Goal: Task Accomplishment & Management: Manage account settings

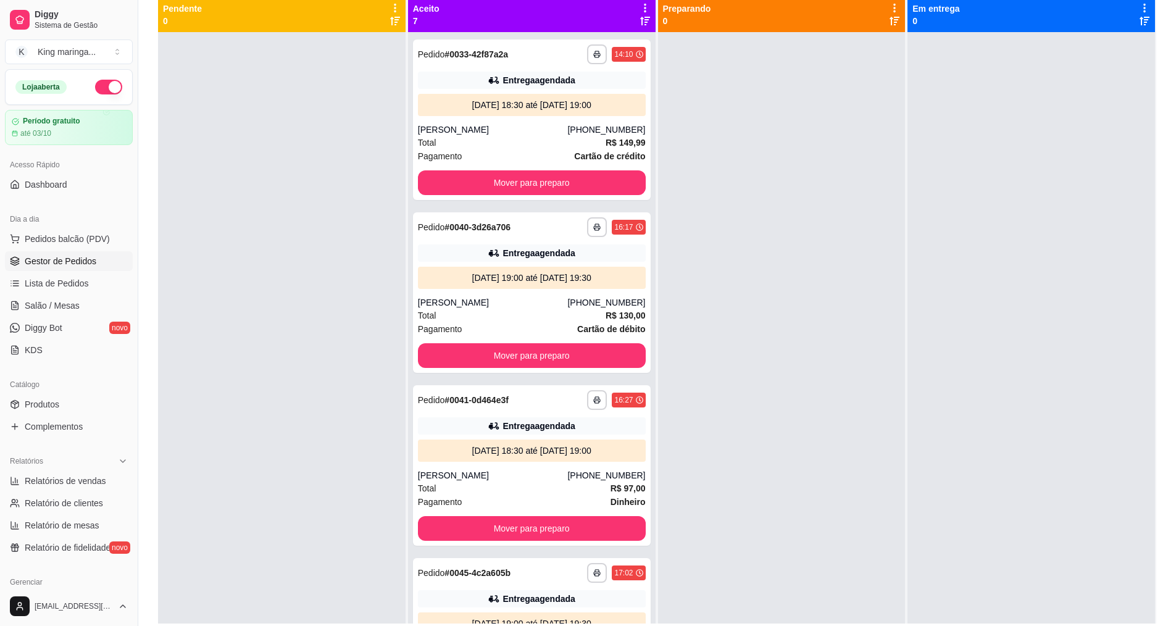
scroll to position [3, 0]
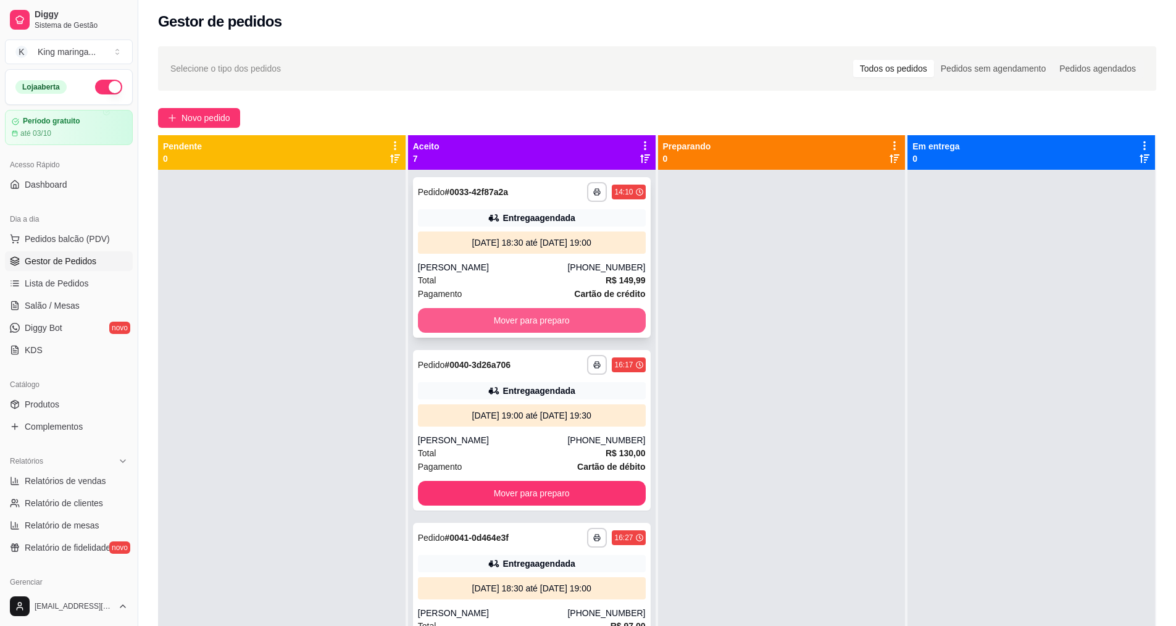
click at [537, 316] on button "Mover para preparo" at bounding box center [532, 320] width 228 height 25
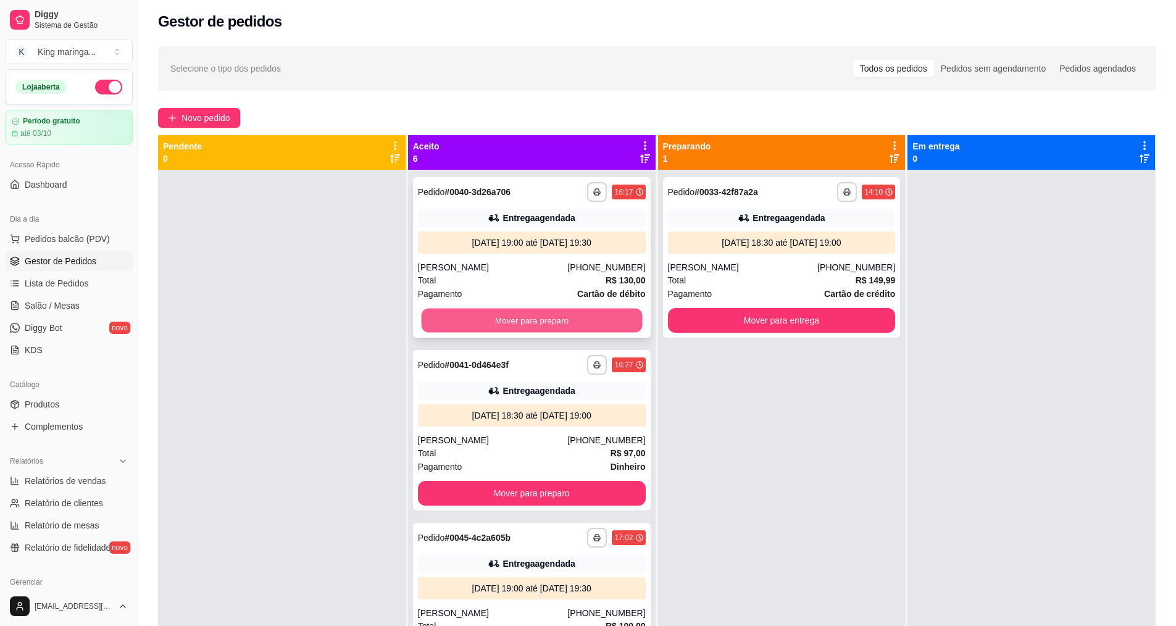
click at [534, 313] on button "Mover para preparo" at bounding box center [531, 321] width 221 height 24
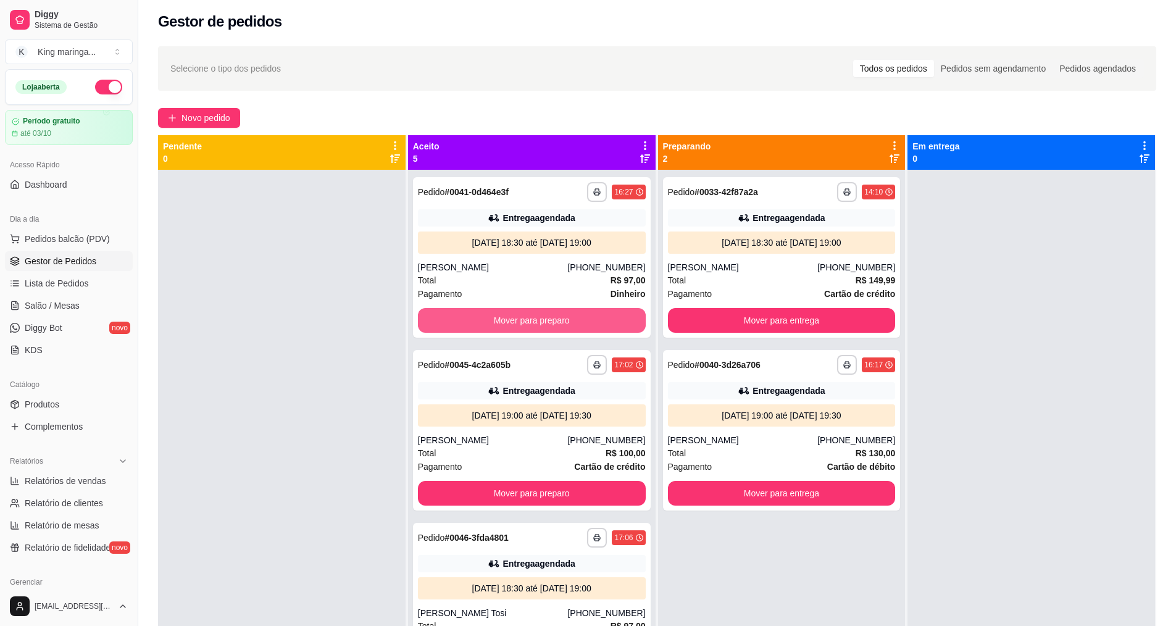
click at [534, 313] on button "Mover para preparo" at bounding box center [532, 320] width 228 height 25
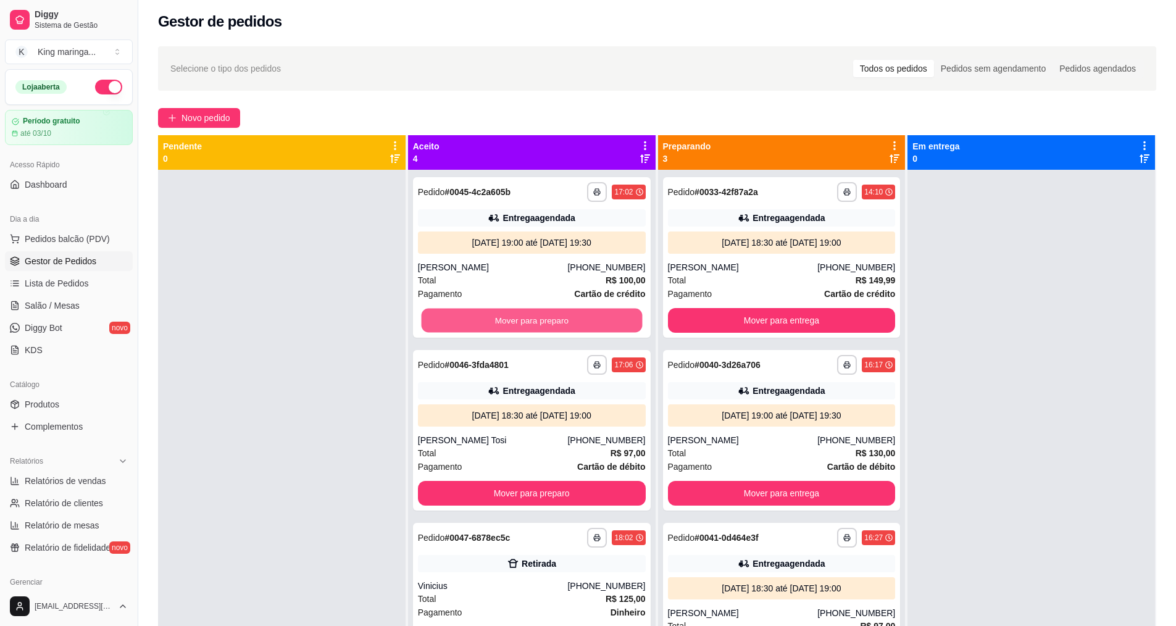
click at [534, 313] on button "Mover para preparo" at bounding box center [531, 321] width 221 height 24
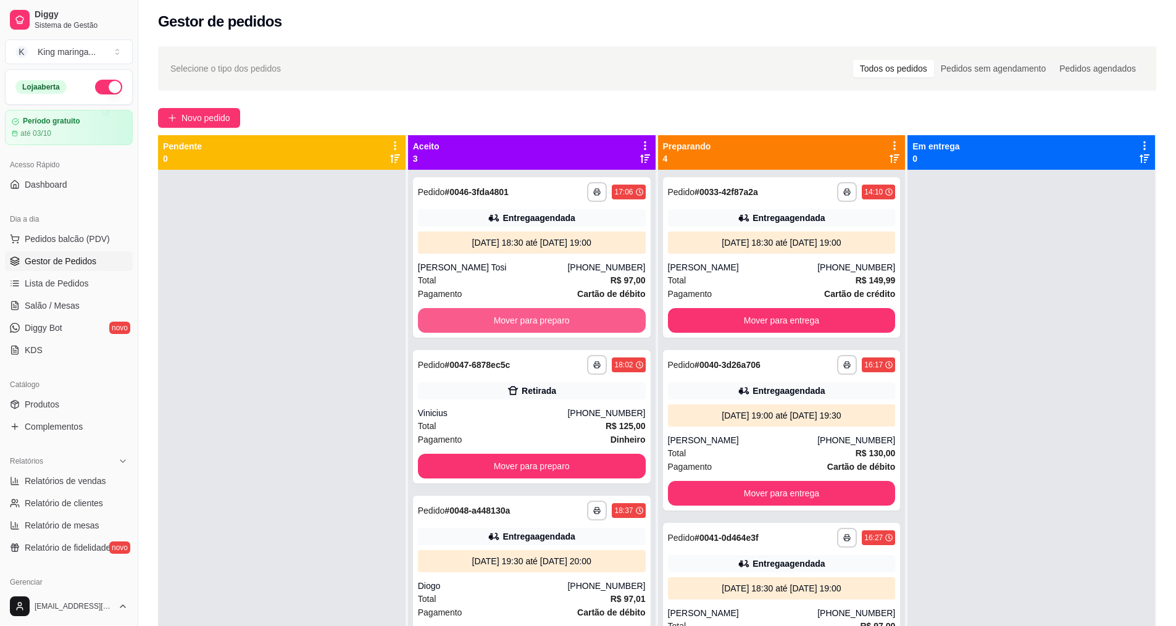
click at [534, 313] on button "Mover para preparo" at bounding box center [532, 320] width 228 height 25
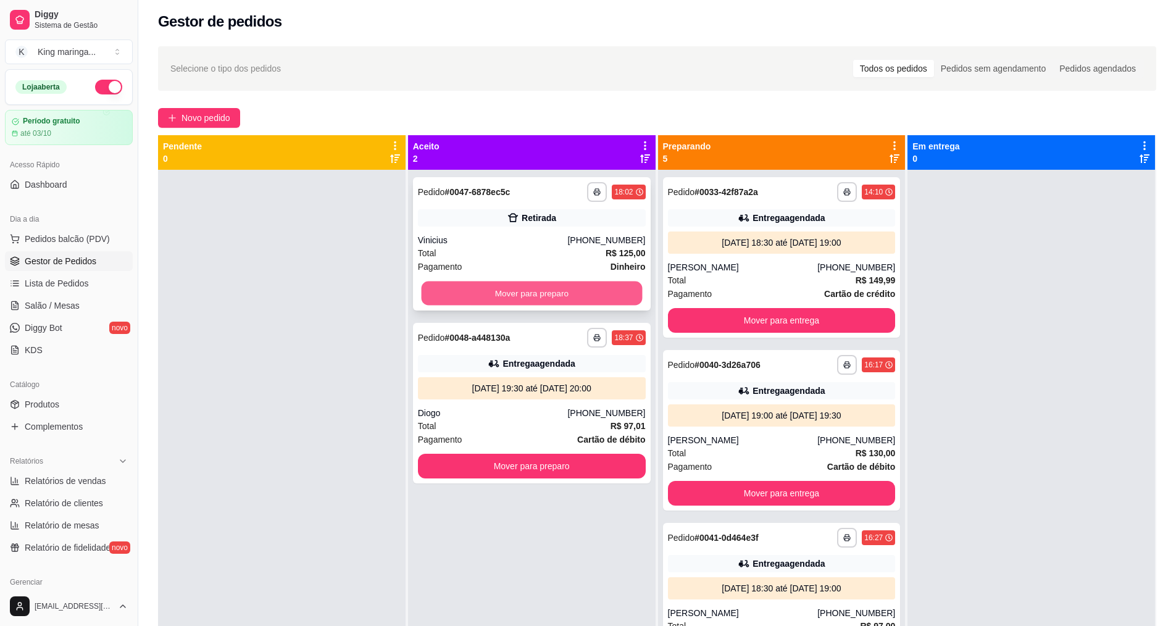
click at [552, 286] on button "Mover para preparo" at bounding box center [531, 293] width 221 height 24
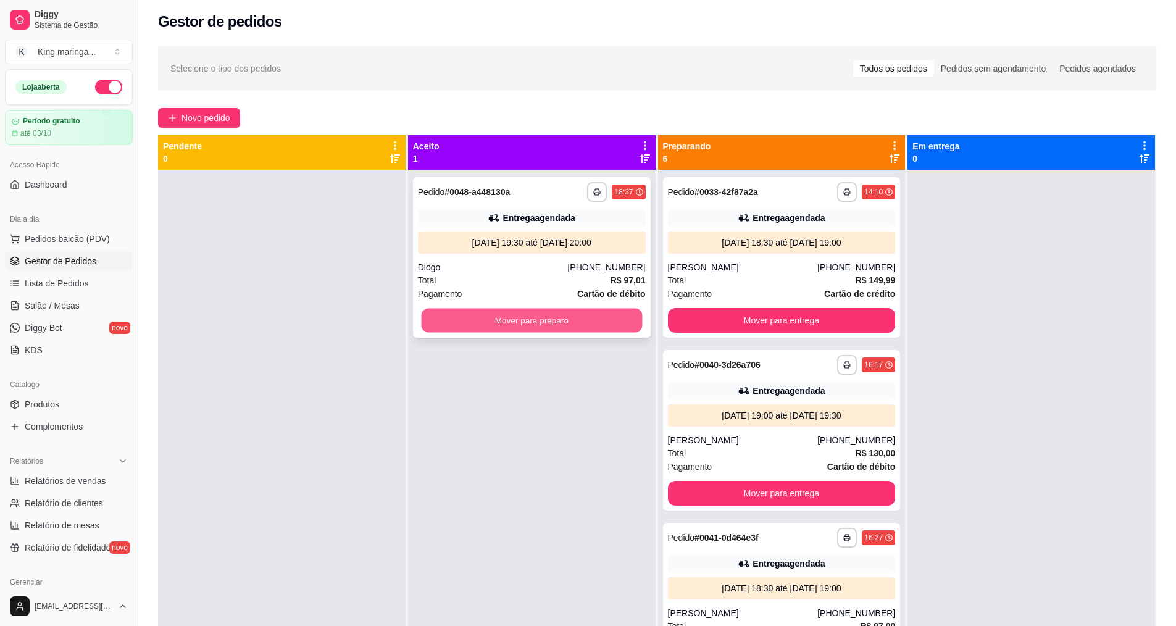
click at [534, 323] on button "Mover para preparo" at bounding box center [531, 321] width 221 height 24
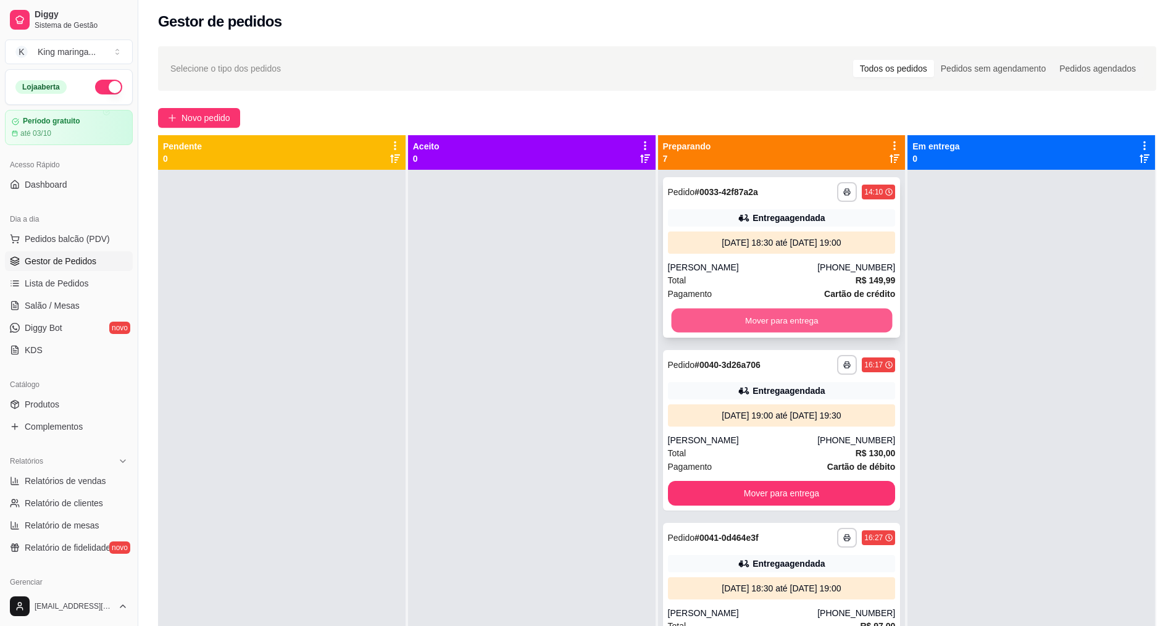
click at [745, 314] on button "Mover para entrega" at bounding box center [781, 321] width 221 height 24
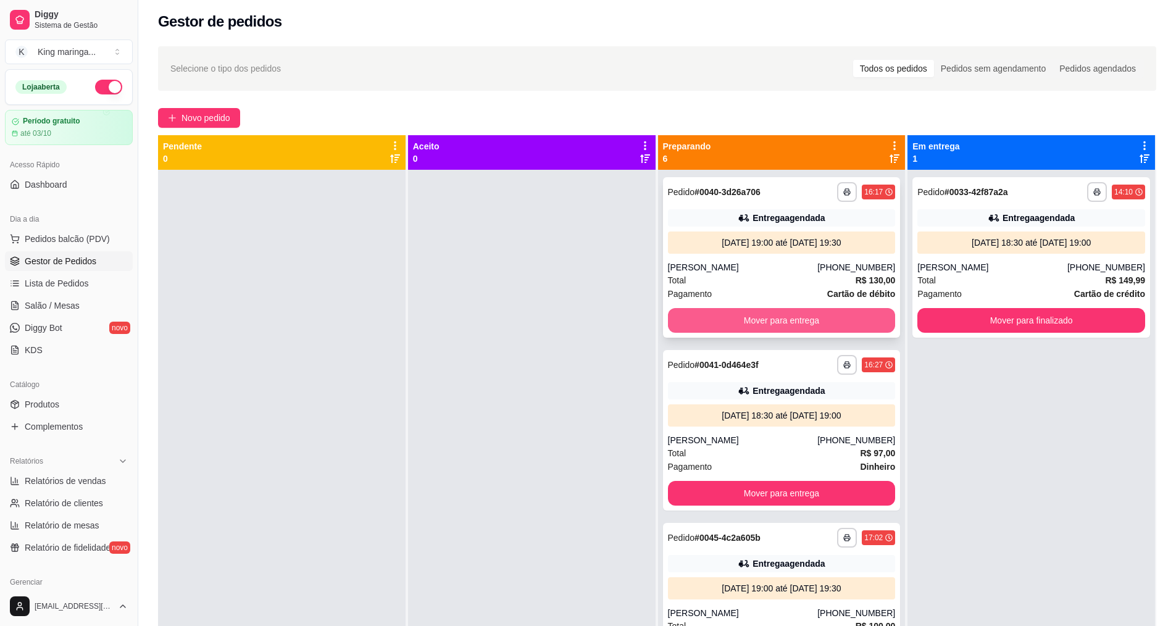
click at [743, 316] on button "Mover para entrega" at bounding box center [782, 320] width 228 height 25
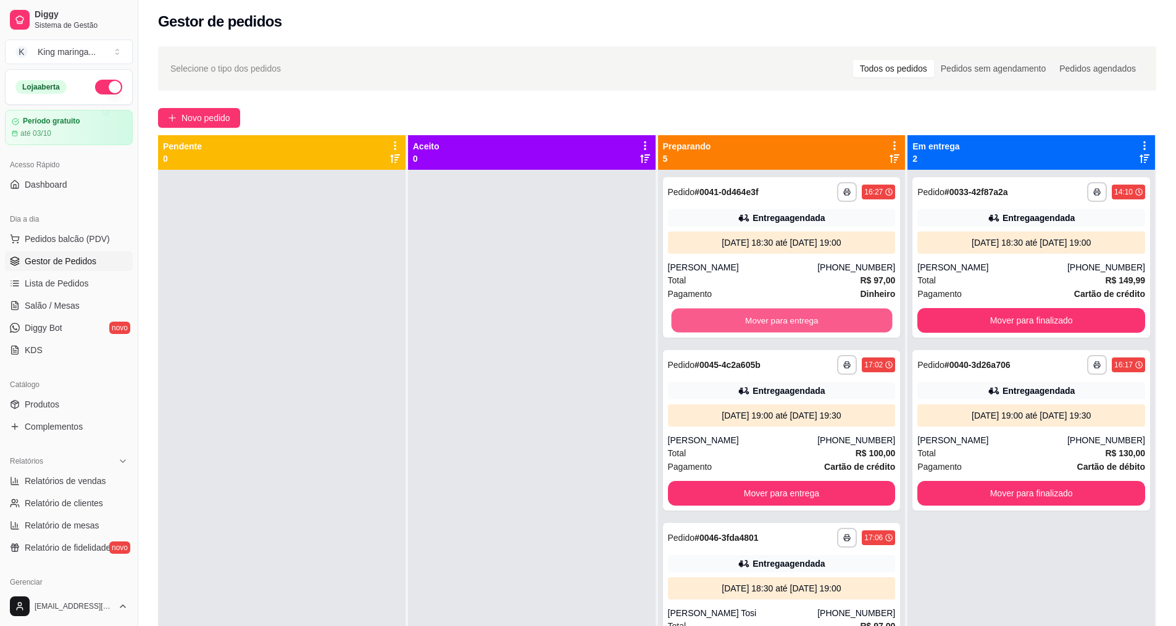
click at [744, 315] on button "Mover para entrega" at bounding box center [781, 321] width 221 height 24
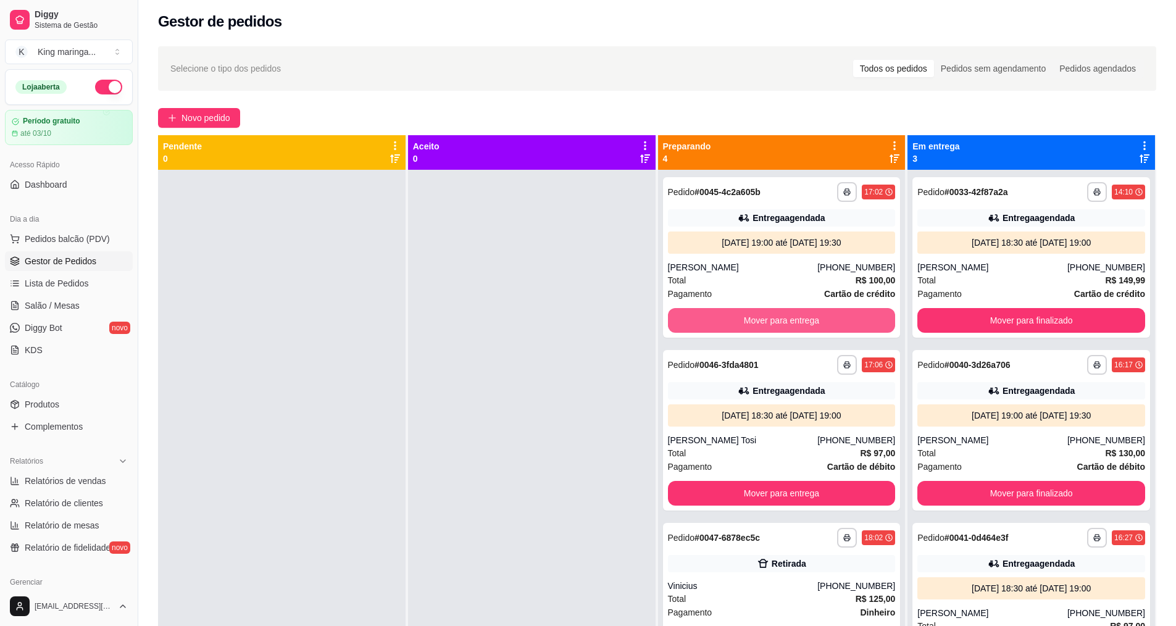
click at [744, 316] on button "Mover para entrega" at bounding box center [782, 320] width 228 height 25
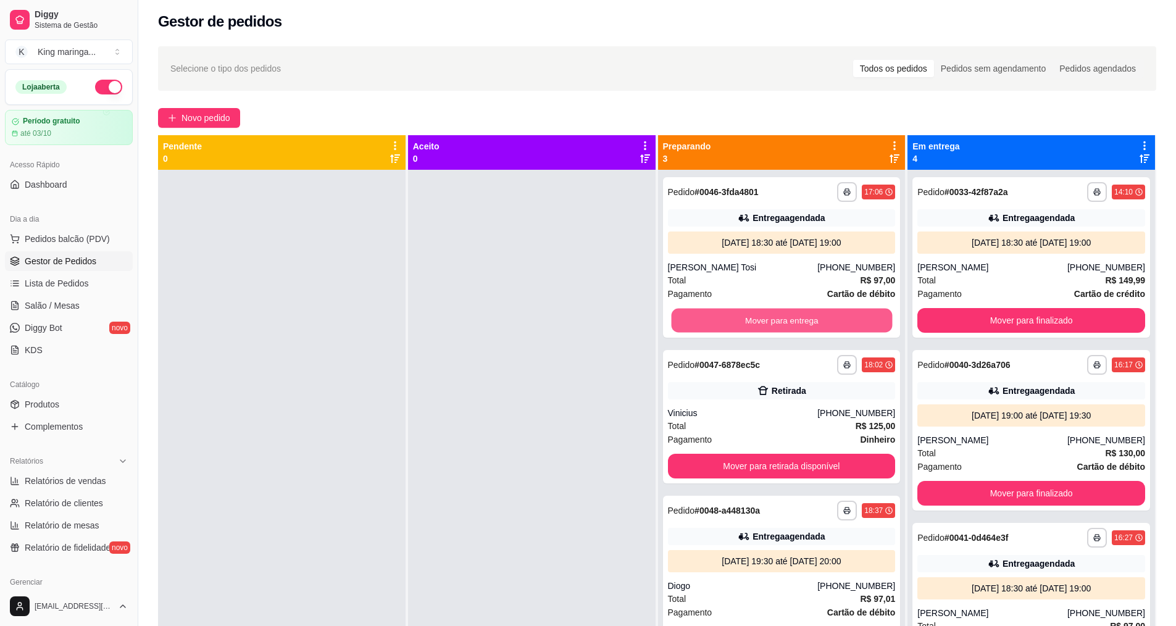
click at [744, 316] on button "Mover para entrega" at bounding box center [781, 321] width 221 height 24
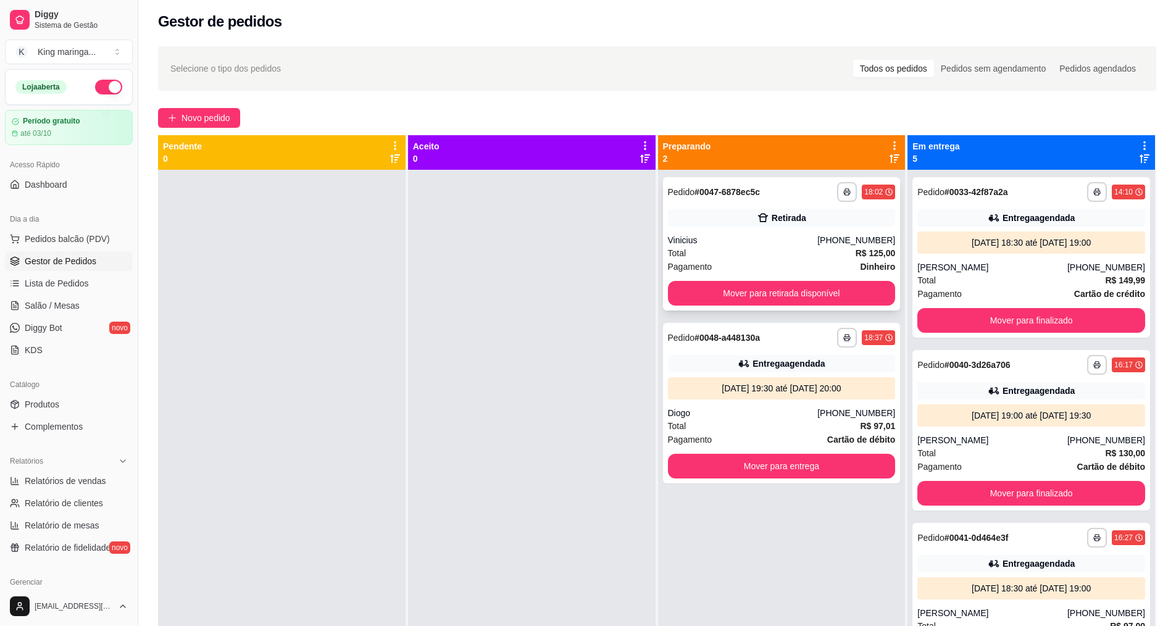
click at [747, 232] on div "**********" at bounding box center [782, 243] width 238 height 133
click at [745, 291] on button "Mover para retirada disponível" at bounding box center [782, 293] width 228 height 25
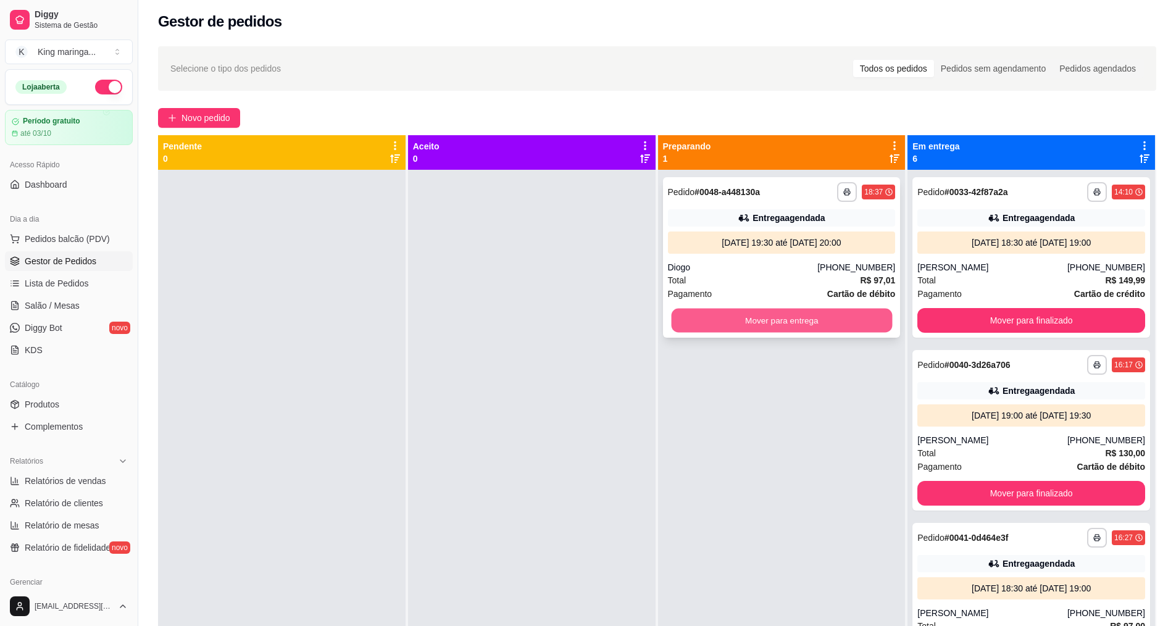
click at [739, 320] on button "Mover para entrega" at bounding box center [781, 321] width 221 height 24
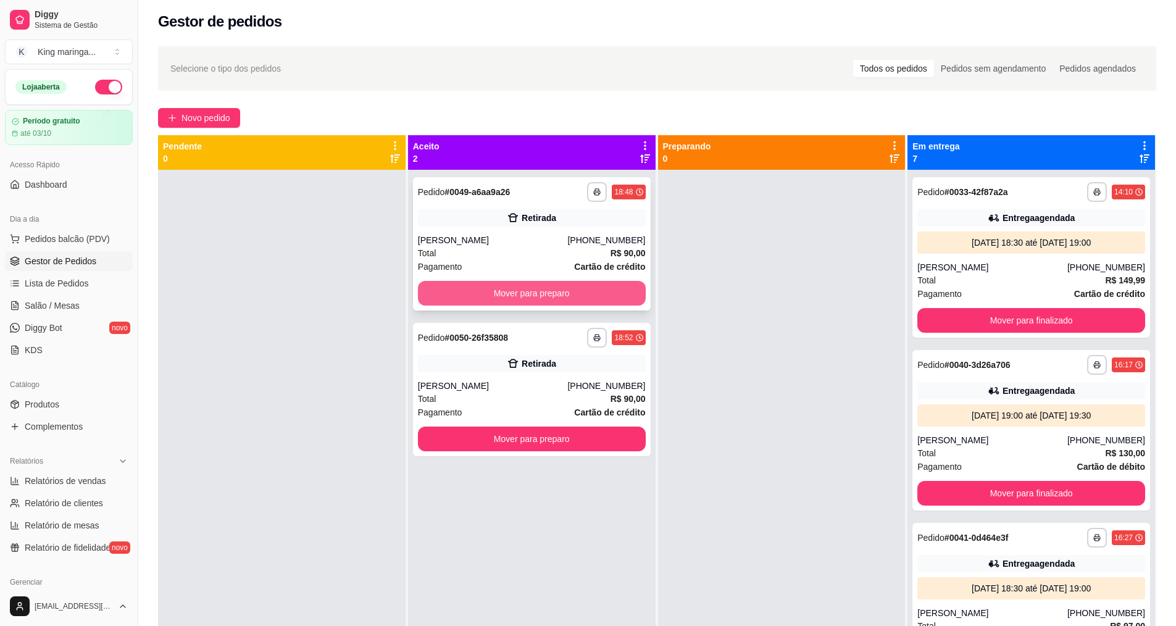
click at [521, 299] on button "Mover para preparo" at bounding box center [532, 293] width 228 height 25
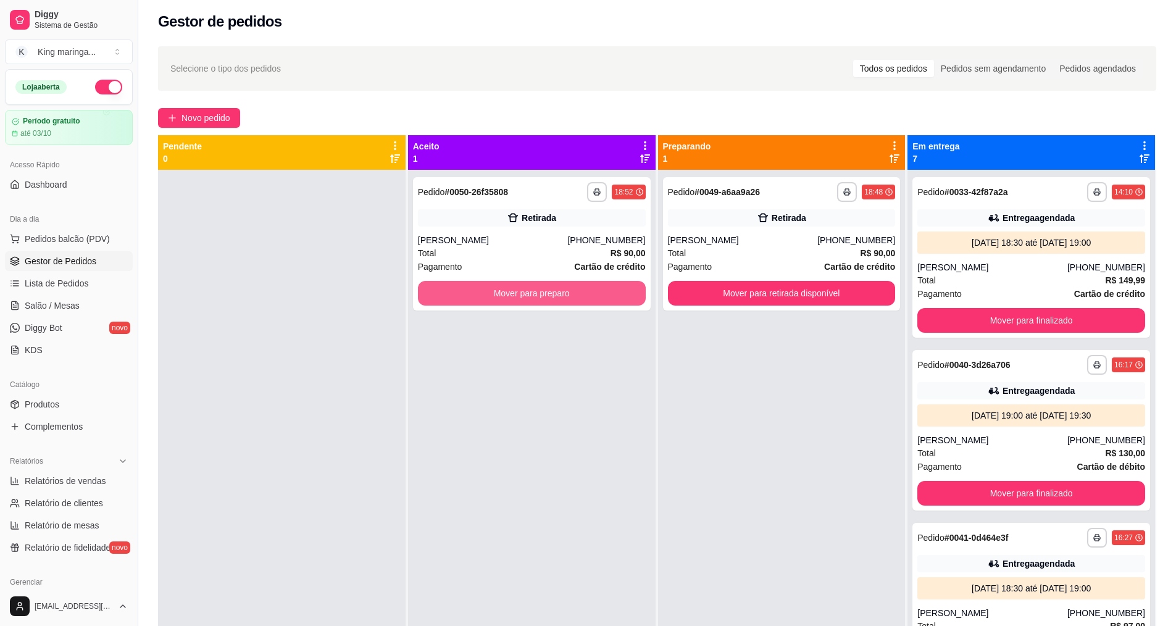
click at [521, 300] on button "Mover para preparo" at bounding box center [532, 293] width 228 height 25
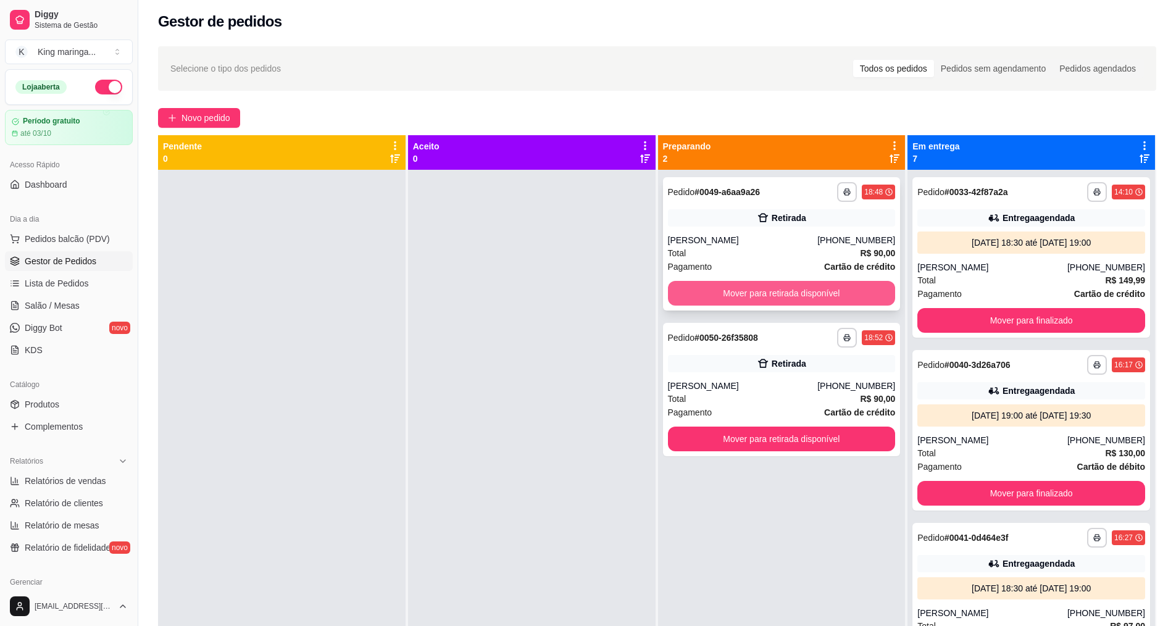
click at [828, 289] on button "Mover para retirada disponível" at bounding box center [782, 293] width 228 height 25
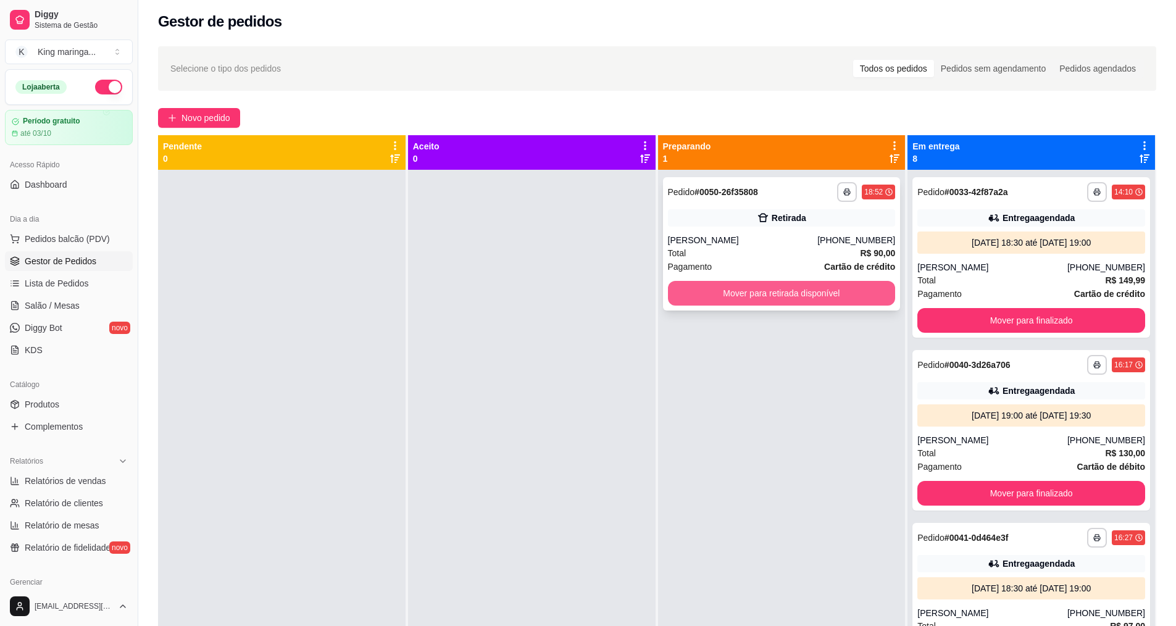
click at [823, 301] on button "Mover para retirada disponível" at bounding box center [782, 293] width 228 height 25
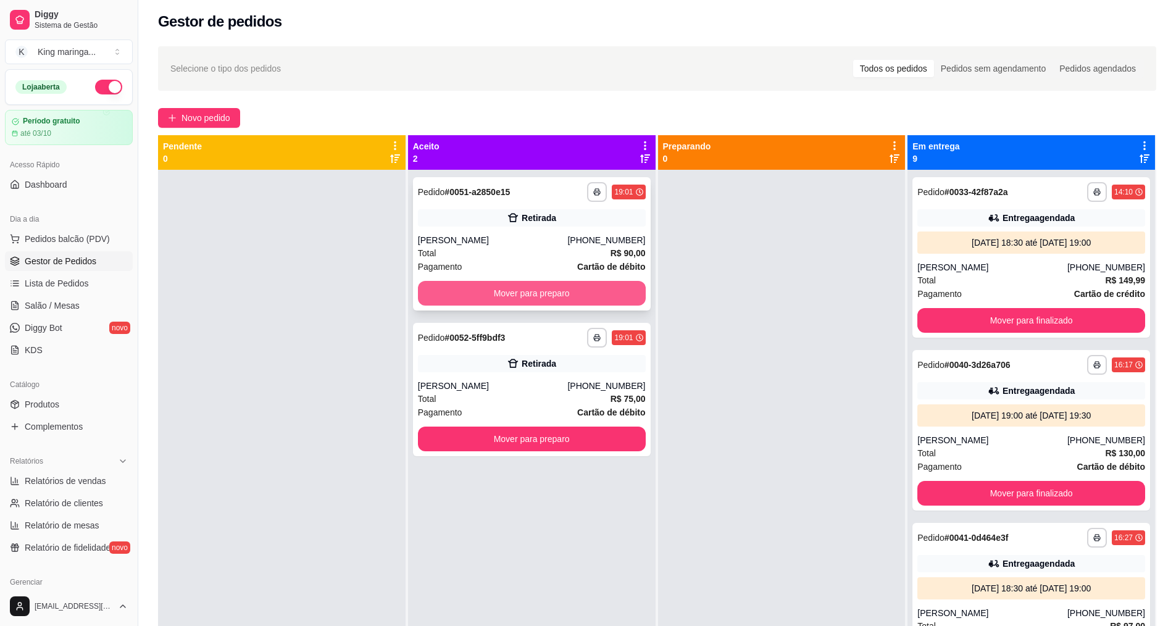
click at [506, 298] on button "Mover para preparo" at bounding box center [532, 293] width 228 height 25
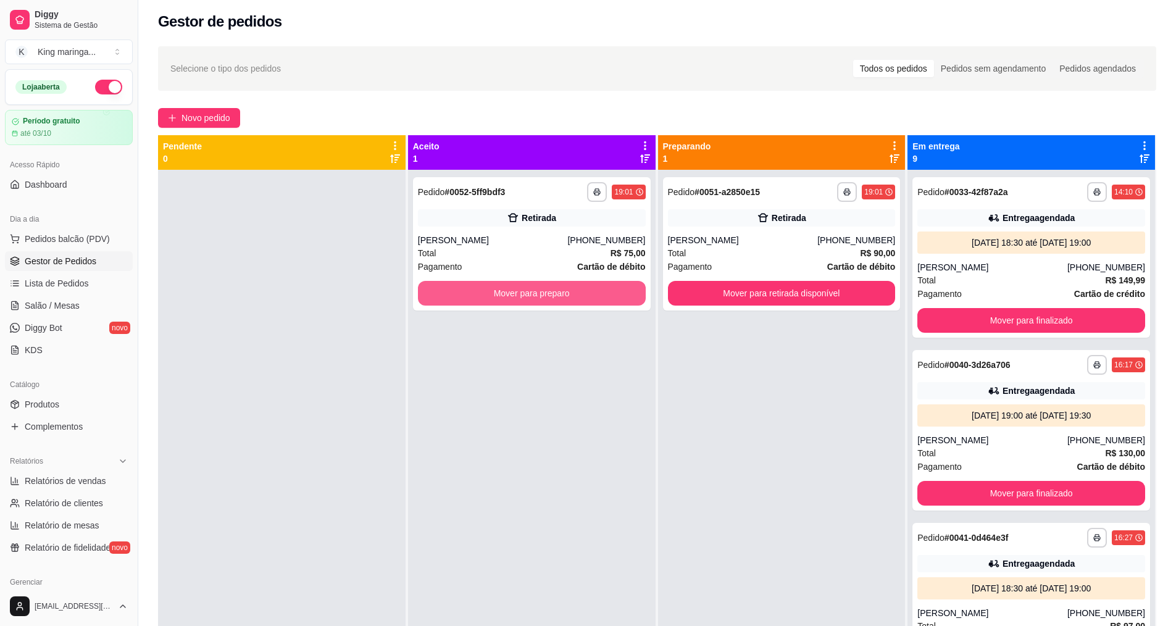
click at [506, 298] on button "Mover para preparo" at bounding box center [532, 293] width 228 height 25
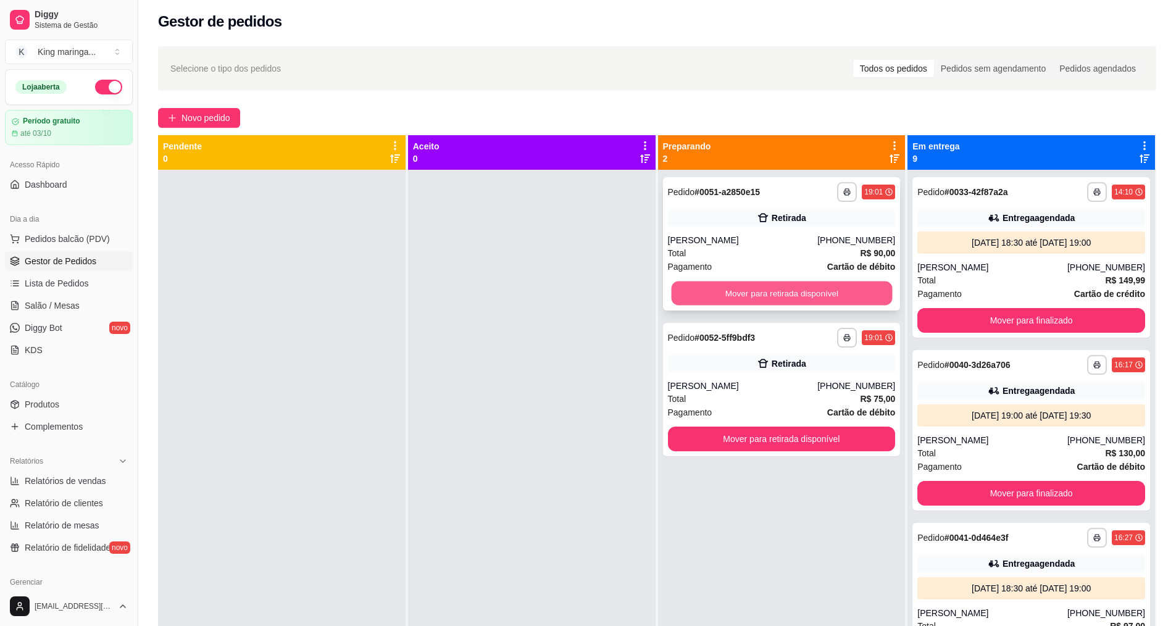
click at [800, 298] on button "Mover para retirada disponível" at bounding box center [781, 293] width 221 height 24
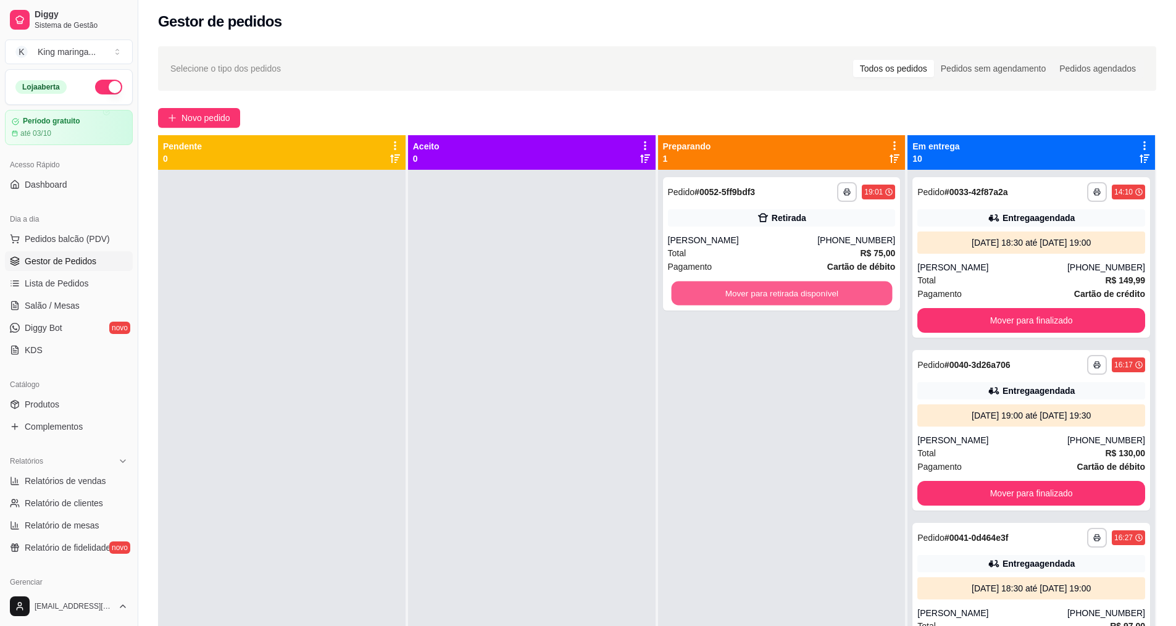
click at [800, 299] on button "Mover para retirada disponível" at bounding box center [781, 293] width 221 height 24
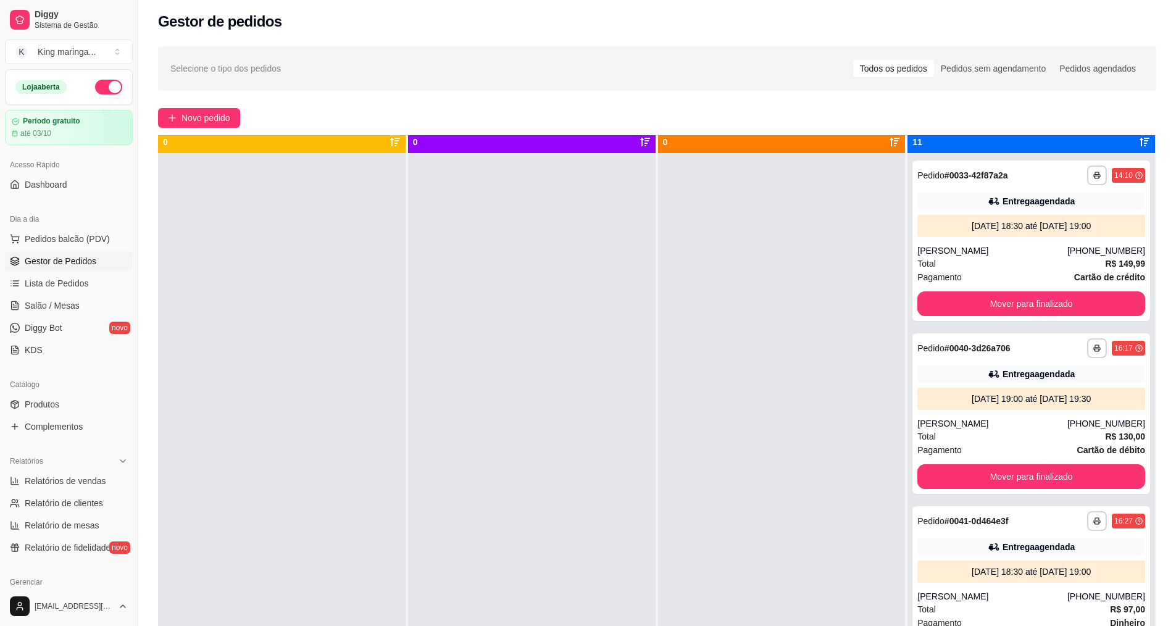
scroll to position [35, 0]
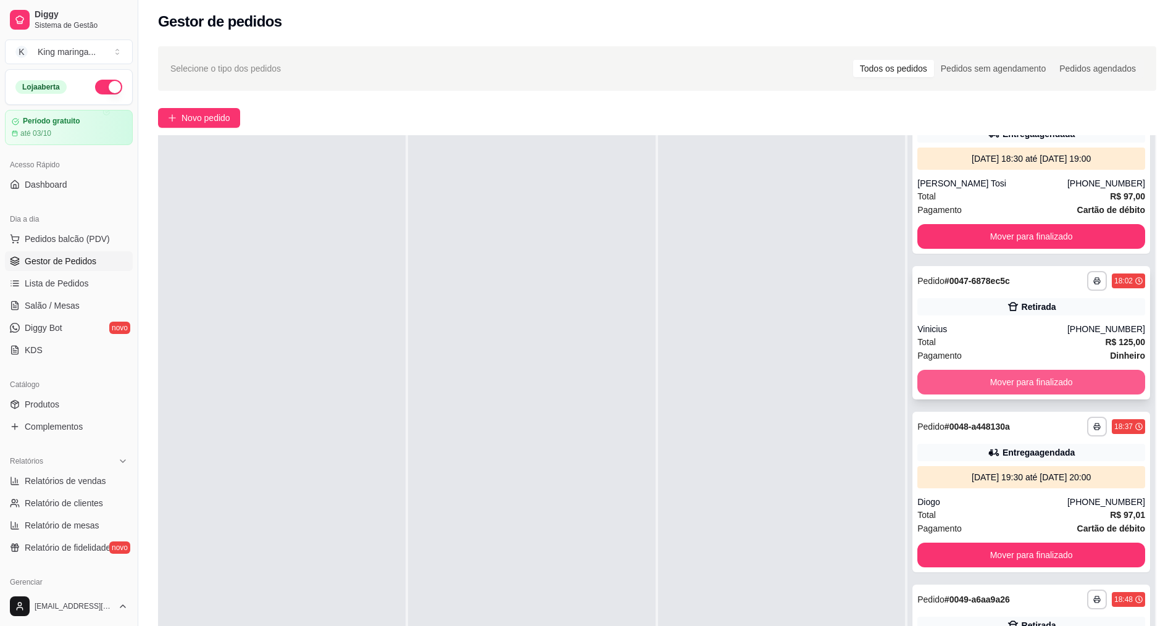
click at [968, 375] on button "Mover para finalizado" at bounding box center [1031, 382] width 228 height 25
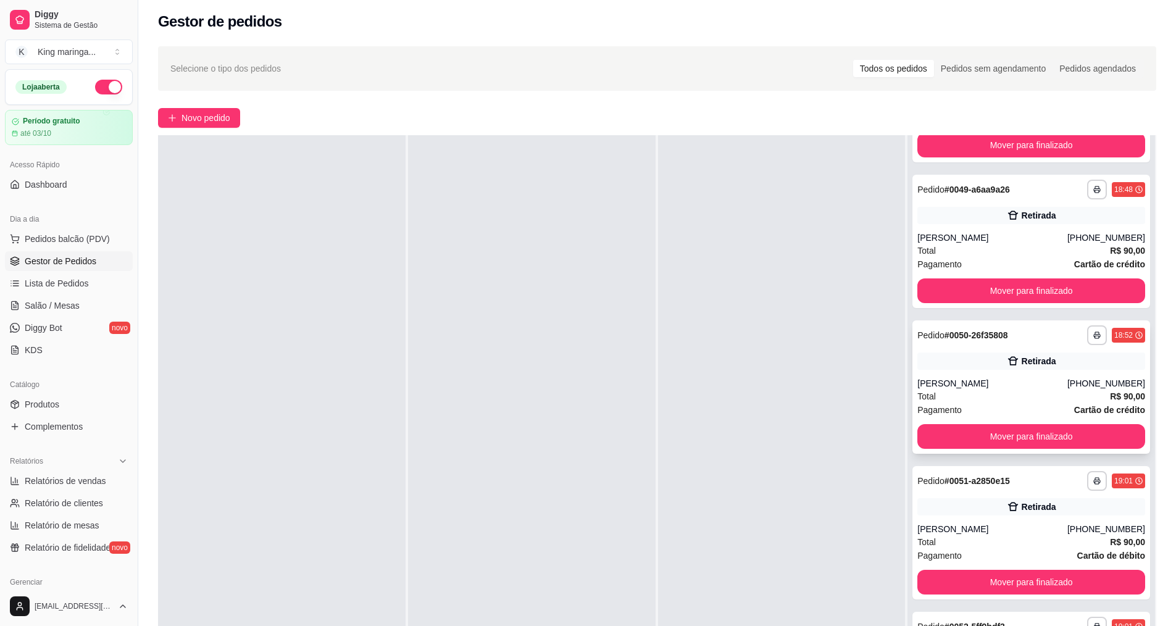
scroll to position [1006, 0]
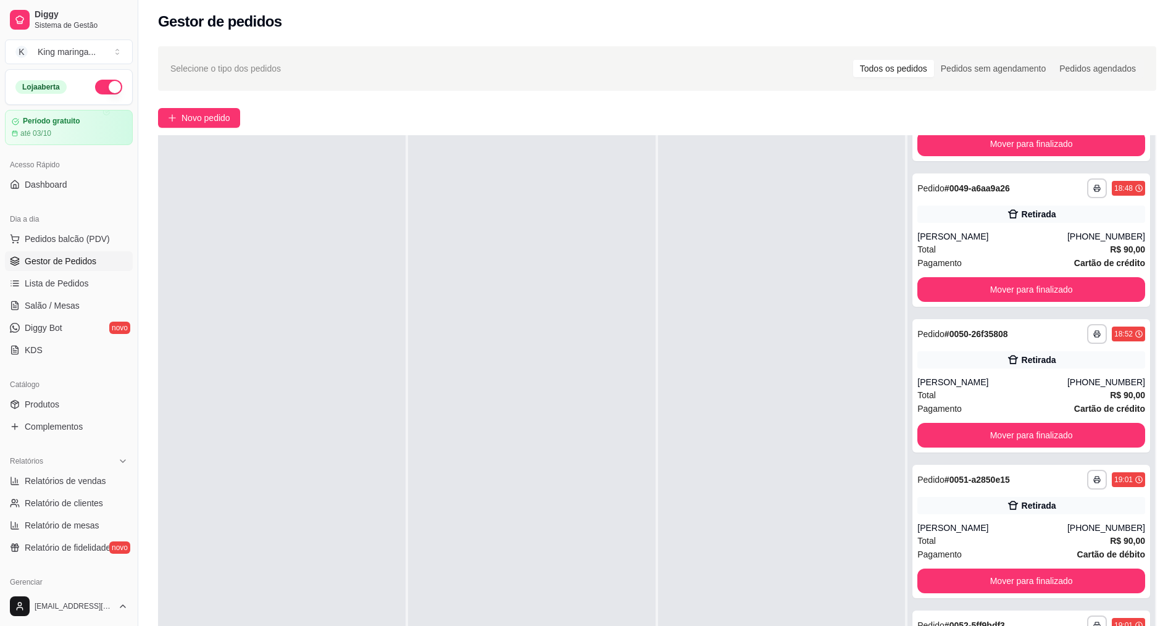
click at [1001, 307] on div "**********" at bounding box center [1030, 448] width 247 height 626
click at [1003, 286] on button "Mover para finalizado" at bounding box center [1031, 289] width 228 height 25
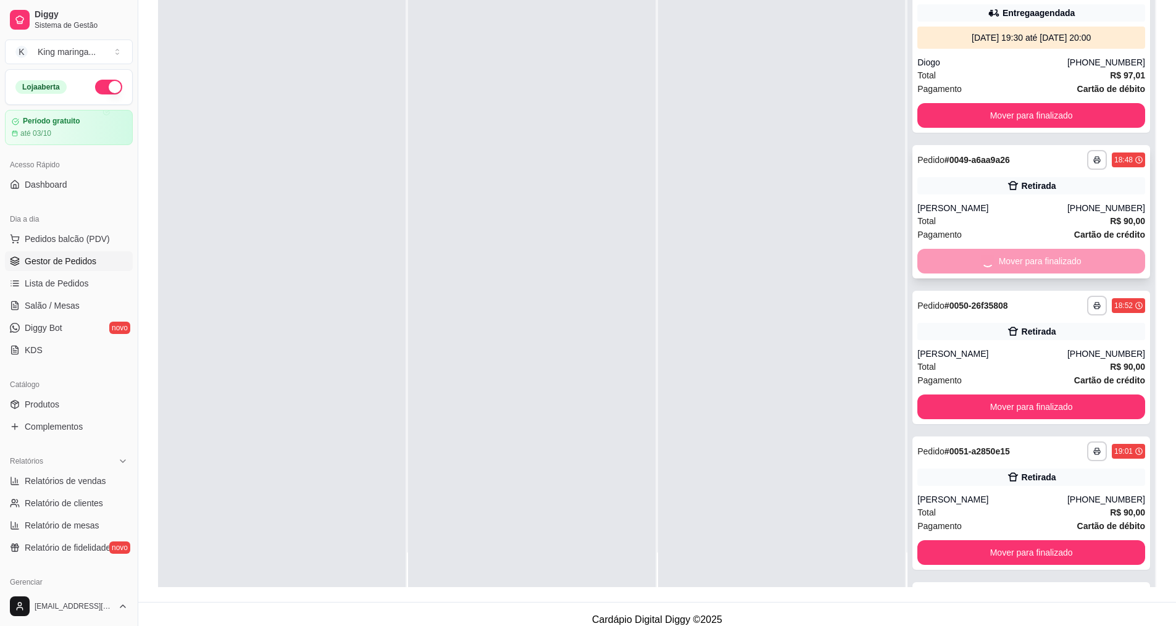
scroll to position [188, 0]
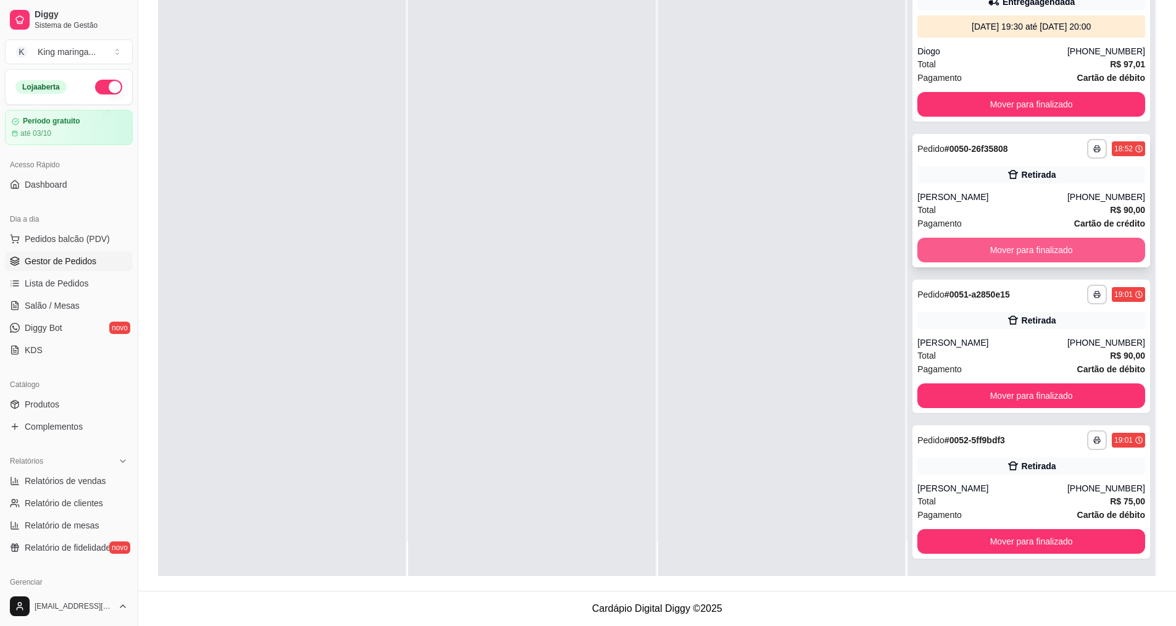
click at [1010, 255] on button "Mover para finalizado" at bounding box center [1031, 250] width 228 height 25
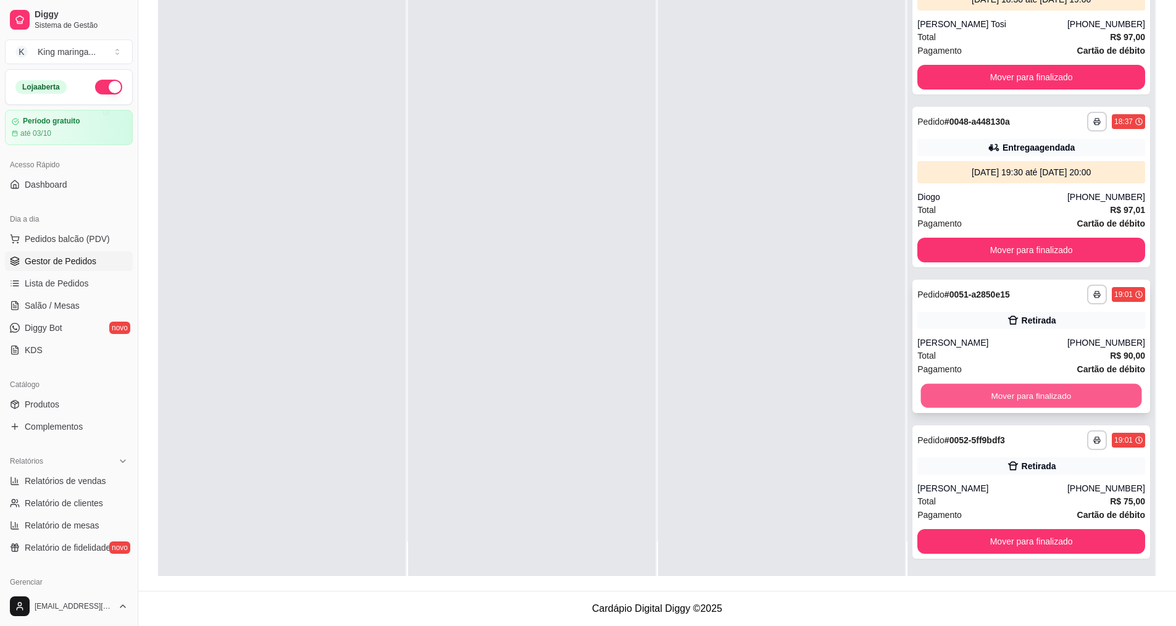
click at [1050, 403] on button "Mover para finalizado" at bounding box center [1031, 396] width 221 height 24
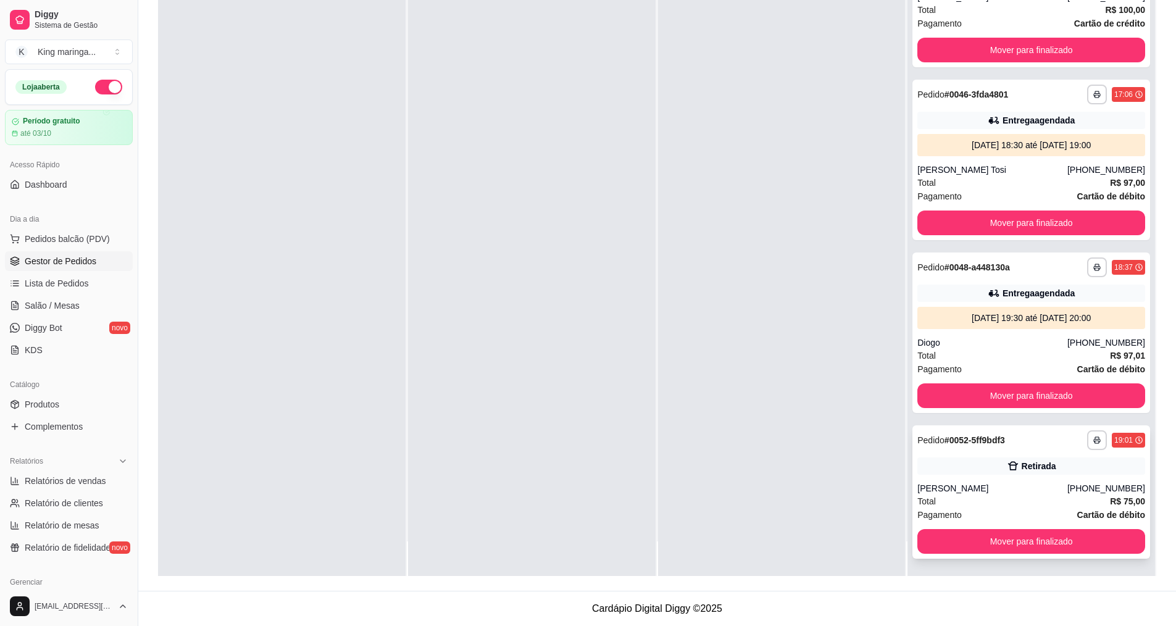
click at [1003, 549] on button "Mover para finalizado" at bounding box center [1031, 541] width 228 height 25
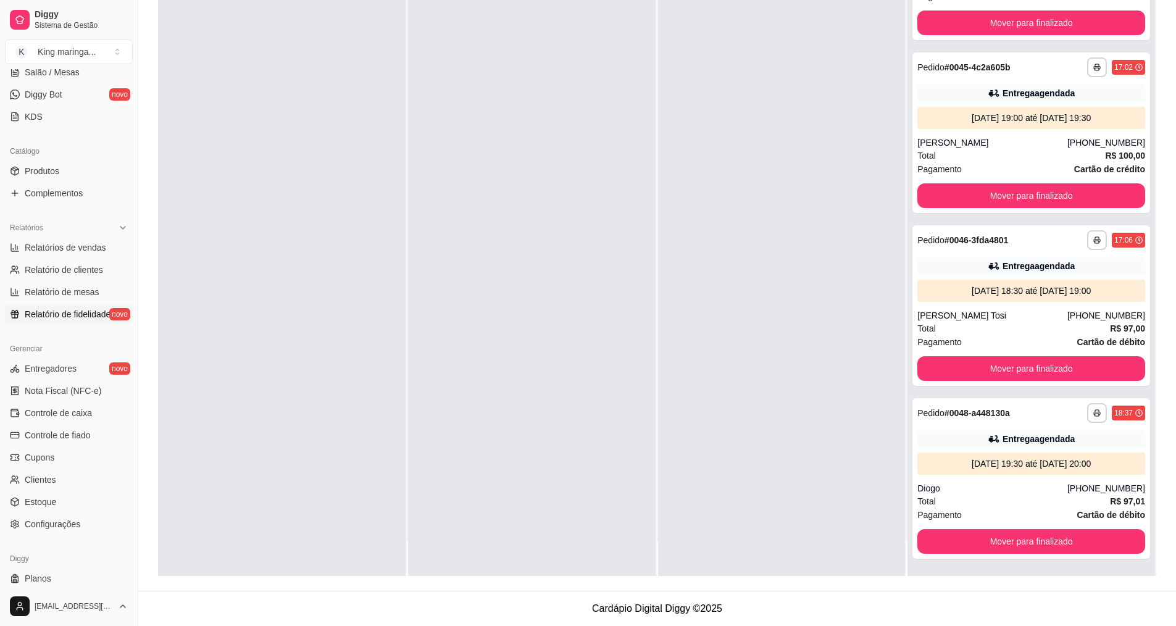
scroll to position [247, 0]
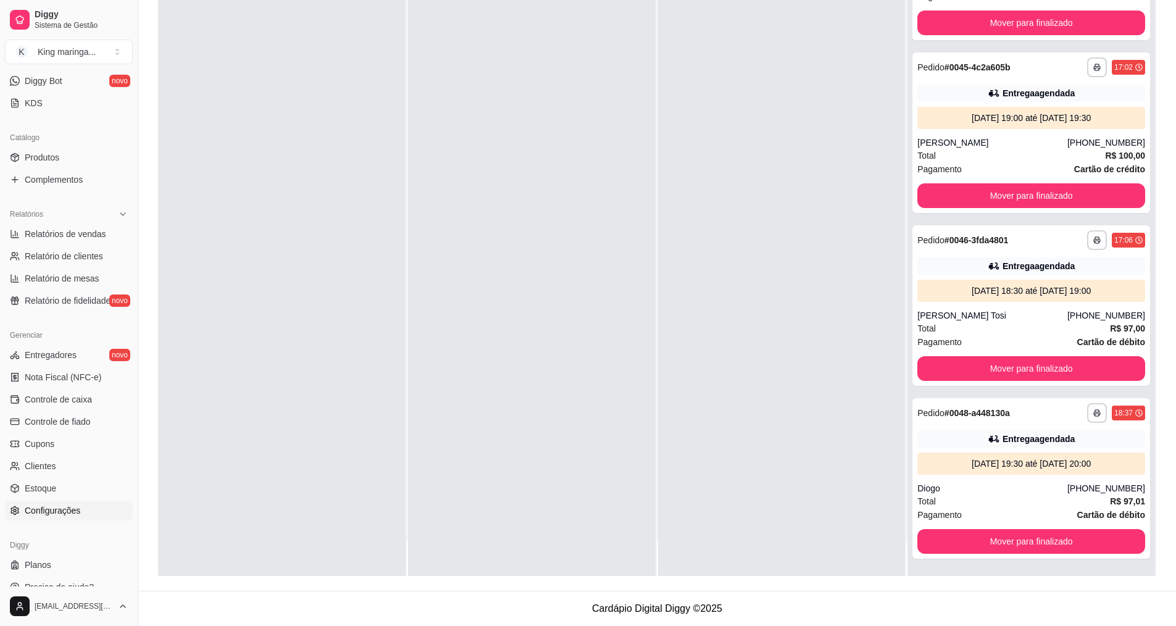
click at [57, 520] on link "Configurações" at bounding box center [69, 510] width 128 height 20
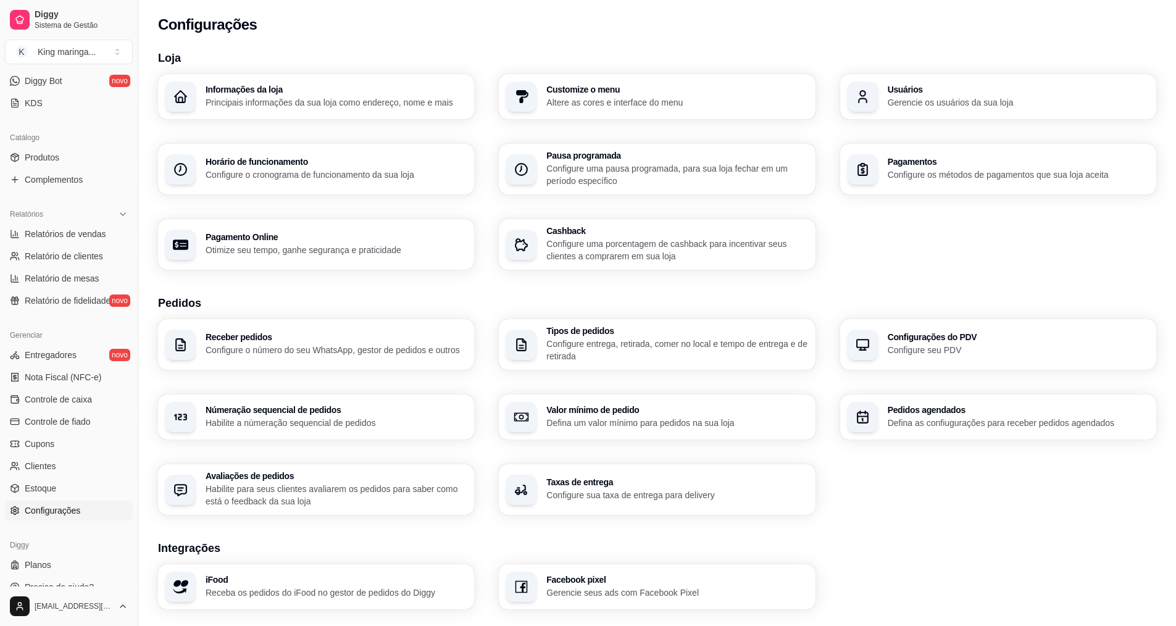
click at [636, 337] on div "Tipos de pedidos Configure entrega, retirada, comer no local e tempo de entrega…" at bounding box center [676, 344] width 261 height 36
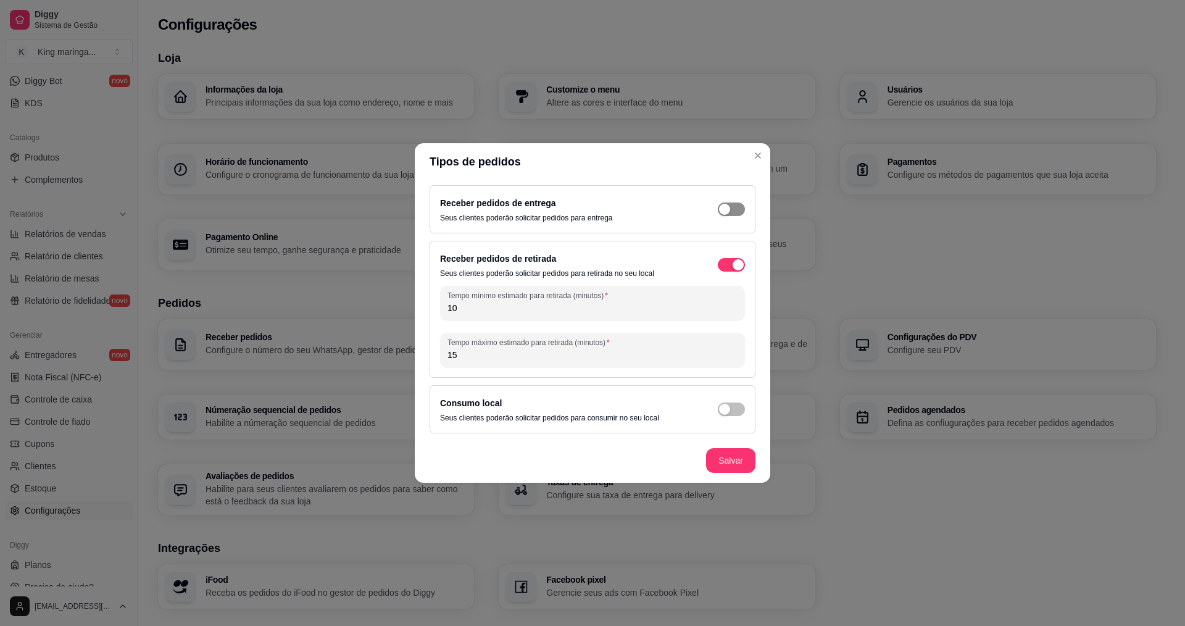
click at [722, 204] on div "button" at bounding box center [724, 209] width 11 height 11
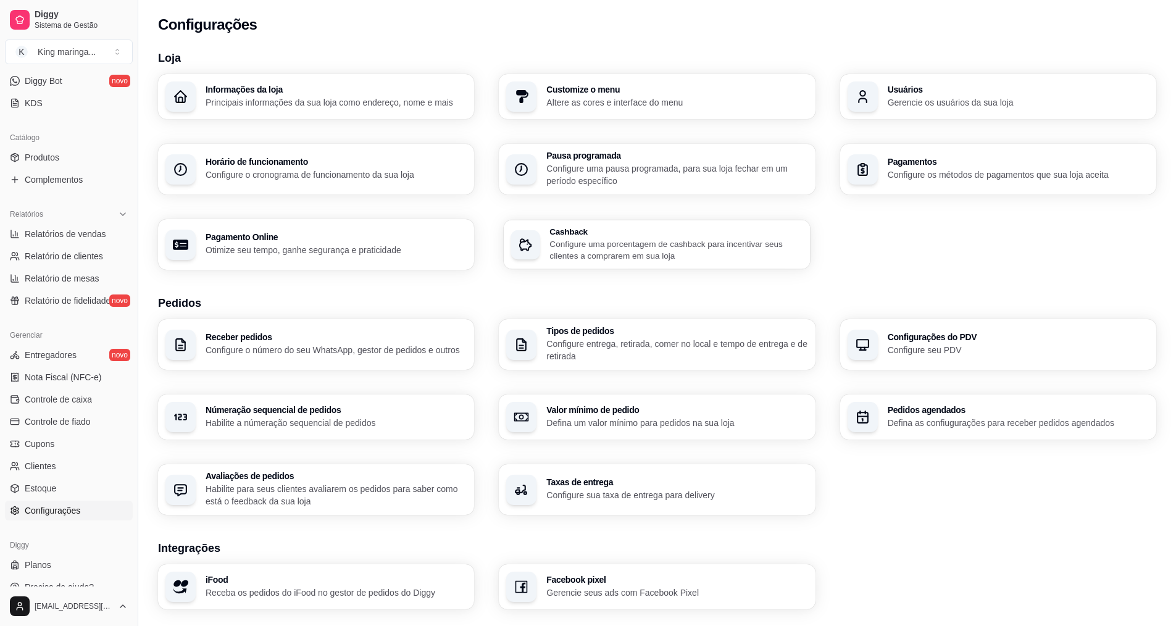
click at [700, 243] on p "Configure uma porcentagem de cashback para incentivar seus clientes a comprarem…" at bounding box center [677, 250] width 254 height 24
click at [707, 336] on div "Tipos de pedidos Configure entrega, retirada, comer no local e tempo de entrega…" at bounding box center [677, 344] width 254 height 35
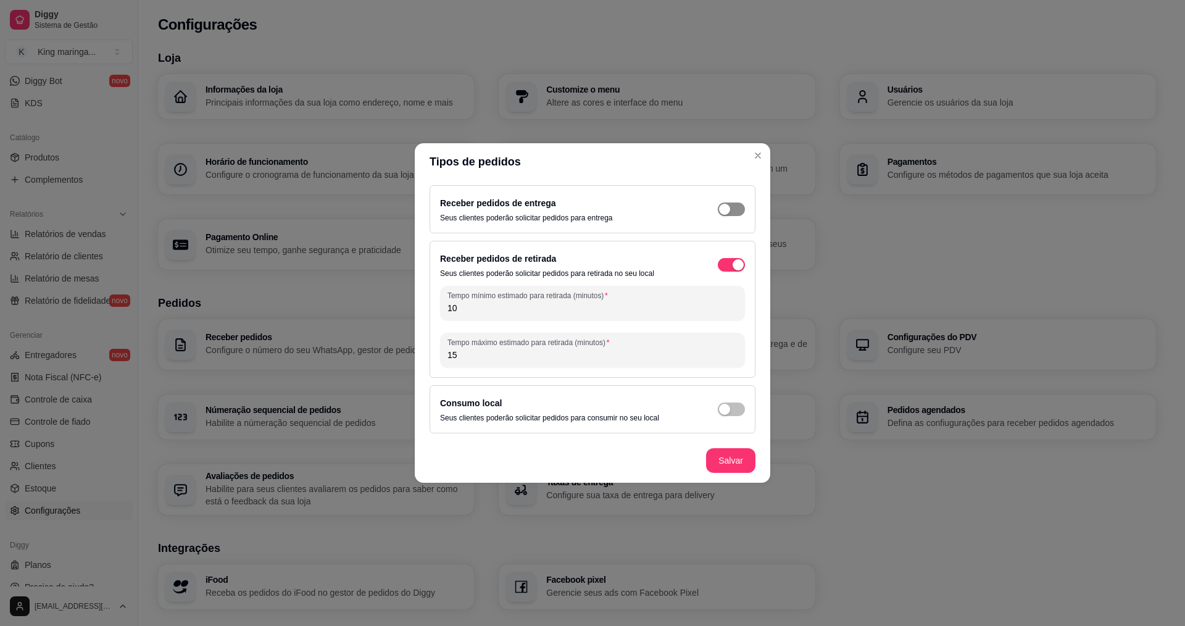
click at [729, 210] on div "button" at bounding box center [724, 209] width 11 height 11
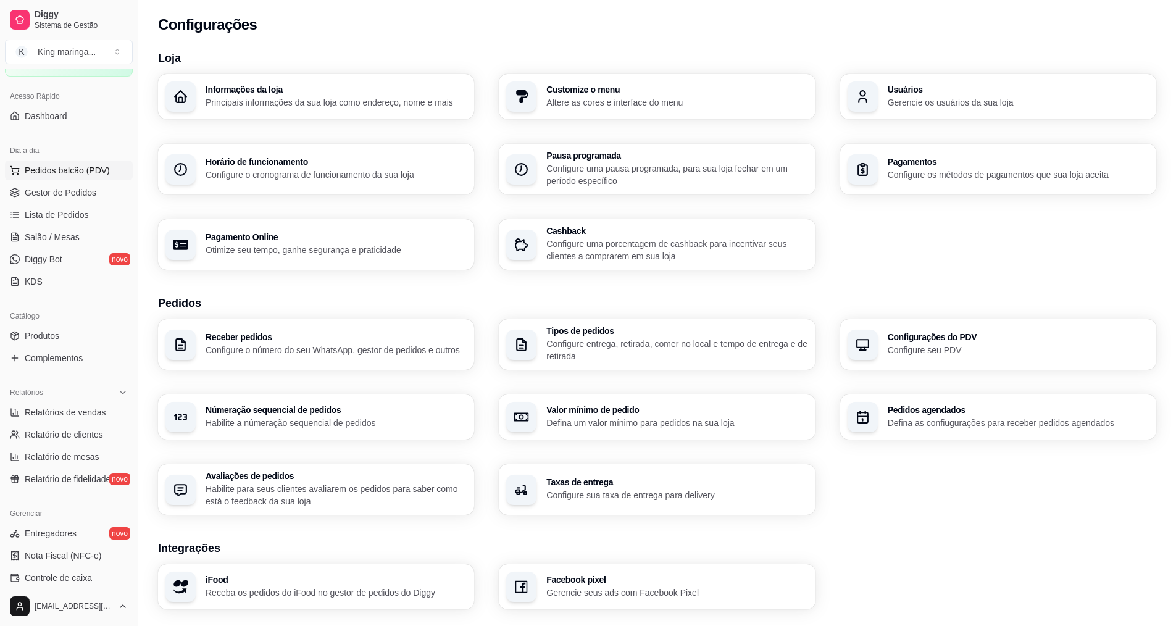
scroll to position [62, 0]
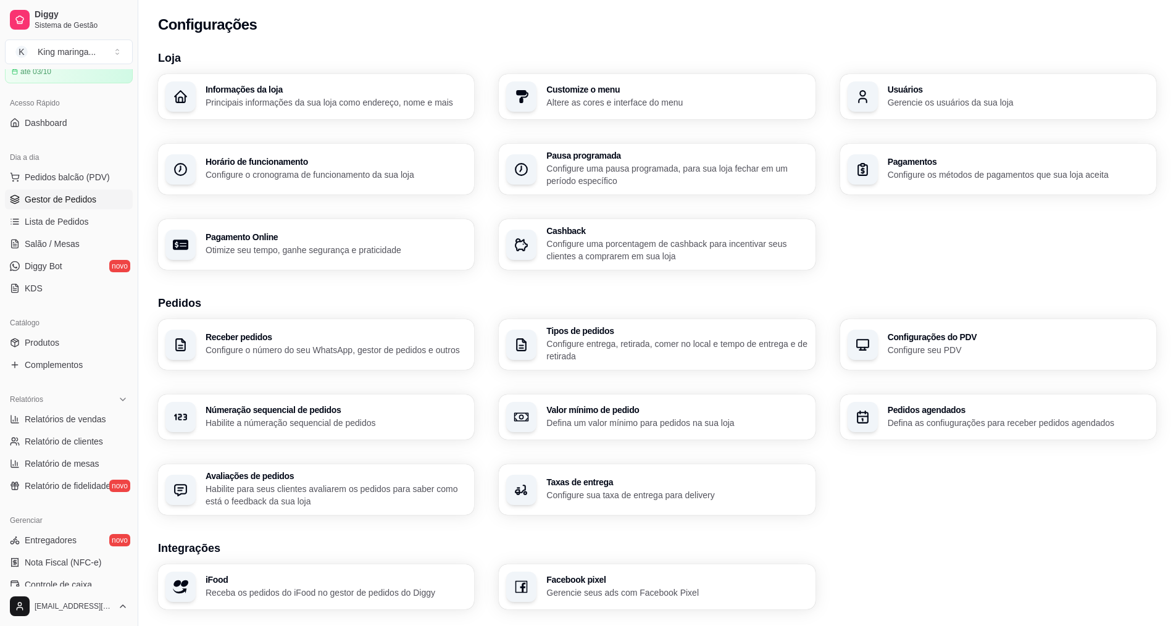
click at [61, 193] on span "Gestor de Pedidos" at bounding box center [61, 199] width 72 height 12
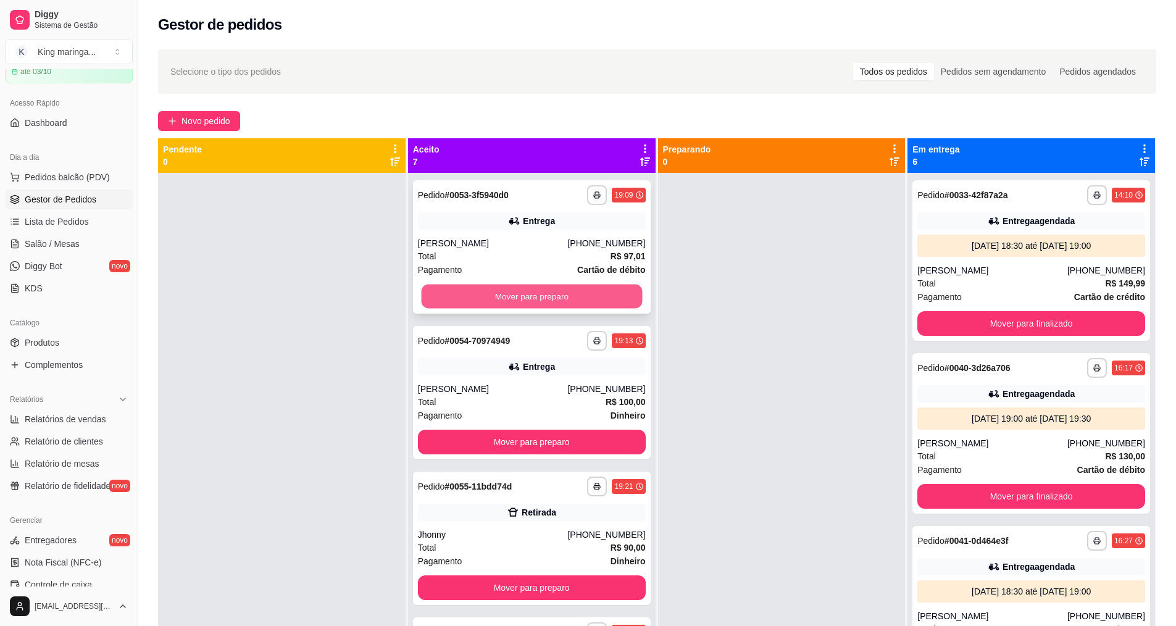
click at [525, 300] on button "Mover para preparo" at bounding box center [531, 296] width 221 height 24
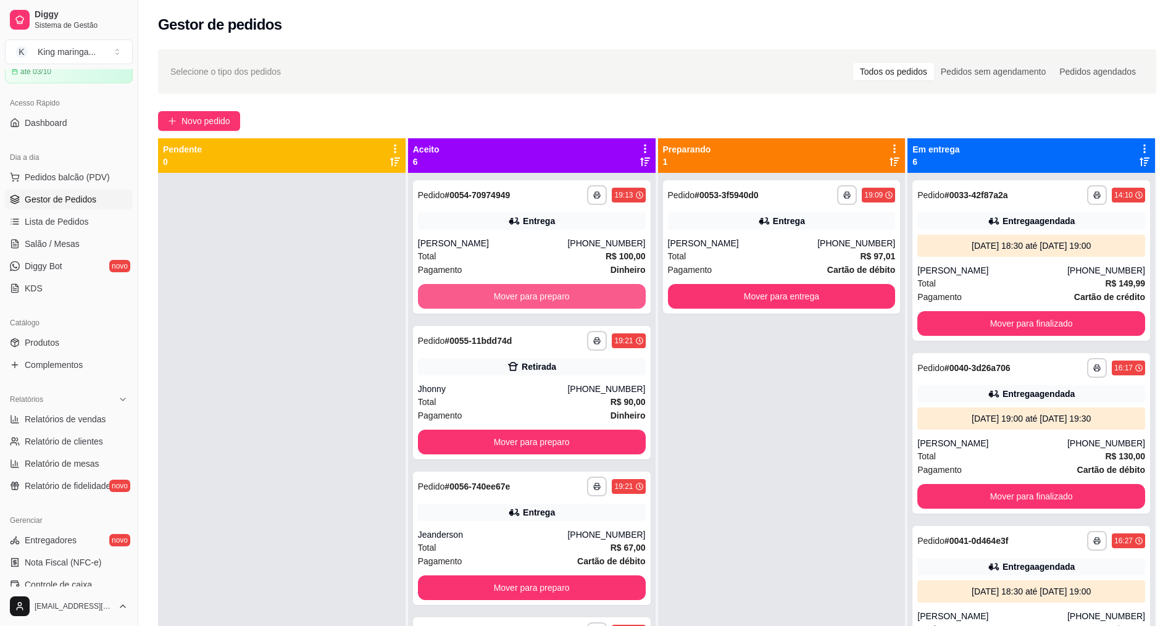
click at [525, 300] on button "Mover para preparo" at bounding box center [532, 296] width 228 height 25
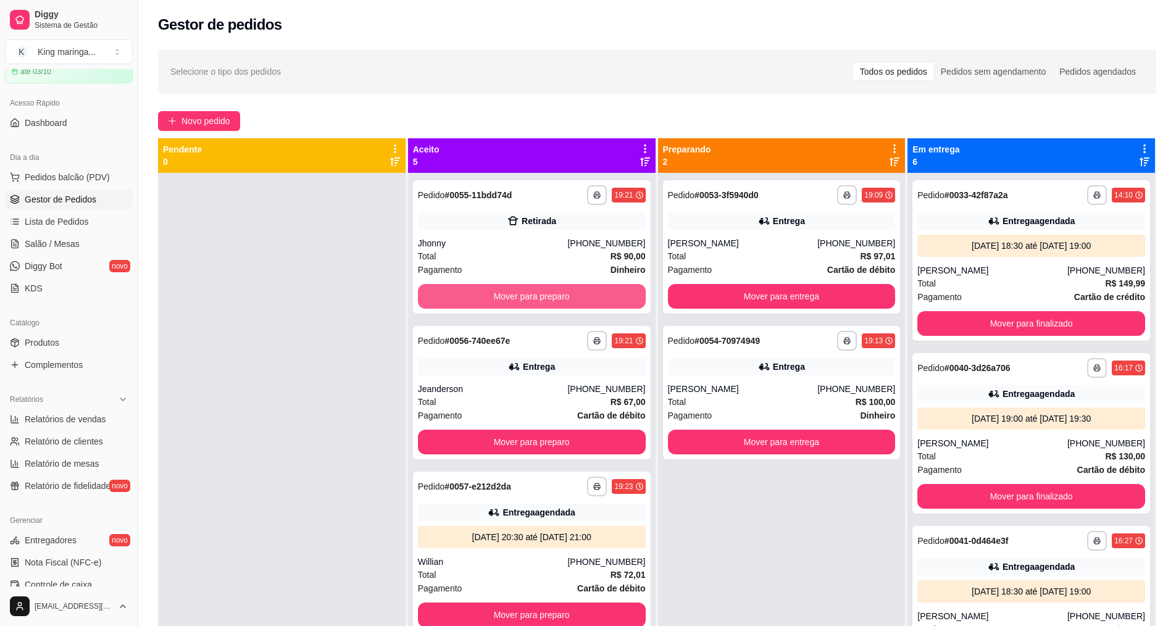
click at [525, 300] on button "Mover para preparo" at bounding box center [532, 296] width 228 height 25
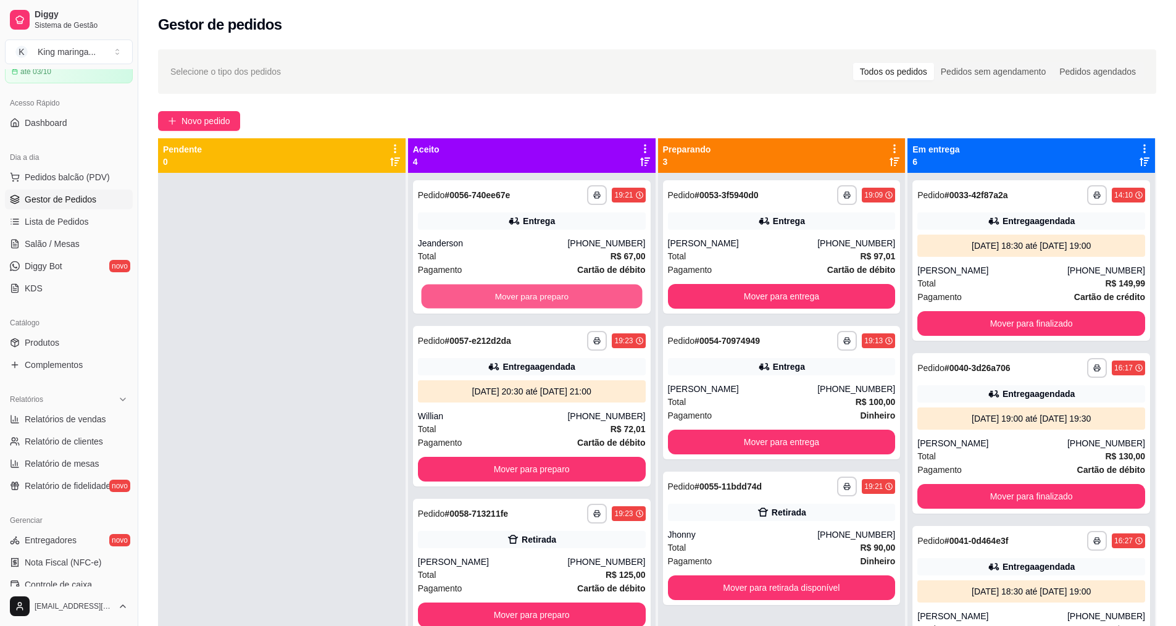
click at [525, 300] on button "Mover para preparo" at bounding box center [531, 296] width 221 height 24
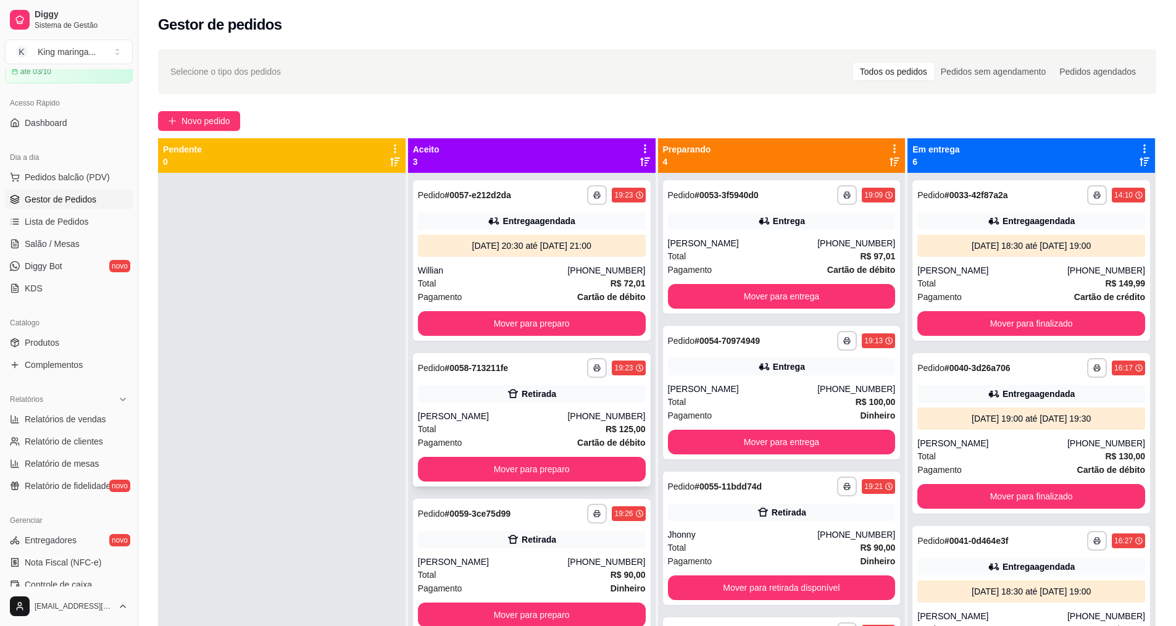
scroll to position [35, 0]
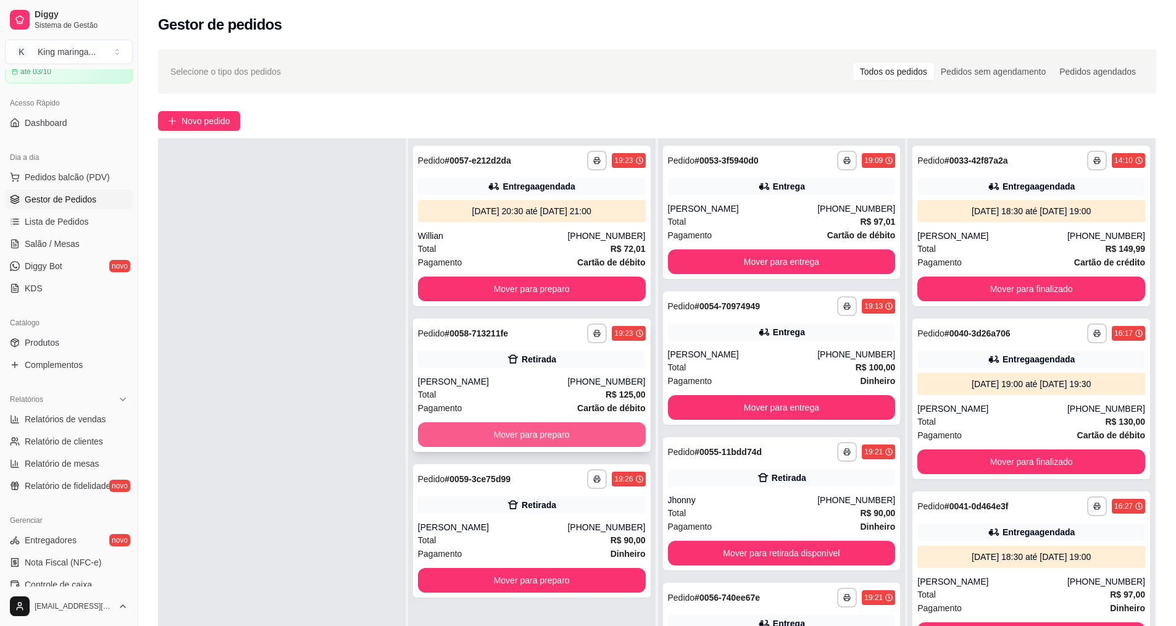
click at [508, 437] on button "Mover para preparo" at bounding box center [532, 434] width 228 height 25
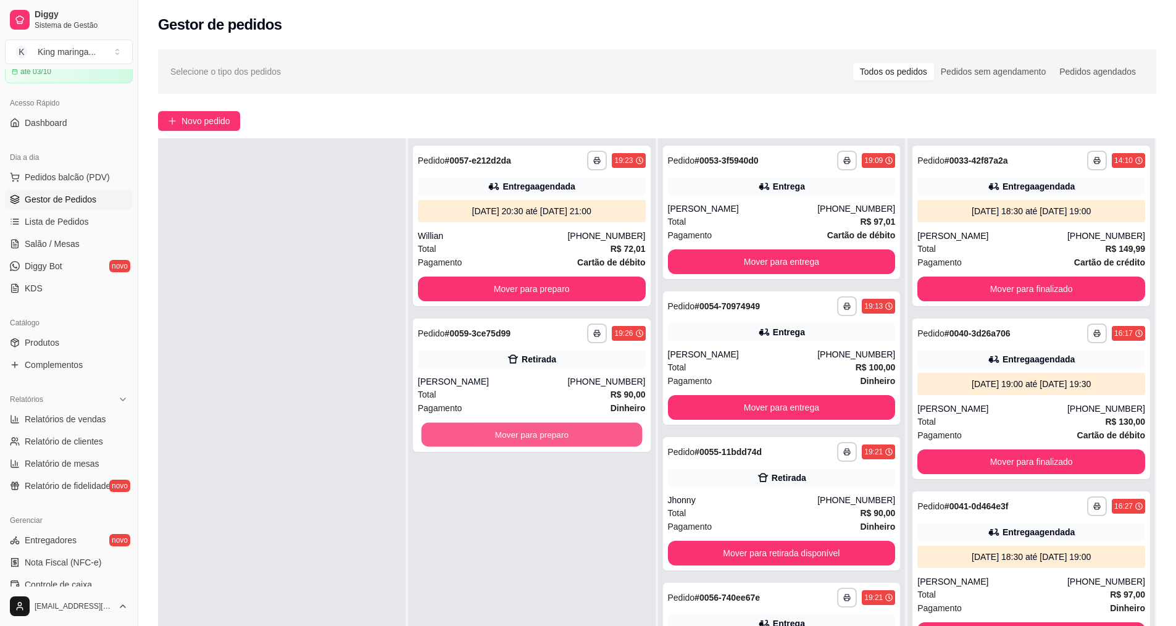
click at [509, 437] on button "Mover para preparo" at bounding box center [531, 435] width 221 height 24
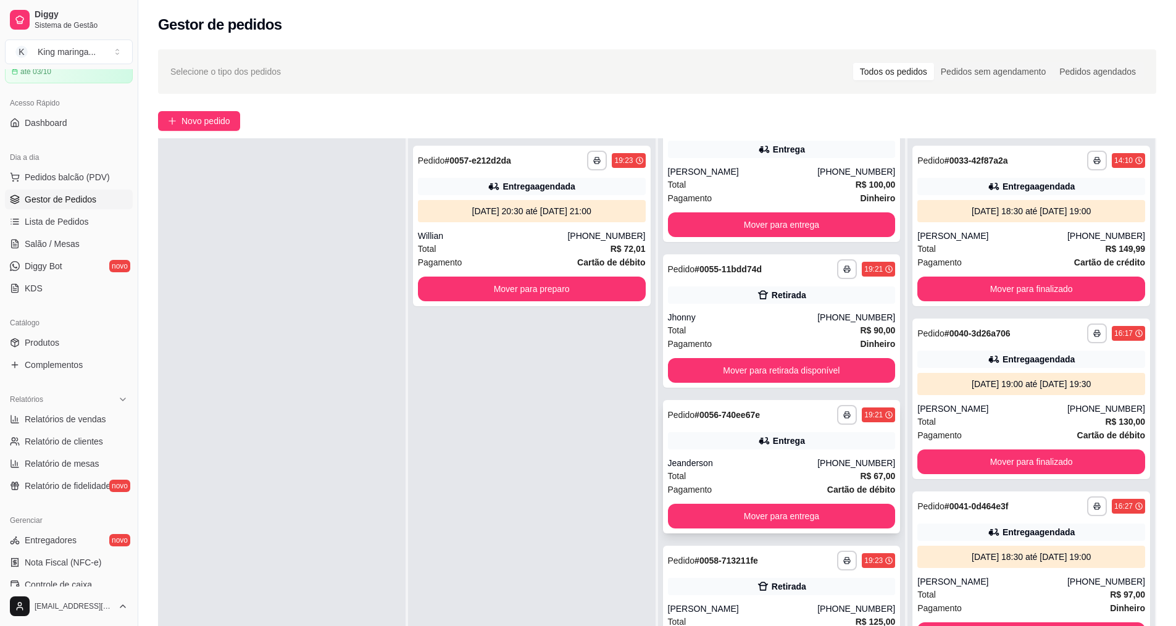
scroll to position [185, 0]
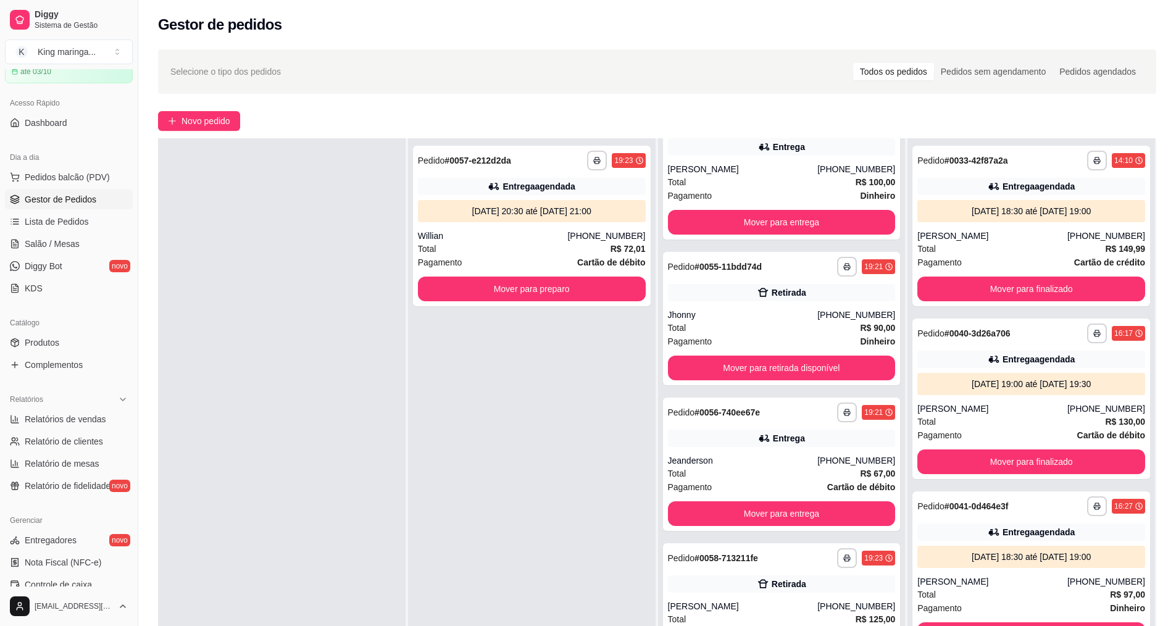
click at [727, 390] on div "**********" at bounding box center [781, 451] width 247 height 626
click at [734, 380] on div "**********" at bounding box center [782, 318] width 238 height 133
click at [723, 367] on button "Mover para retirada disponível" at bounding box center [782, 367] width 228 height 25
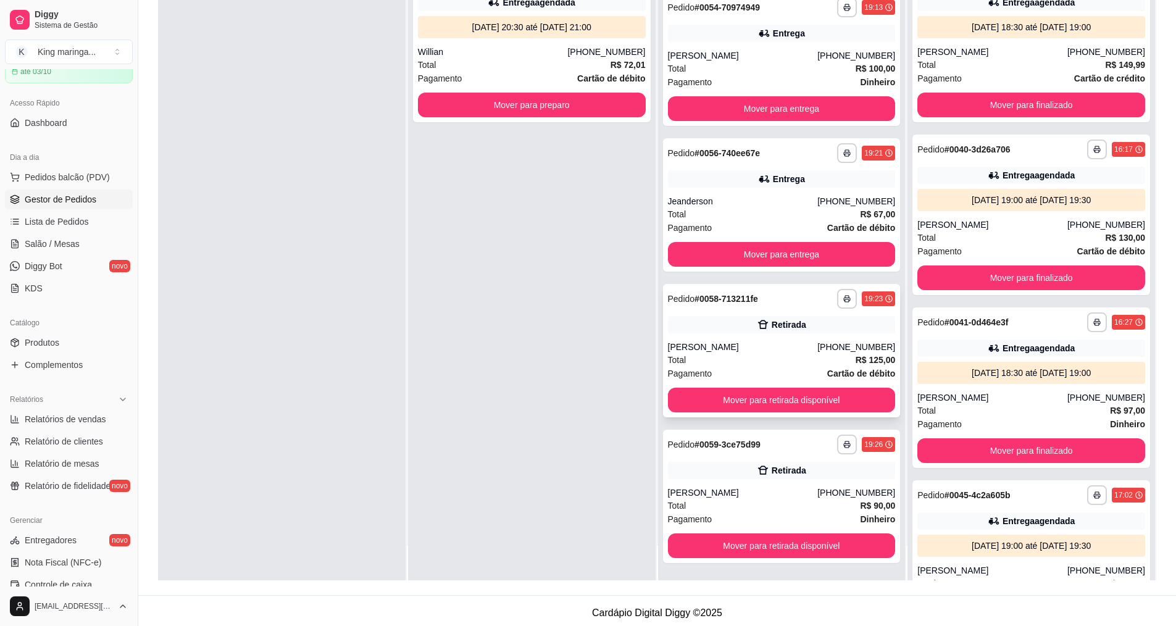
scroll to position [188, 0]
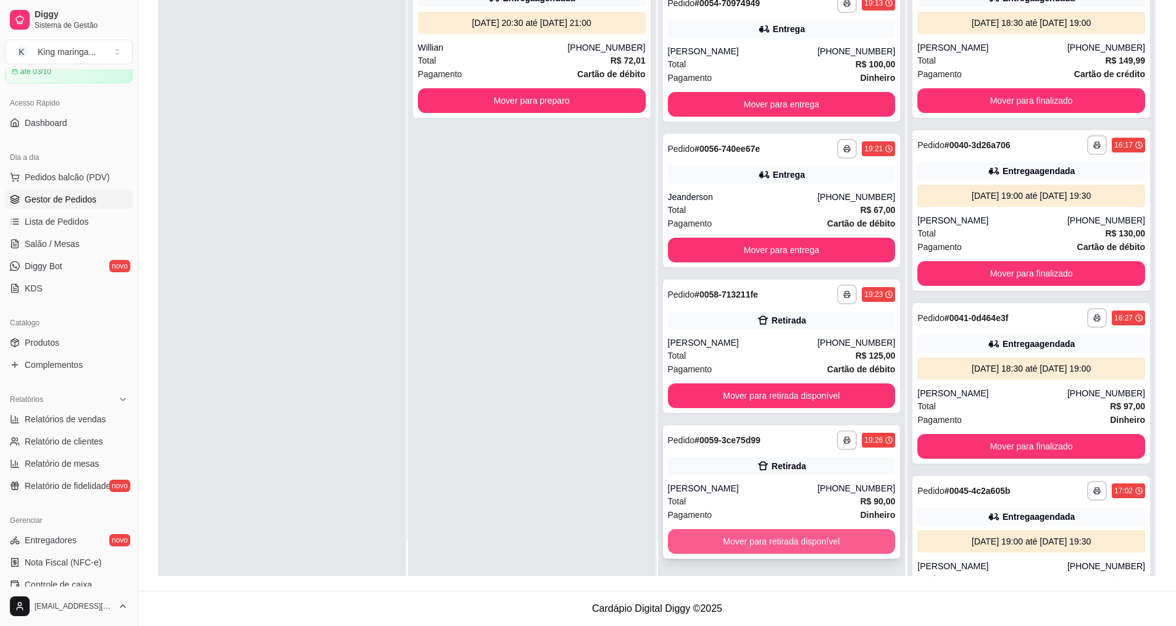
click at [720, 551] on button "Mover para retirada disponível" at bounding box center [782, 541] width 228 height 25
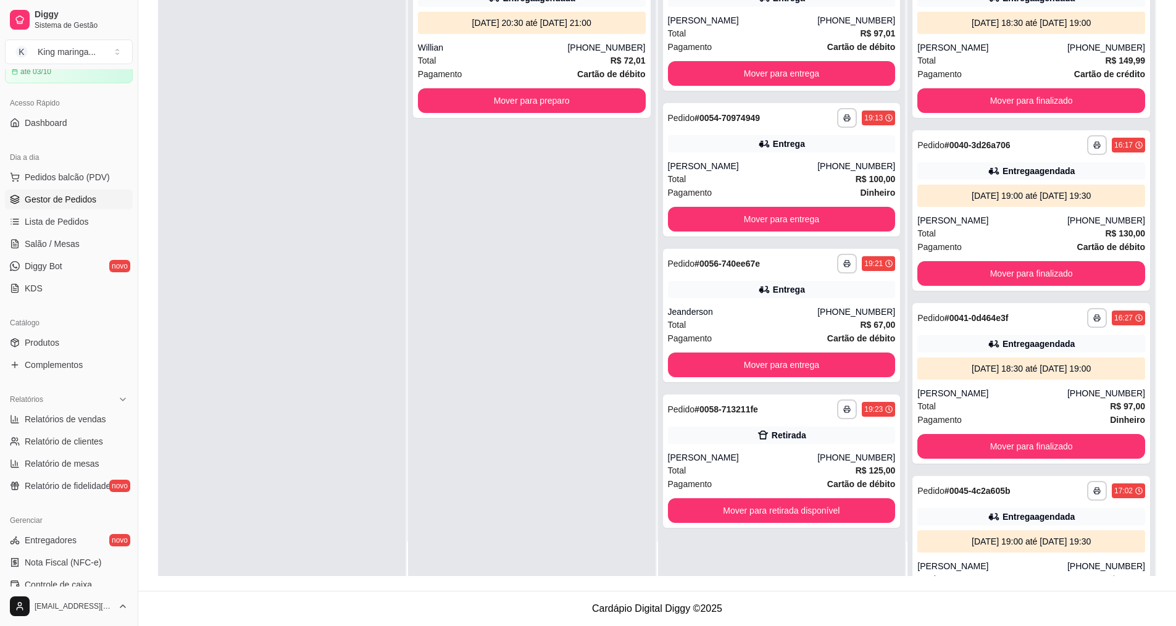
scroll to position [0, 0]
click at [730, 511] on button "Mover para retirada disponível" at bounding box center [782, 510] width 228 height 25
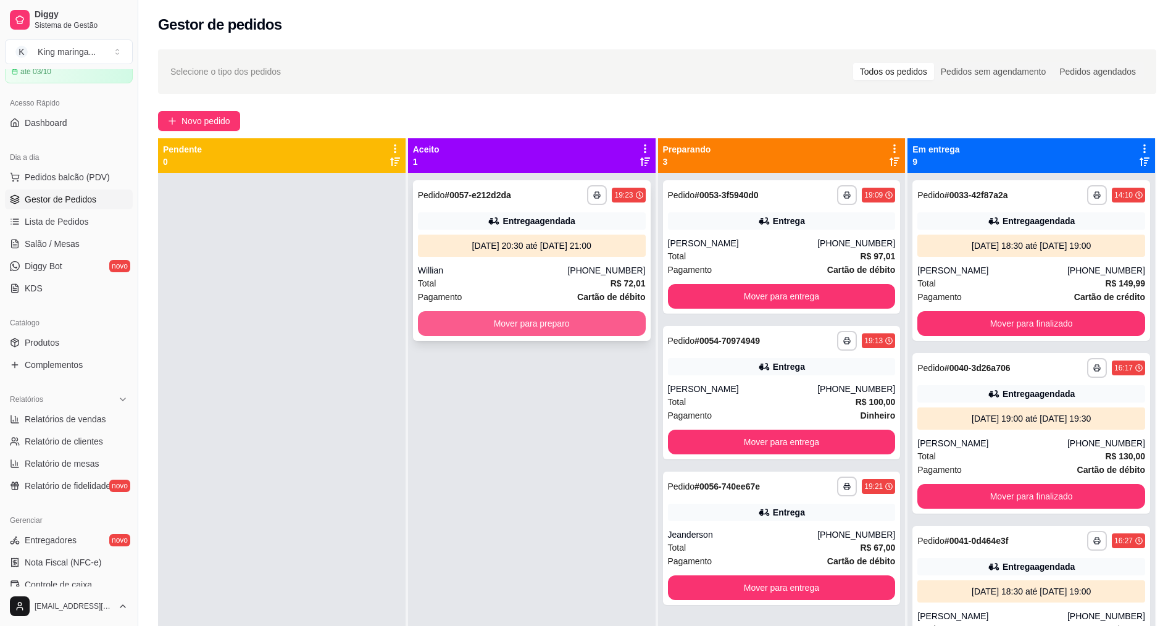
click at [488, 331] on button "Mover para preparo" at bounding box center [532, 323] width 228 height 25
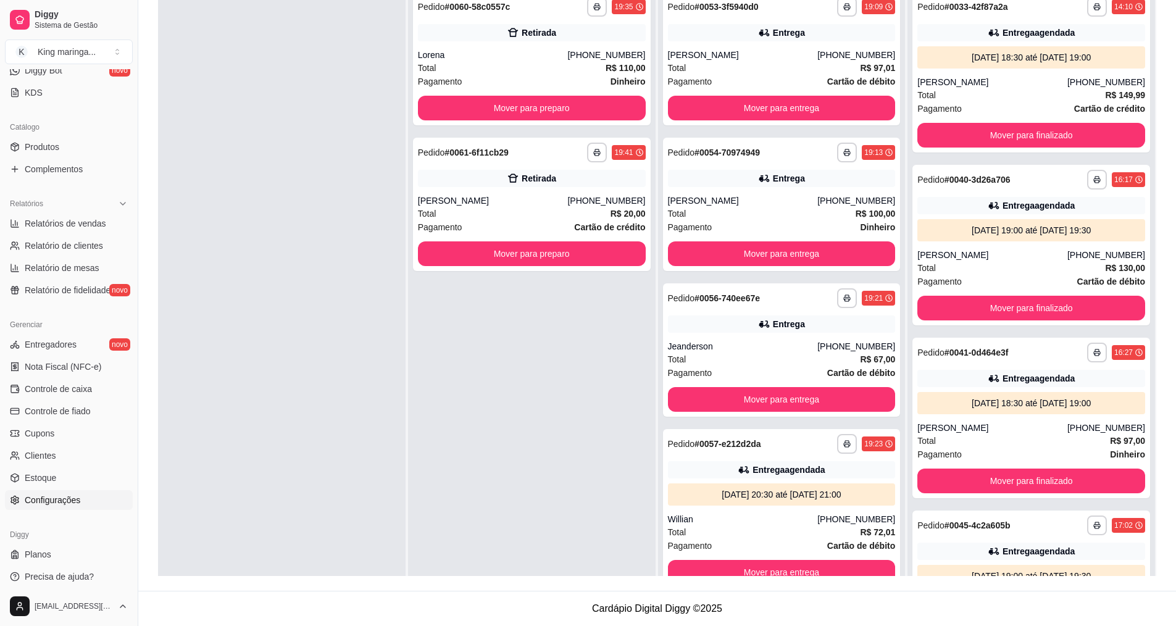
scroll to position [262, 0]
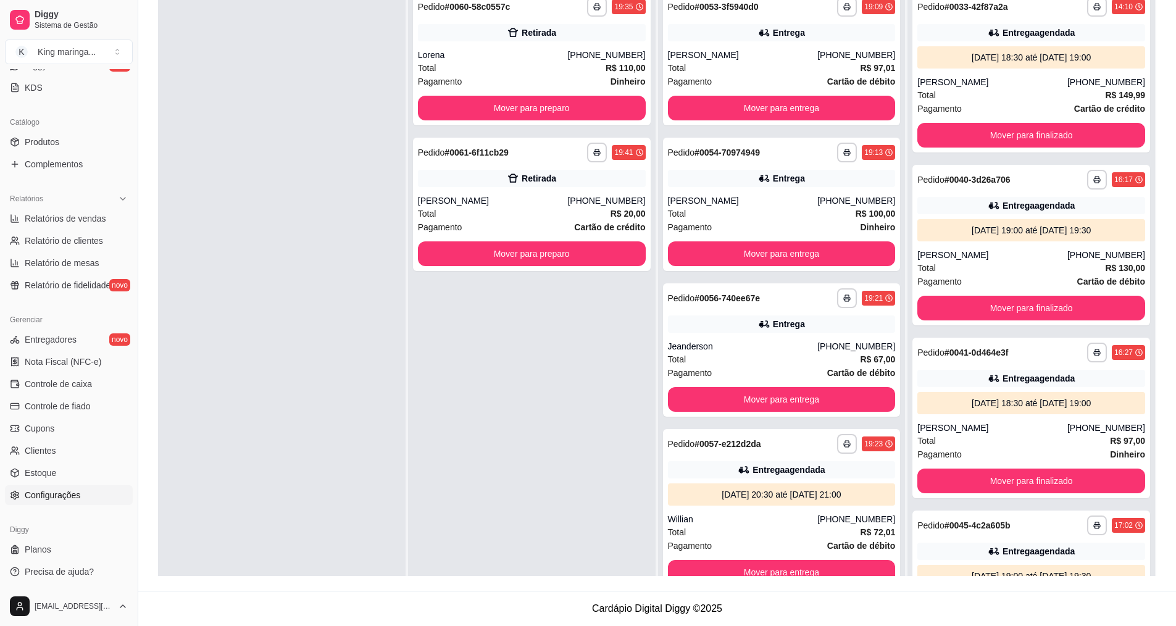
click at [72, 493] on span "Configurações" at bounding box center [53, 495] width 56 height 12
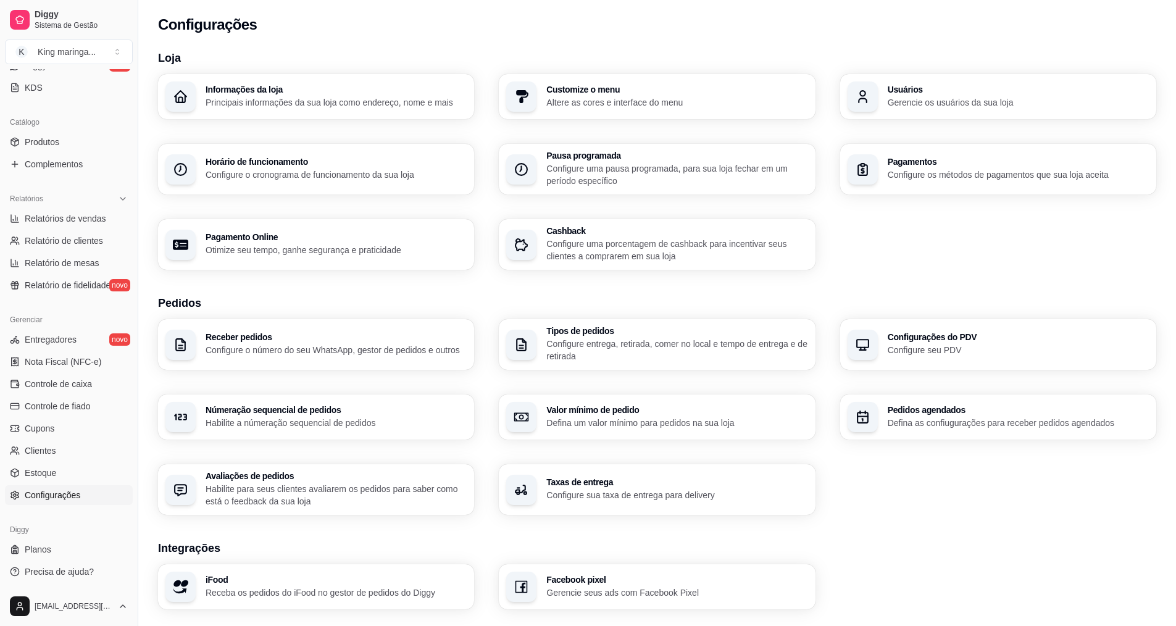
click at [389, 239] on h3 "Pagamento Online" at bounding box center [335, 237] width 261 height 9
select select "4.98"
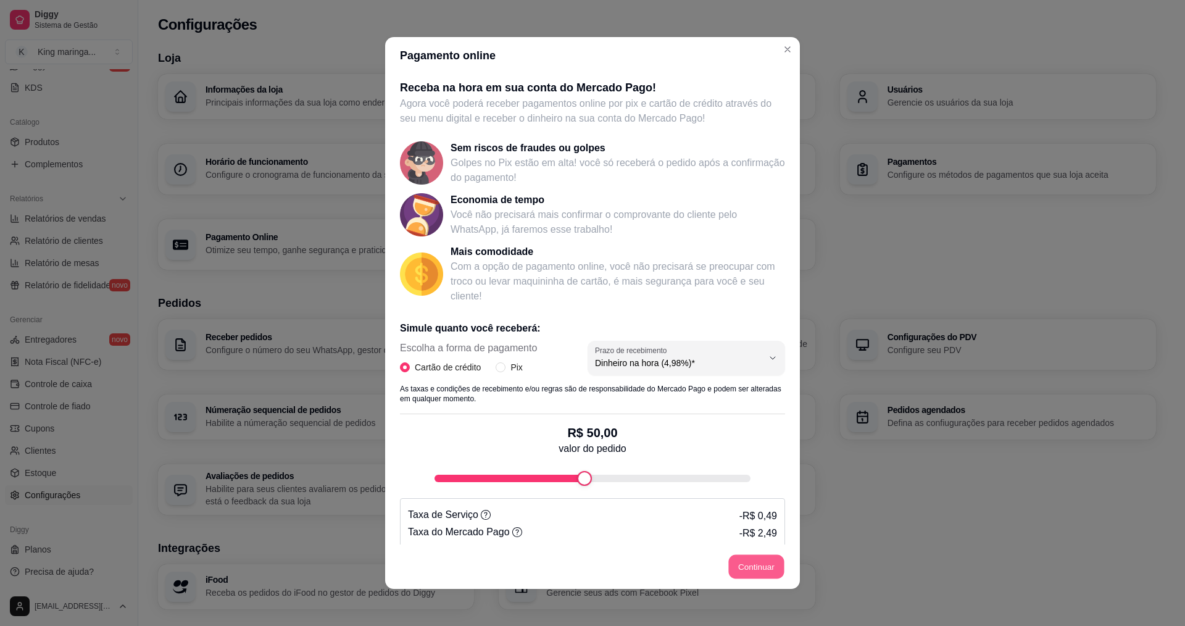
click at [753, 565] on button "Continuar" at bounding box center [757, 567] width 56 height 24
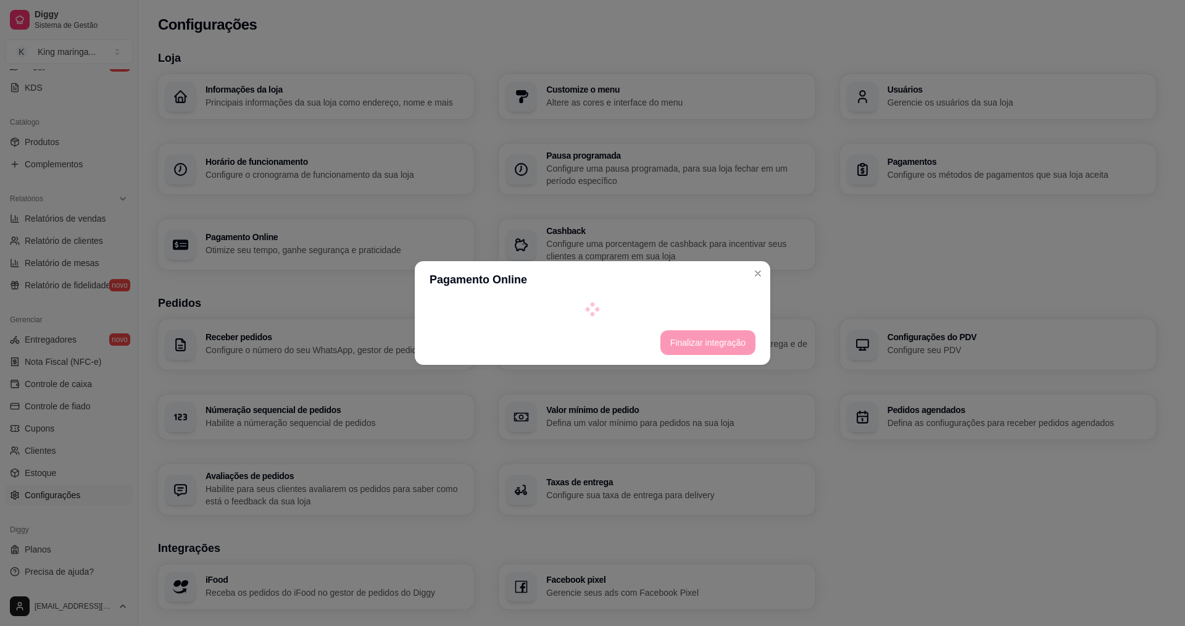
select select "4.98"
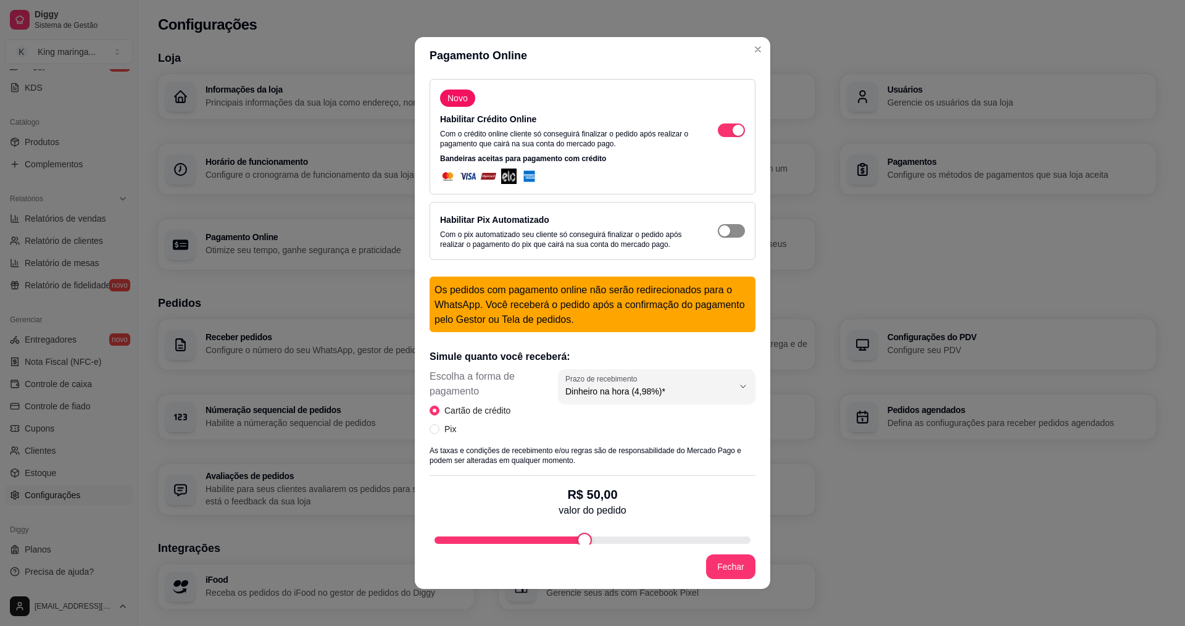
click at [718, 235] on span "button" at bounding box center [731, 231] width 27 height 14
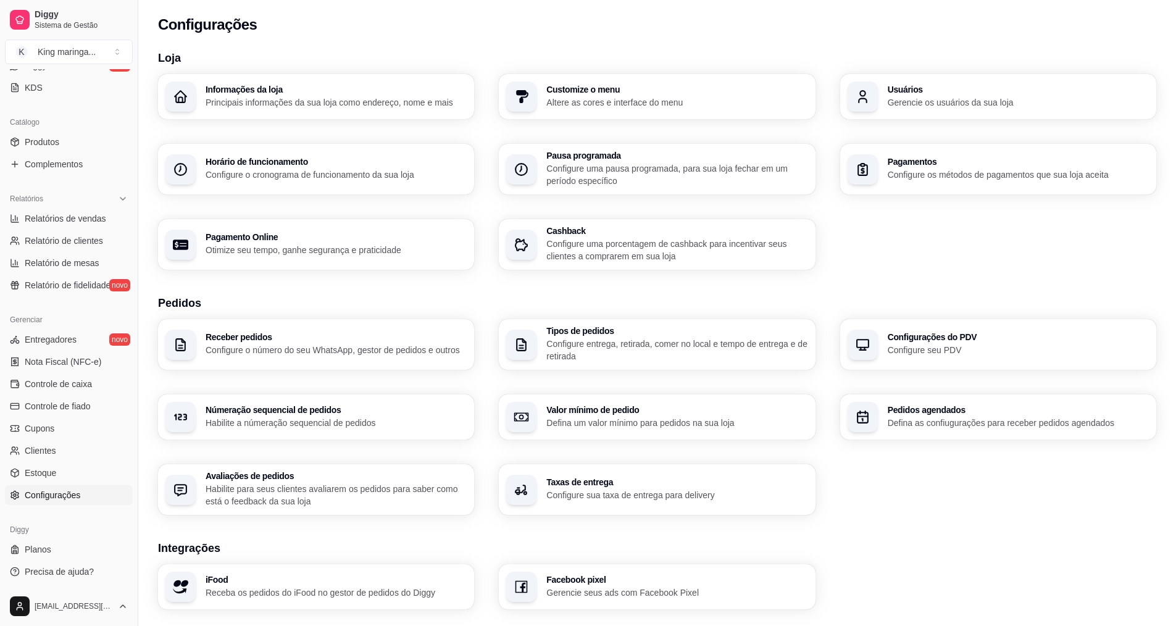
click at [396, 254] on p "Otimize seu tempo, ganhe segurança e praticidade" at bounding box center [335, 250] width 261 height 12
select select "4.98"
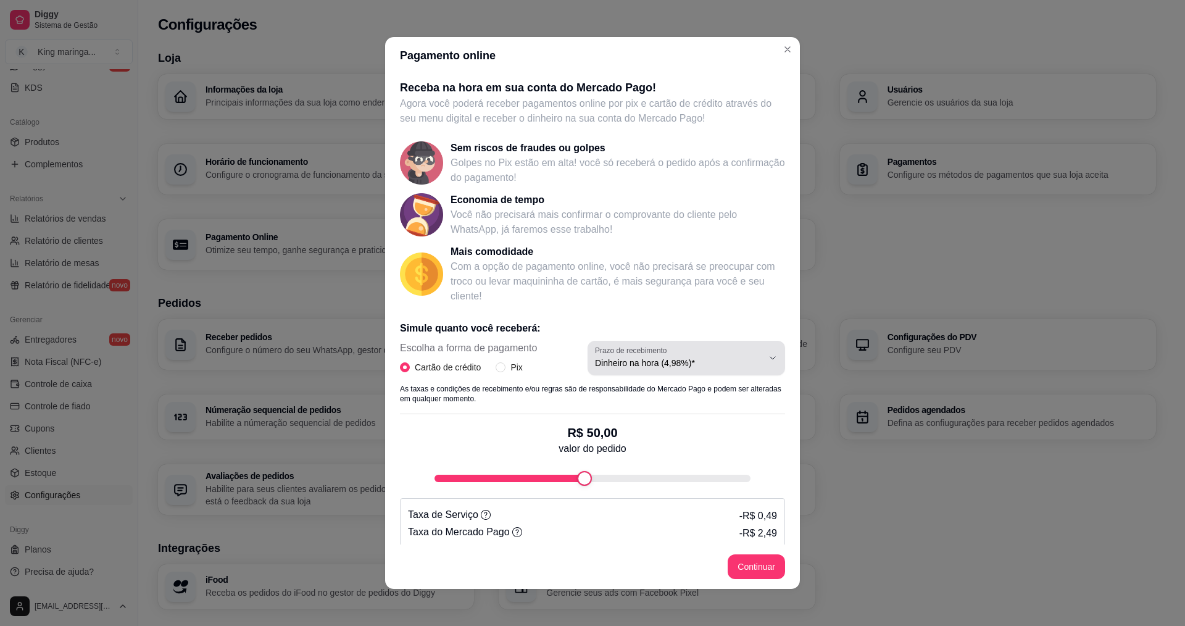
click at [662, 363] on span "Dinheiro na hora (4,98%)*" at bounding box center [679, 363] width 168 height 12
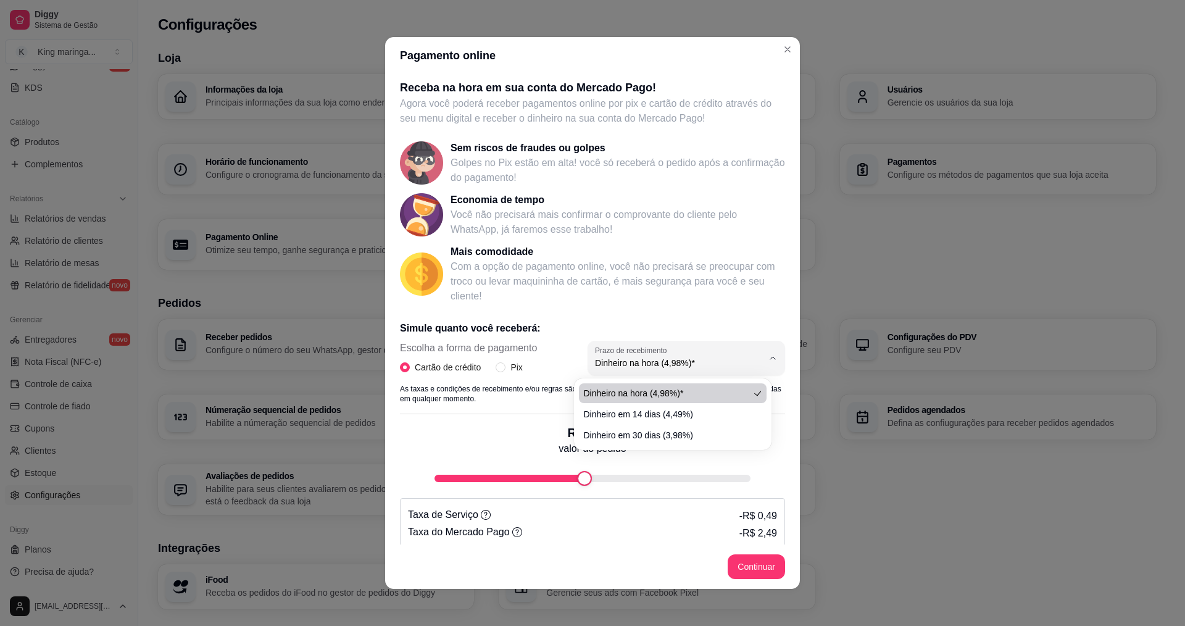
click at [728, 261] on p "Com a opção de pagamento online, você não precisará se preocupar com troco ou l…" at bounding box center [617, 281] width 334 height 44
click at [737, 553] on footer "Continuar" at bounding box center [592, 566] width 415 height 44
click at [738, 558] on button "Continuar" at bounding box center [756, 566] width 57 height 25
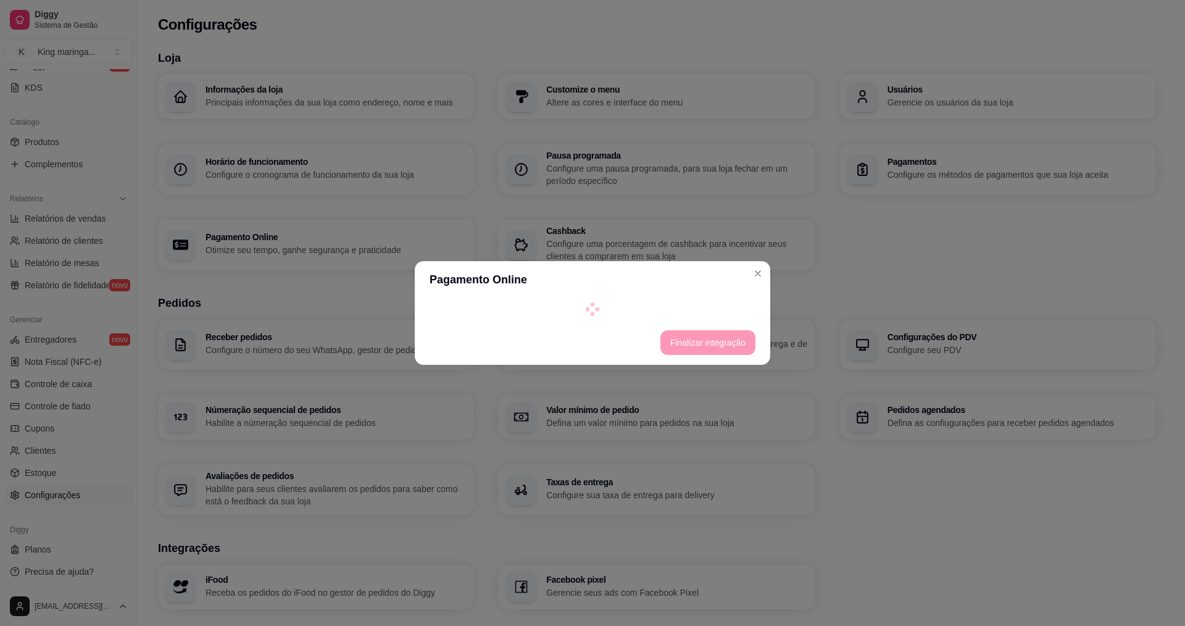
select select "4.98"
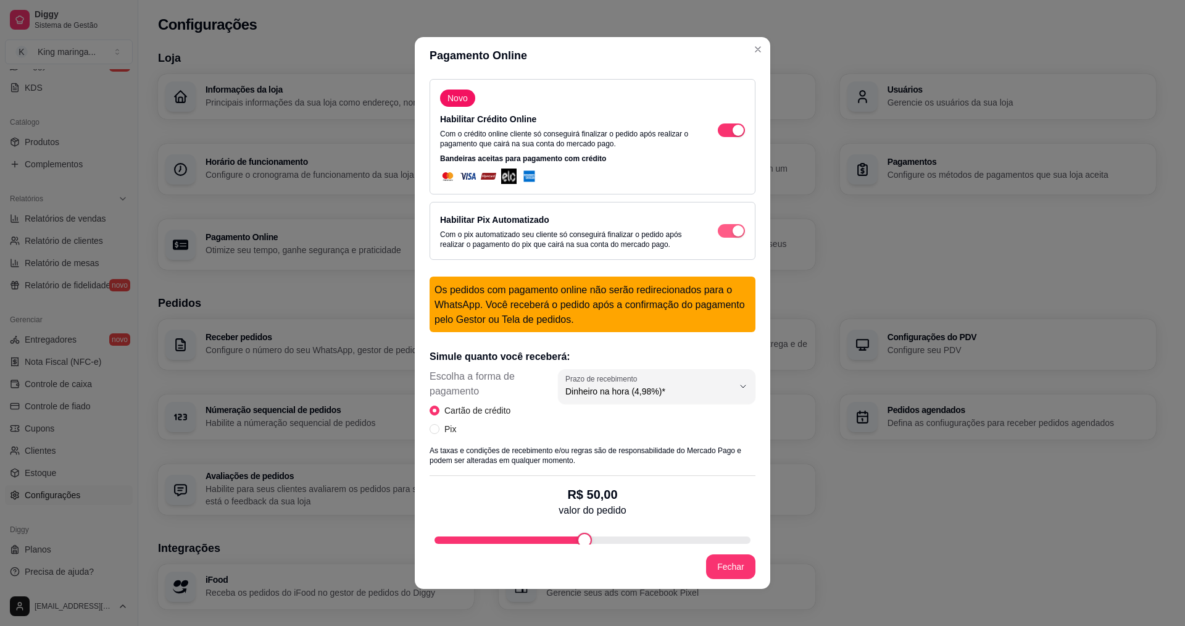
click at [723, 224] on span "button" at bounding box center [731, 231] width 27 height 14
click at [723, 233] on span "button" at bounding box center [731, 231] width 27 height 14
click at [732, 127] on div "button" at bounding box center [737, 130] width 11 height 11
click at [722, 131] on span "button" at bounding box center [731, 130] width 27 height 14
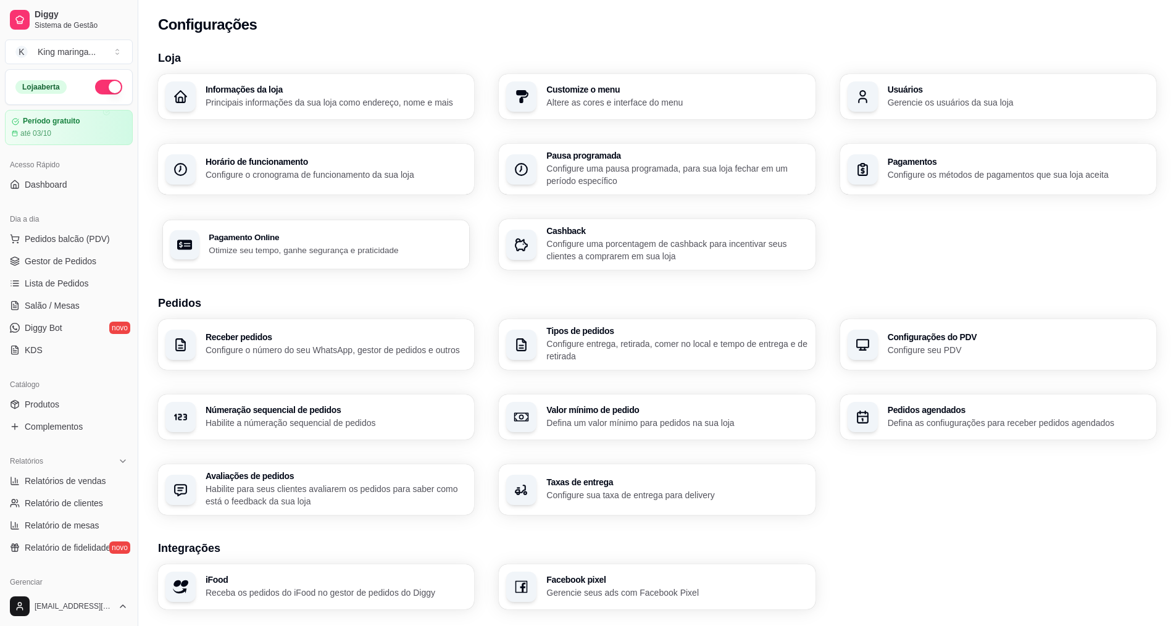
click at [339, 241] on div "Pagamento Online Otimize seu tempo, ganhe segurança e praticidade" at bounding box center [336, 244] width 254 height 23
select select "4.98"
click at [914, 165] on h3 "Pagamentos" at bounding box center [1017, 162] width 254 height 9
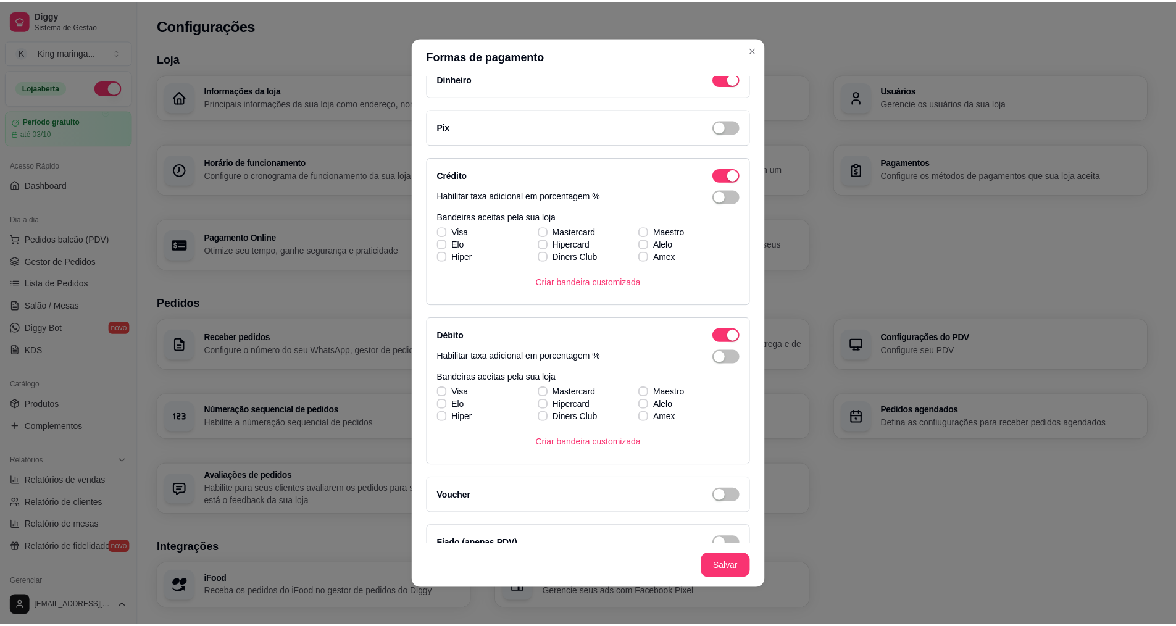
scroll to position [41, 0]
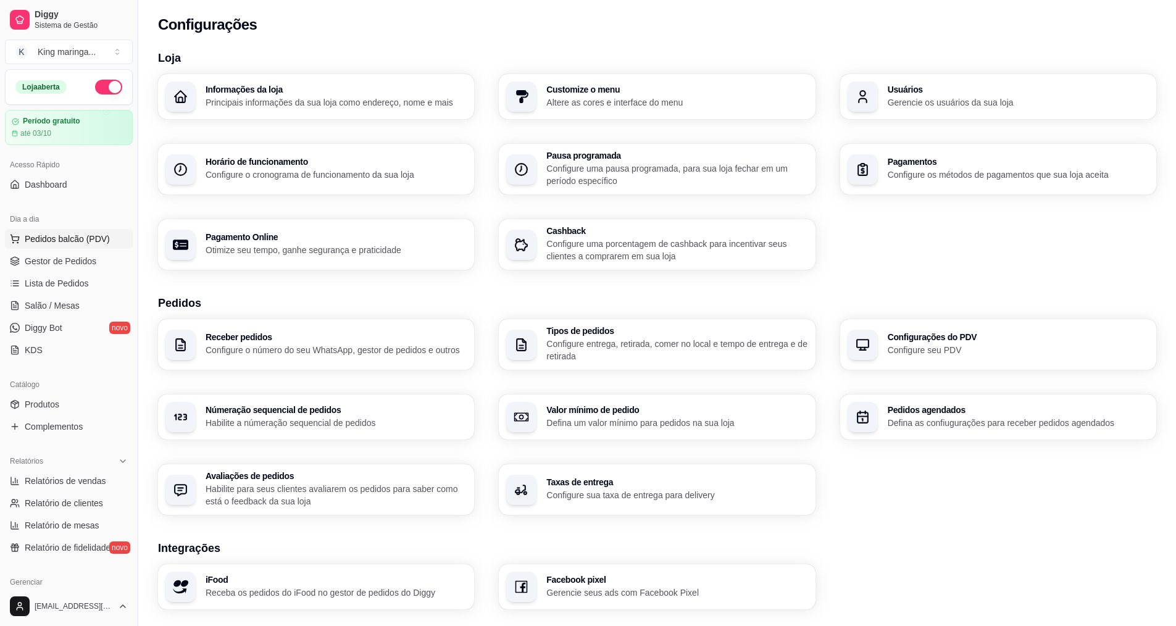
click at [52, 238] on span "Pedidos balcão (PDV)" at bounding box center [67, 239] width 85 height 12
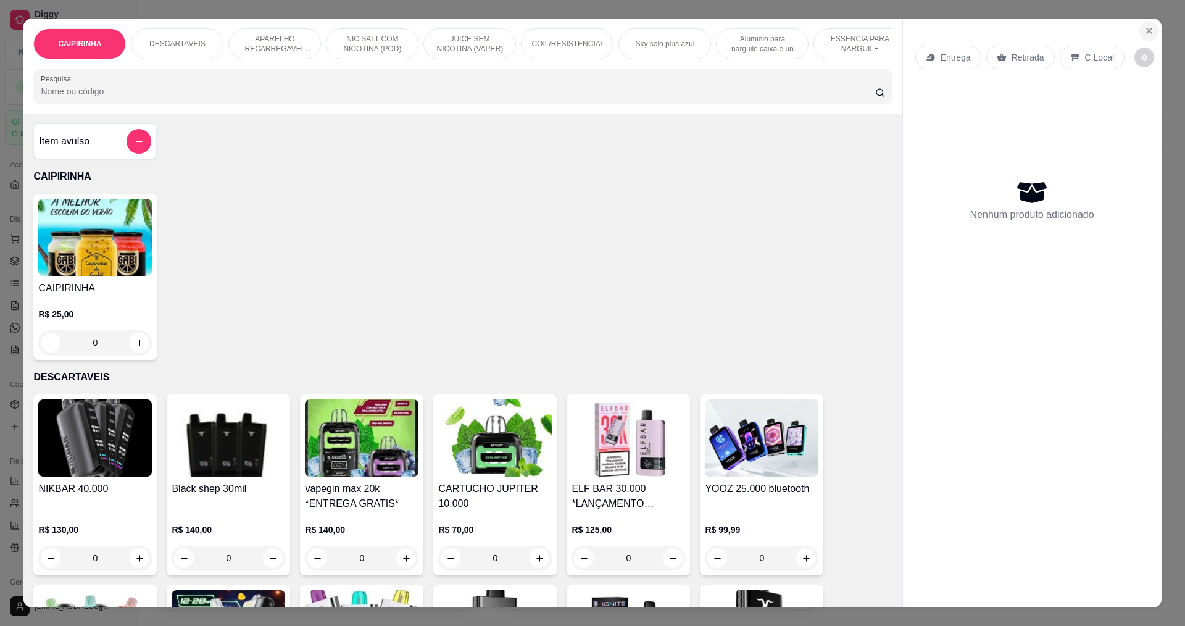
click at [1147, 29] on icon "Close" at bounding box center [1149, 30] width 5 height 5
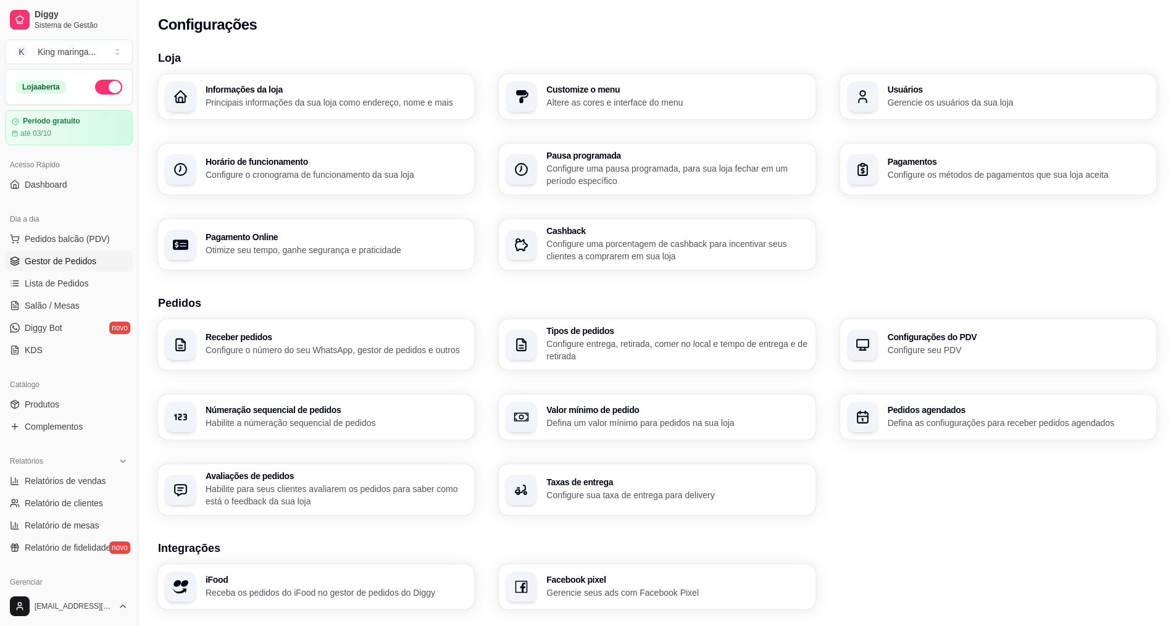
click at [72, 262] on span "Gestor de Pedidos" at bounding box center [61, 261] width 72 height 12
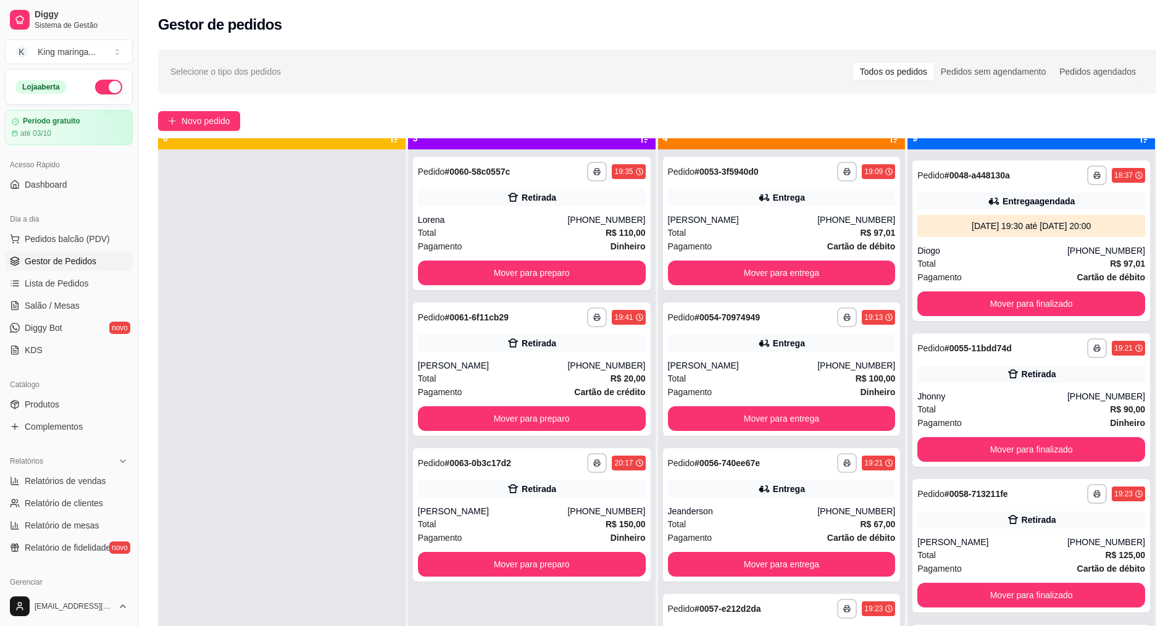
scroll to position [35, 0]
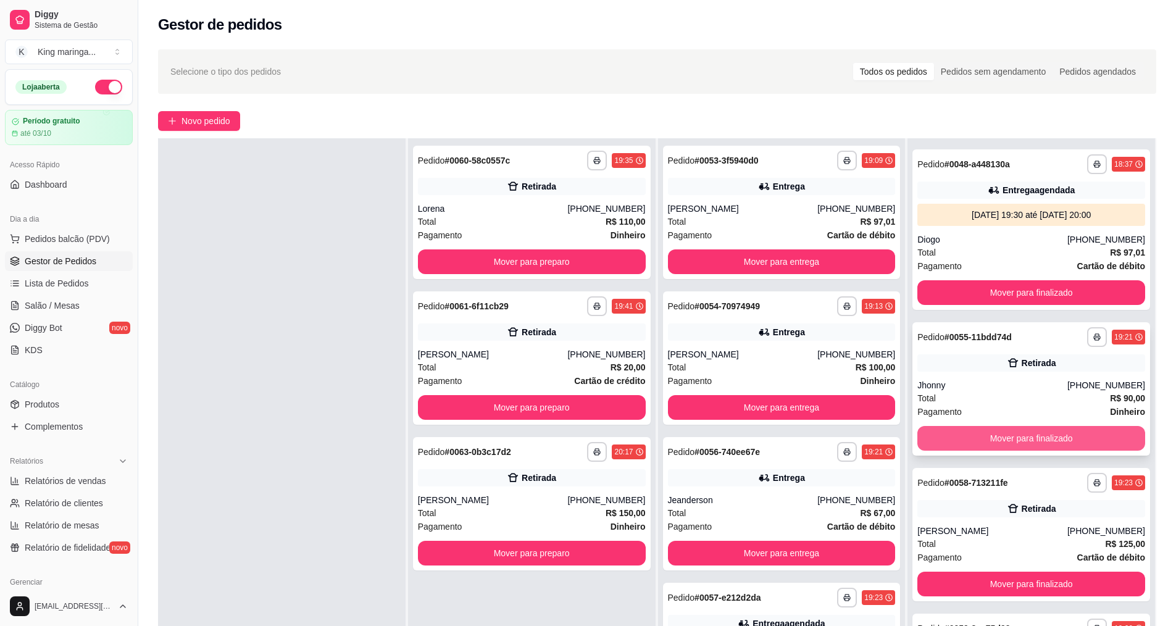
click at [981, 441] on button "Mover para finalizado" at bounding box center [1031, 438] width 228 height 25
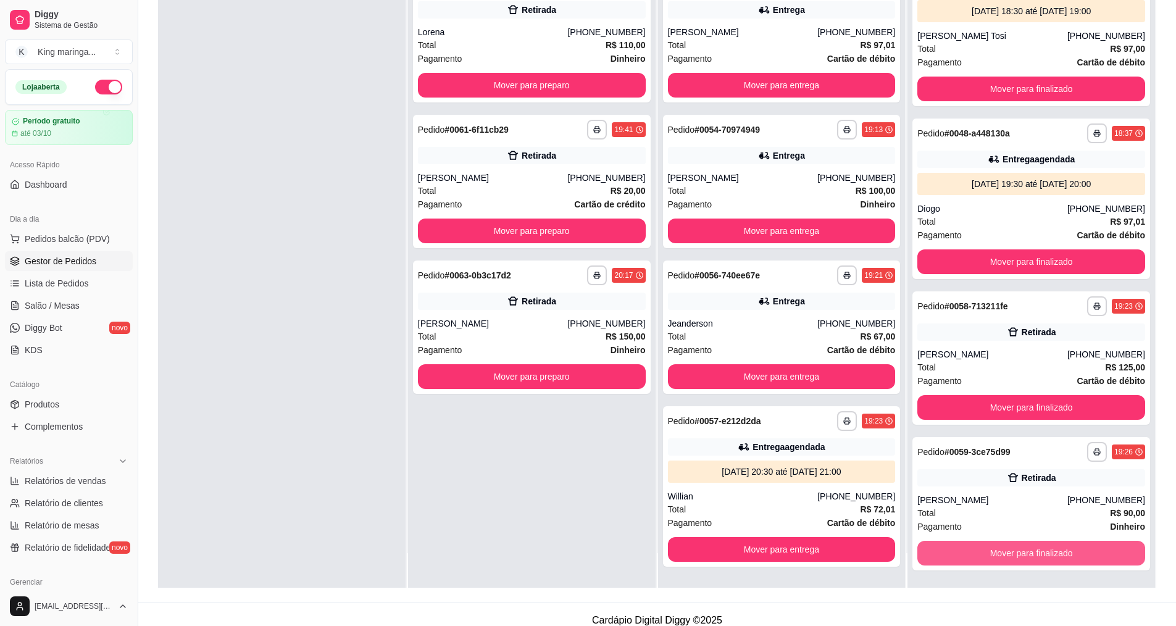
scroll to position [185, 0]
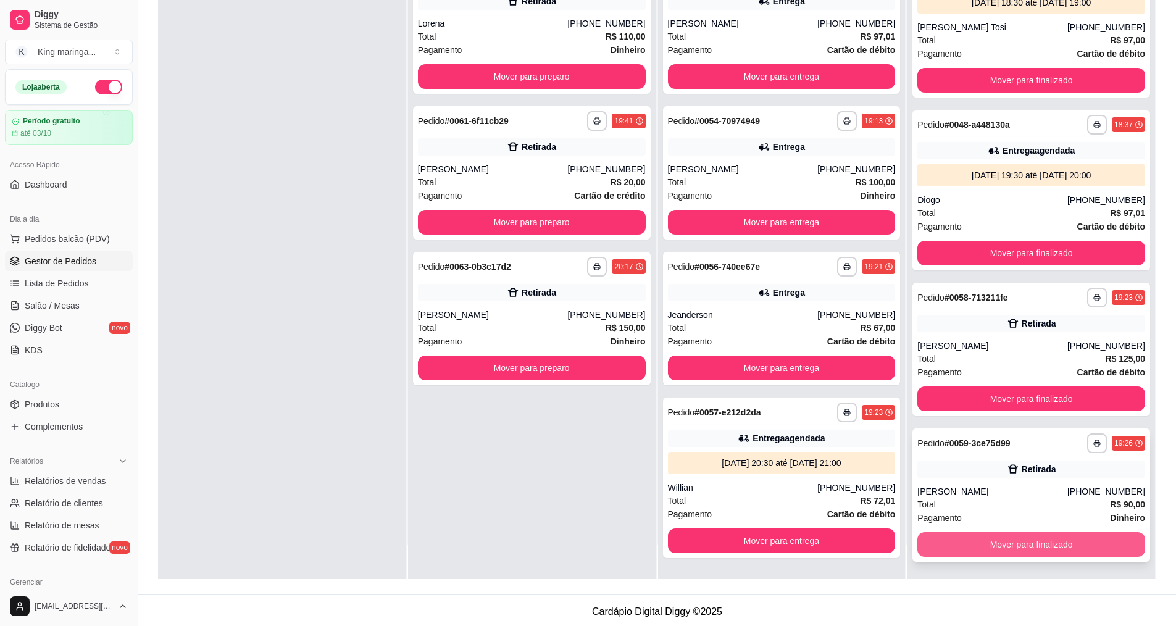
click at [994, 545] on button "Mover para finalizado" at bounding box center [1031, 544] width 228 height 25
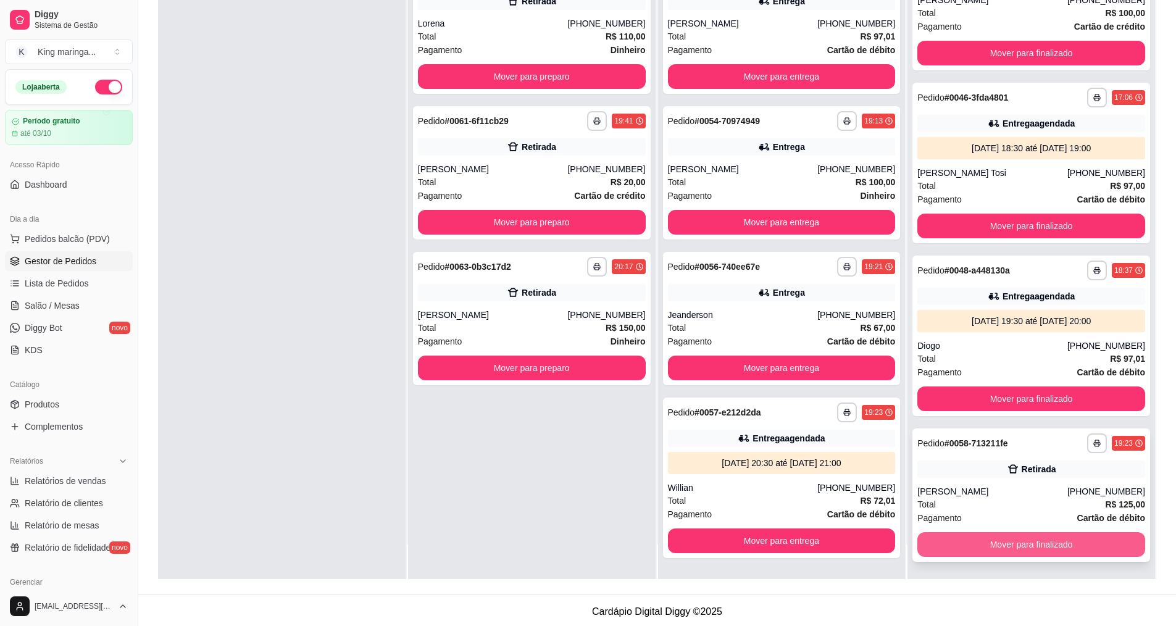
click at [995, 549] on button "Mover para finalizado" at bounding box center [1031, 544] width 228 height 25
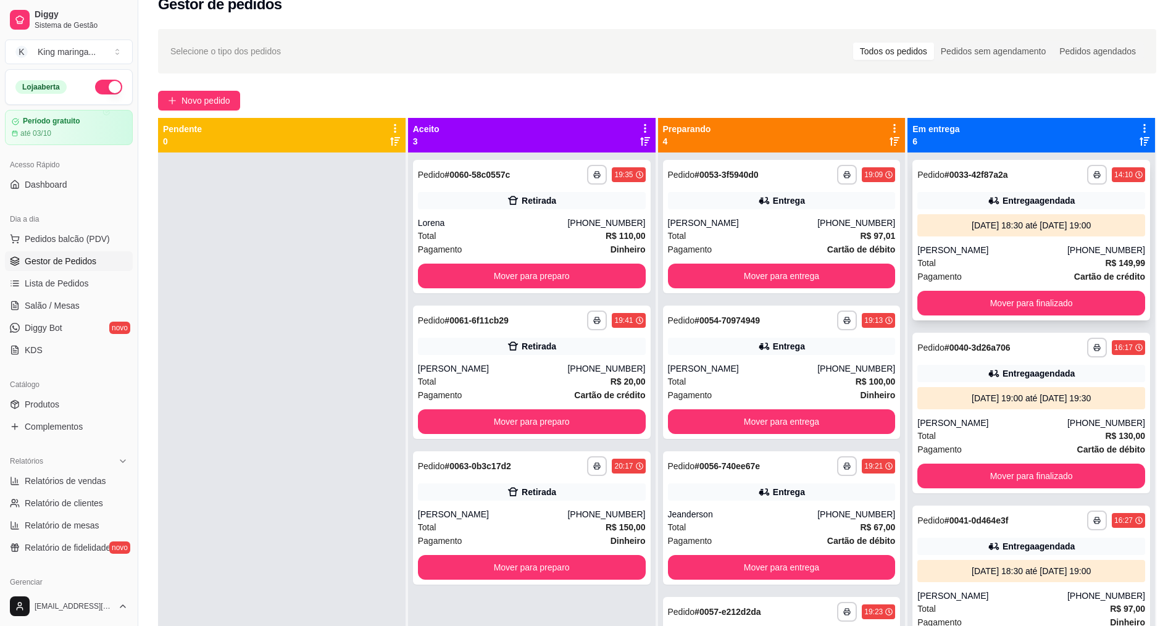
scroll to position [0, 0]
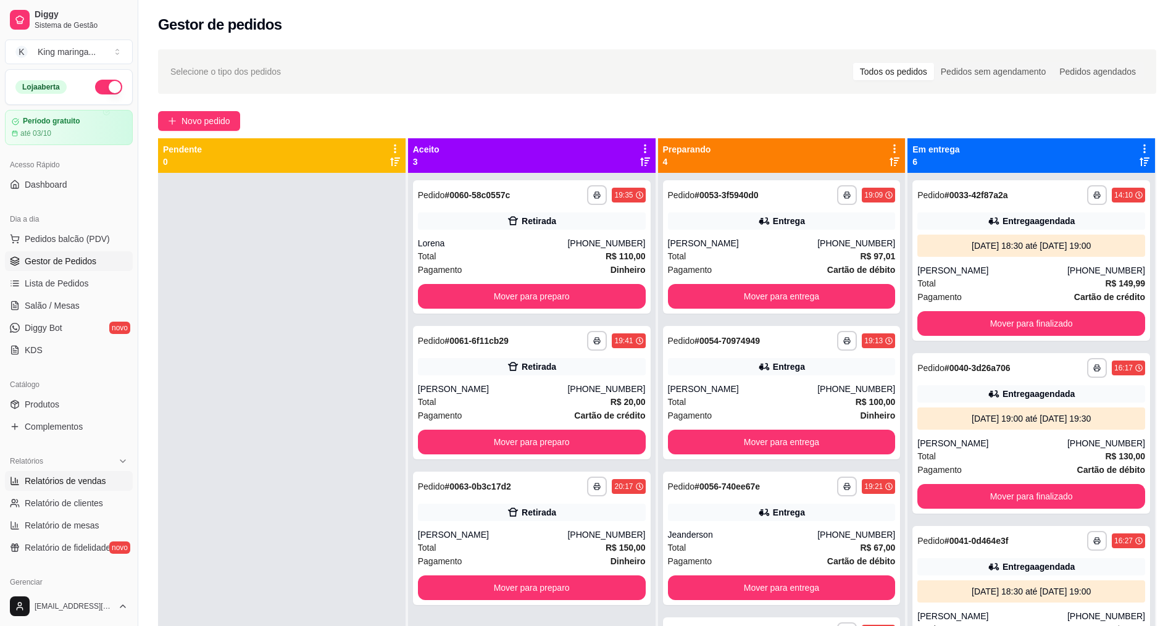
click at [77, 488] on link "Relatórios de vendas" at bounding box center [69, 481] width 128 height 20
select select "ALL"
select select "0"
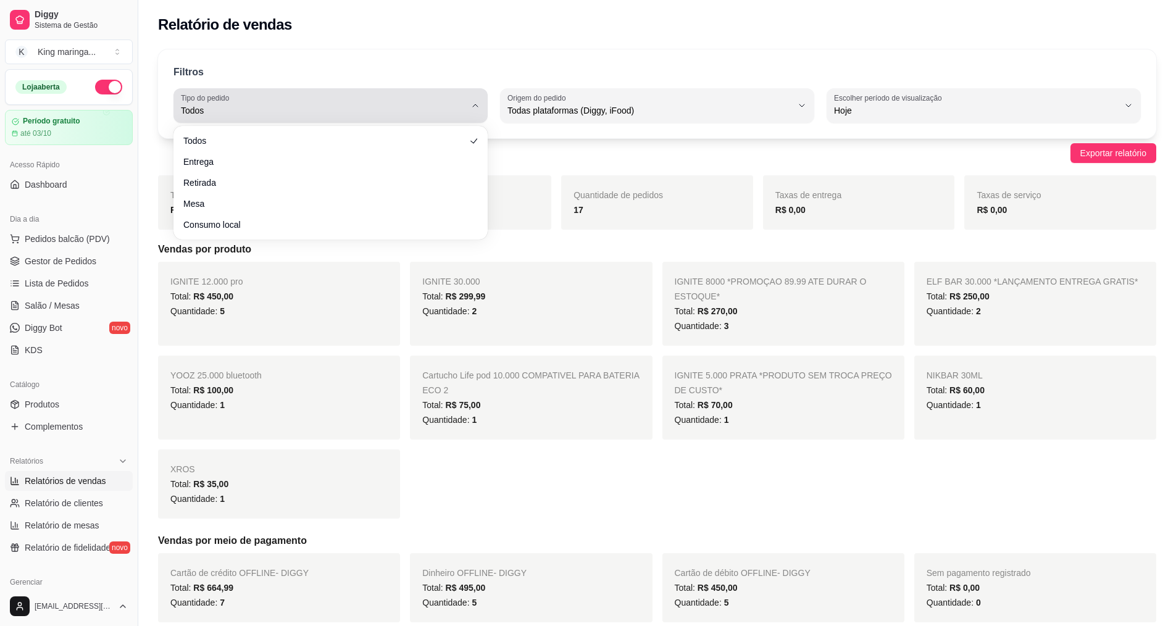
click at [383, 119] on button "Tipo do pedido Todos" at bounding box center [330, 105] width 314 height 35
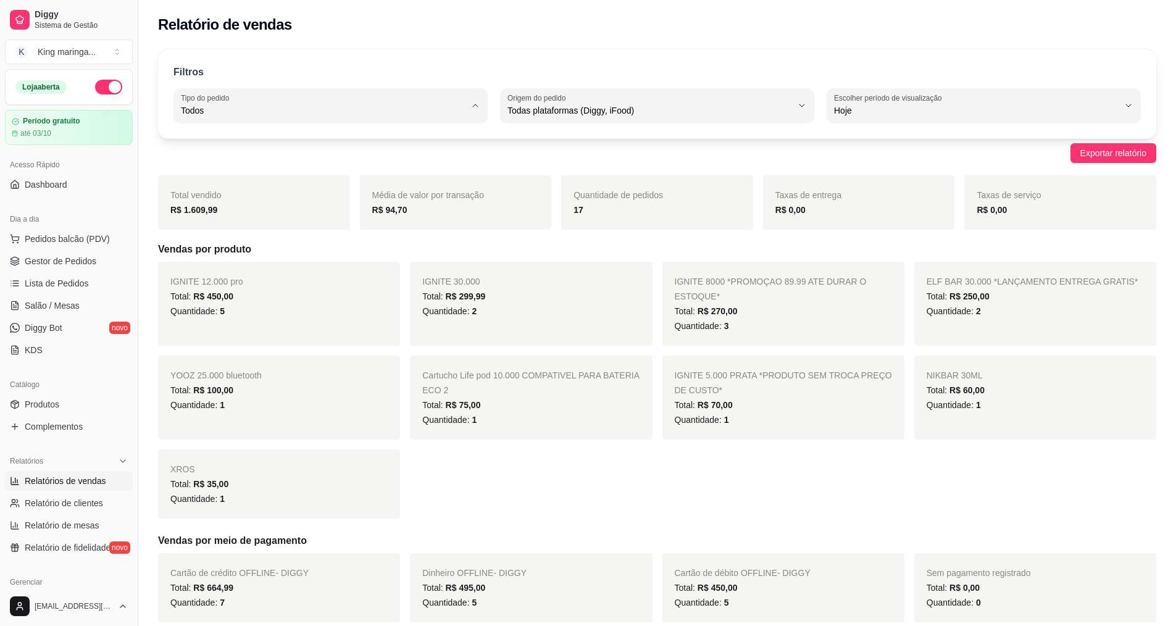
click at [327, 160] on span "Entrega" at bounding box center [324, 160] width 271 height 12
type input "DELIVERY"
select select "DELIVERY"
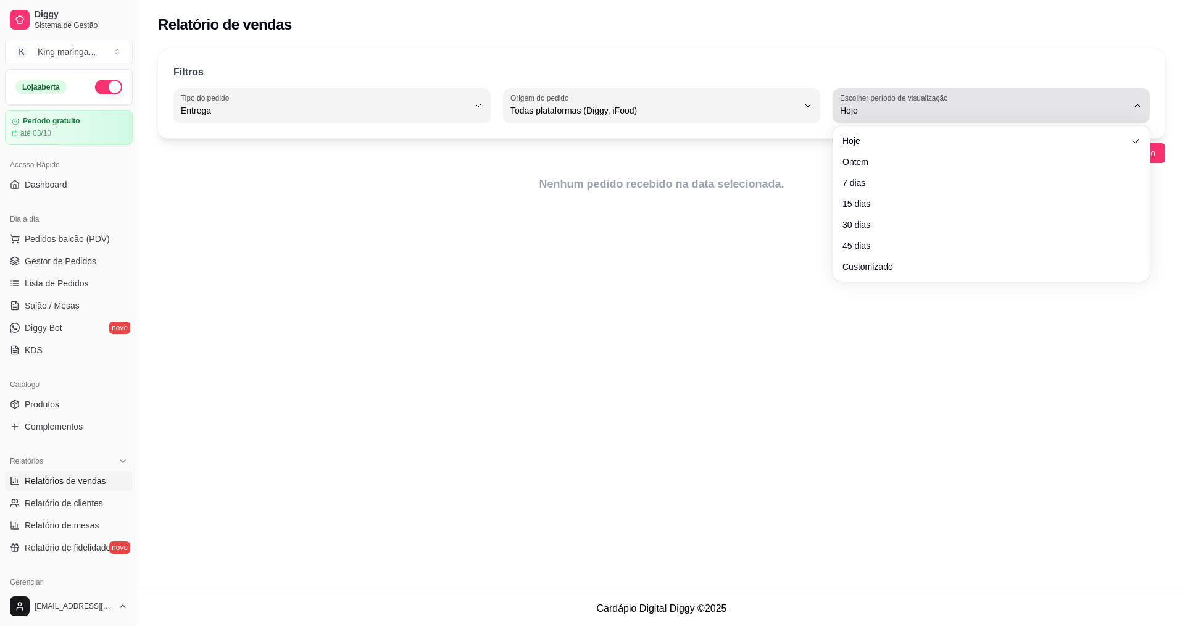
click at [844, 112] on span "Hoje" at bounding box center [984, 110] width 288 height 12
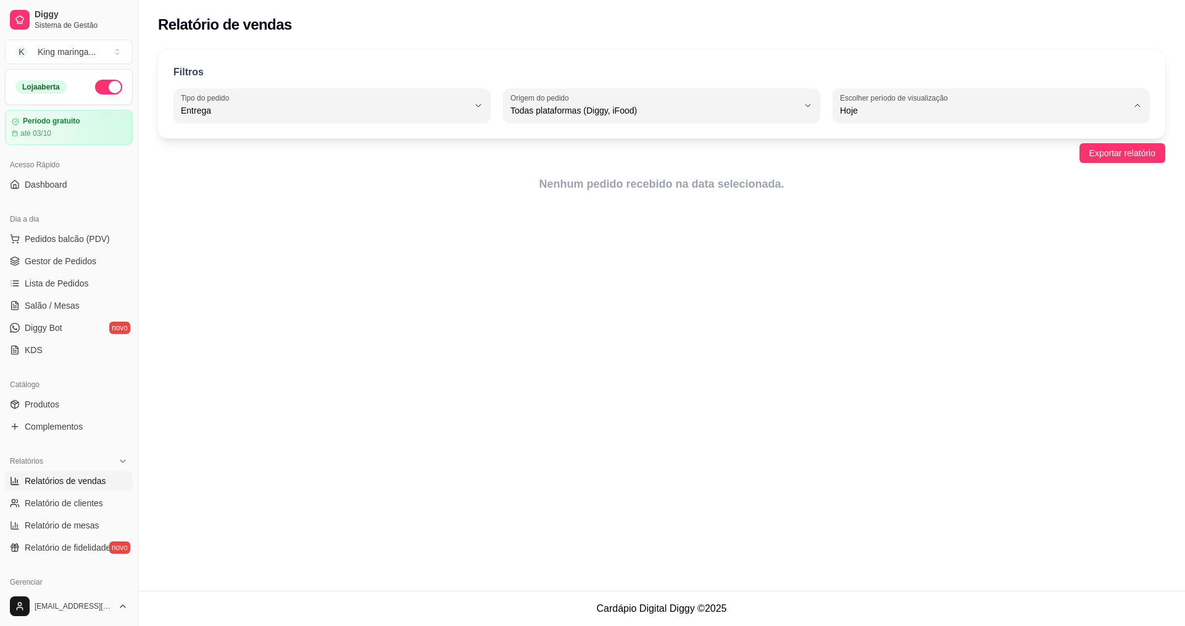
click at [853, 142] on span "Hoje" at bounding box center [986, 140] width 274 height 12
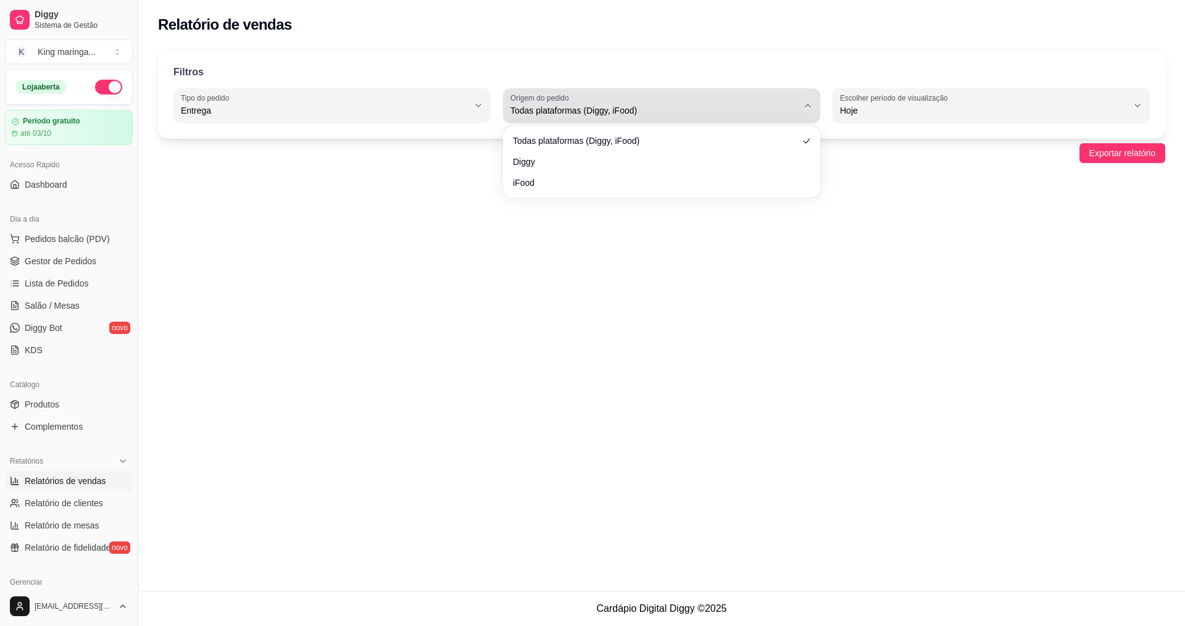
click at [746, 120] on button "Origem do pedido Todas plataformas (Diggy, iFood)" at bounding box center [661, 105] width 317 height 35
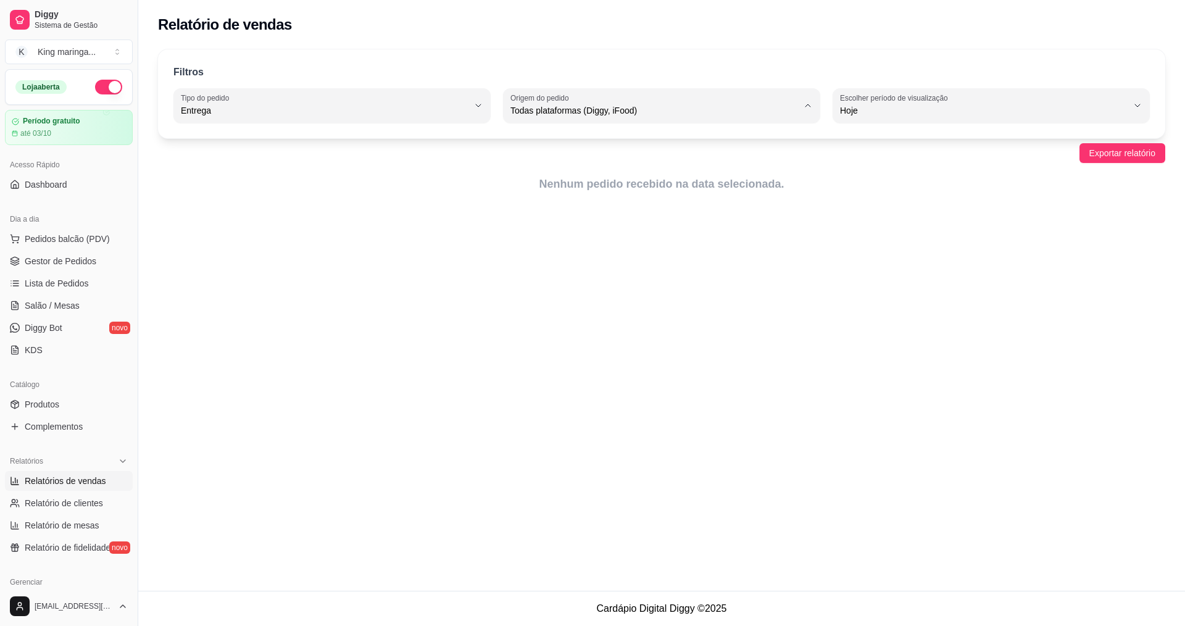
click at [610, 163] on span "Diggy" at bounding box center [656, 160] width 274 height 12
type input "DIGGY"
select select "DIGGY"
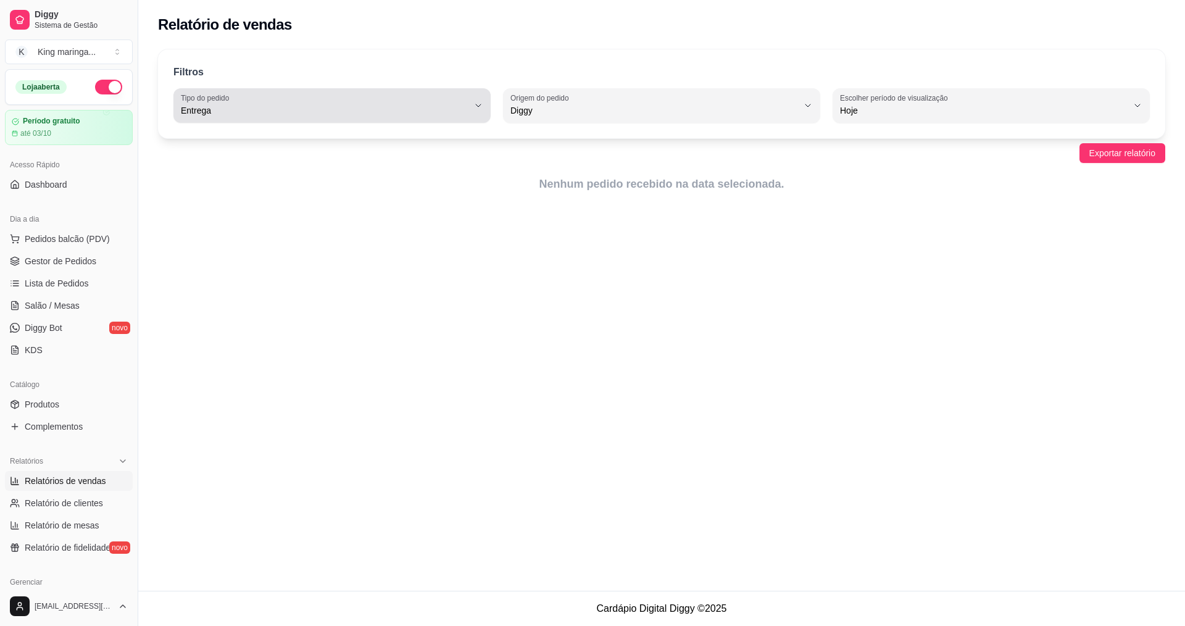
click at [291, 110] on span "Entrega" at bounding box center [325, 110] width 288 height 12
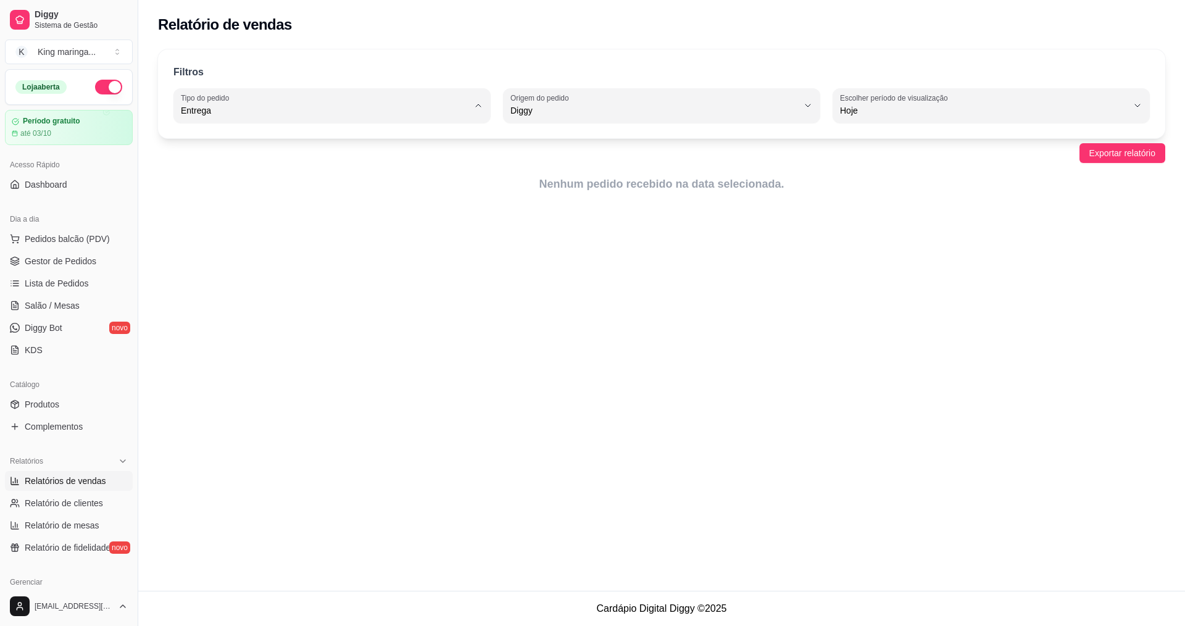
click at [239, 141] on span "Todos" at bounding box center [326, 140] width 274 height 12
type input "ALL"
select select "ALL"
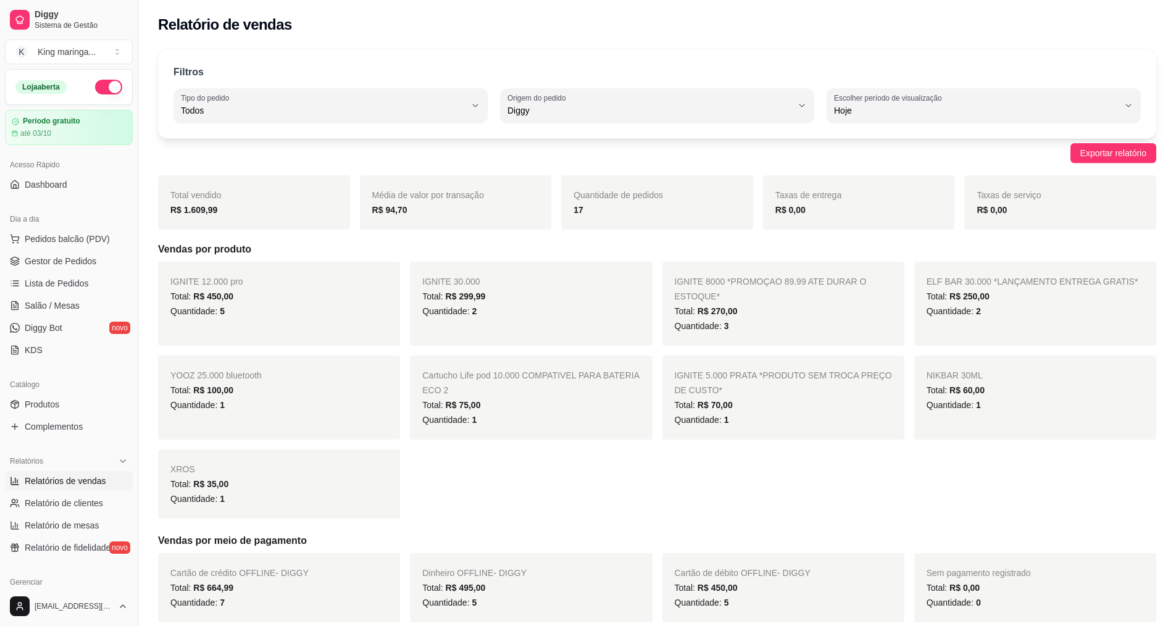
click at [559, 202] on div "Total vendido R$ 1.609,99 Média de valor por transação R$ 94,70 Quantidade de p…" at bounding box center [657, 202] width 998 height 54
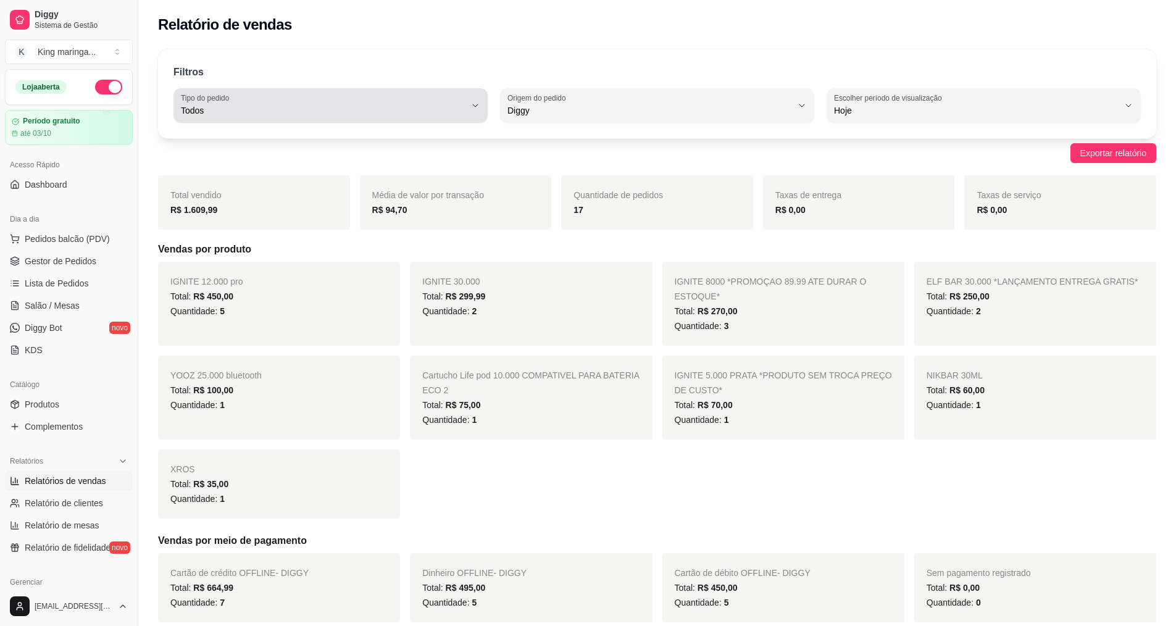
click at [333, 109] on span "Todos" at bounding box center [323, 110] width 284 height 12
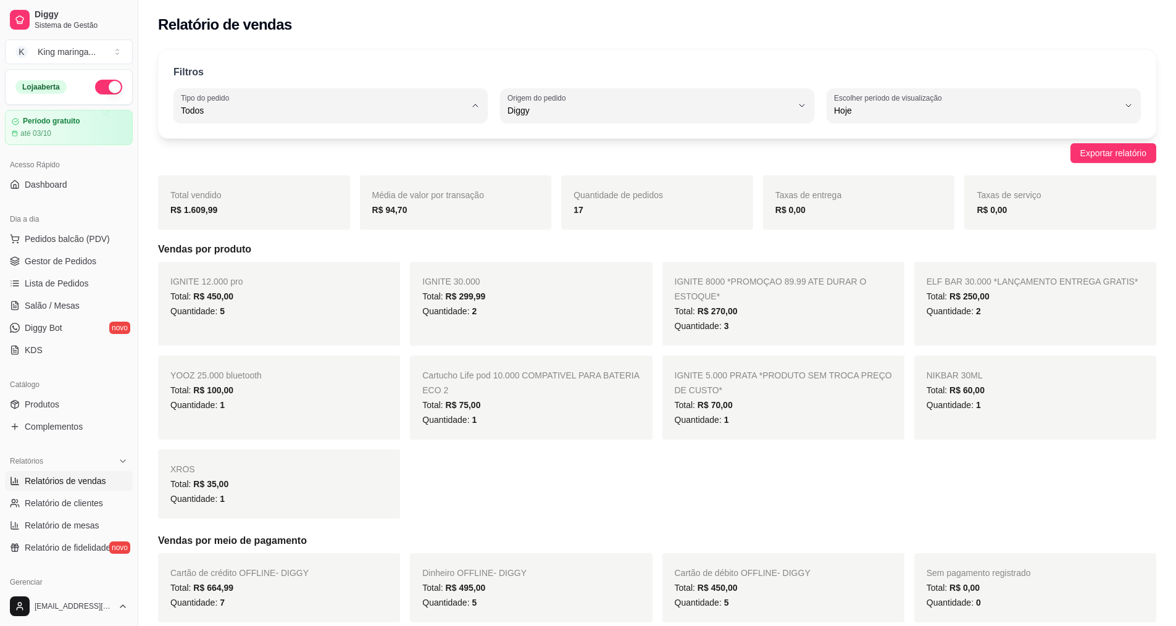
click at [289, 160] on span "Entrega" at bounding box center [324, 160] width 271 height 12
type input "DELIVERY"
select select "DELIVERY"
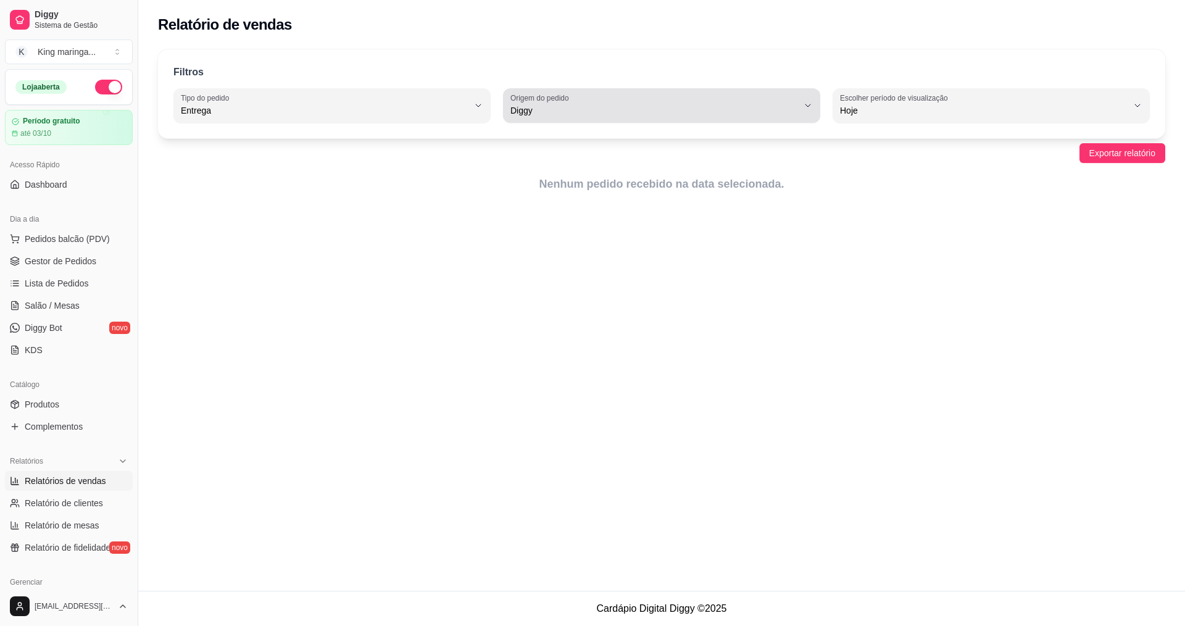
click at [684, 107] on span "Diggy" at bounding box center [654, 110] width 288 height 12
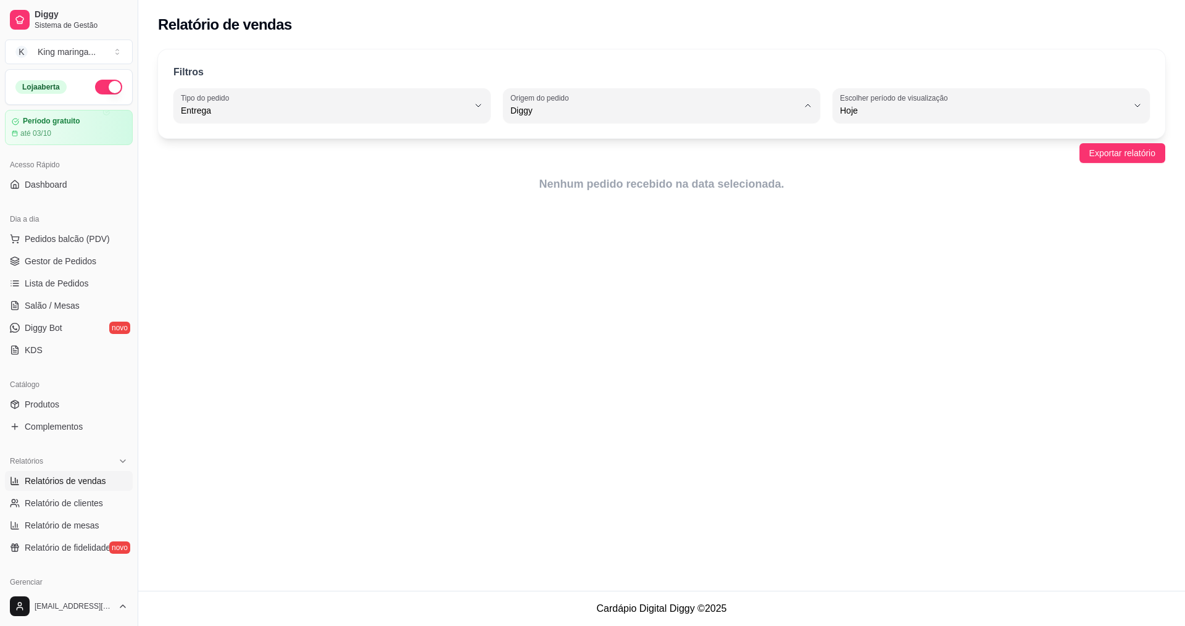
click at [618, 156] on span "Diggy" at bounding box center [656, 160] width 274 height 12
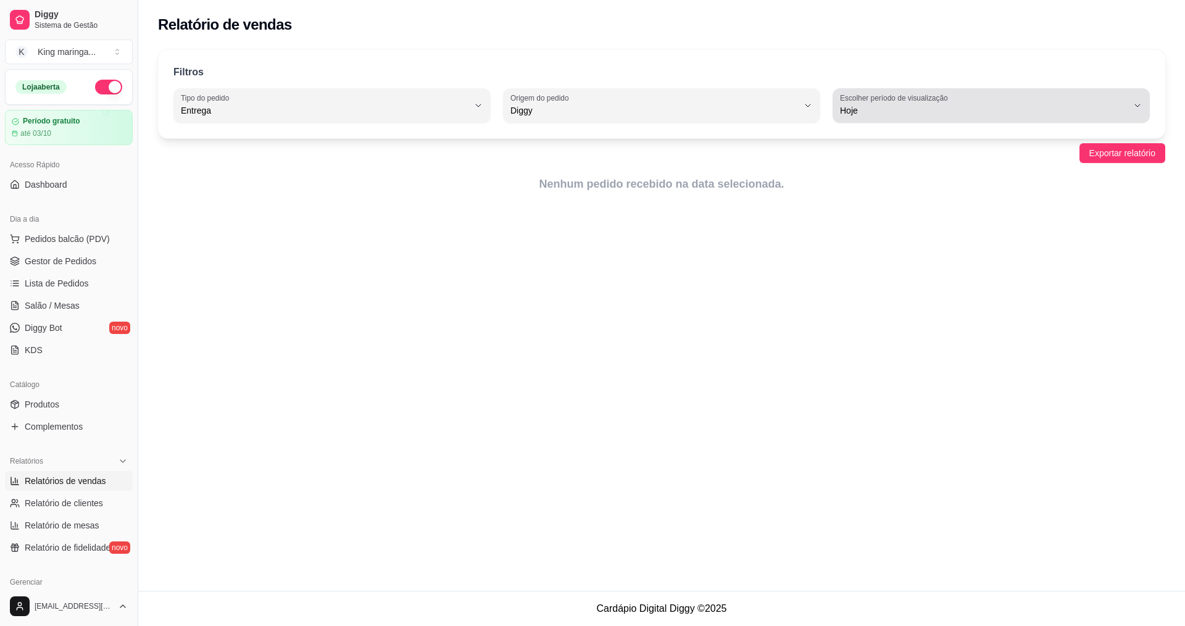
click at [895, 106] on span "Hoje" at bounding box center [984, 110] width 288 height 12
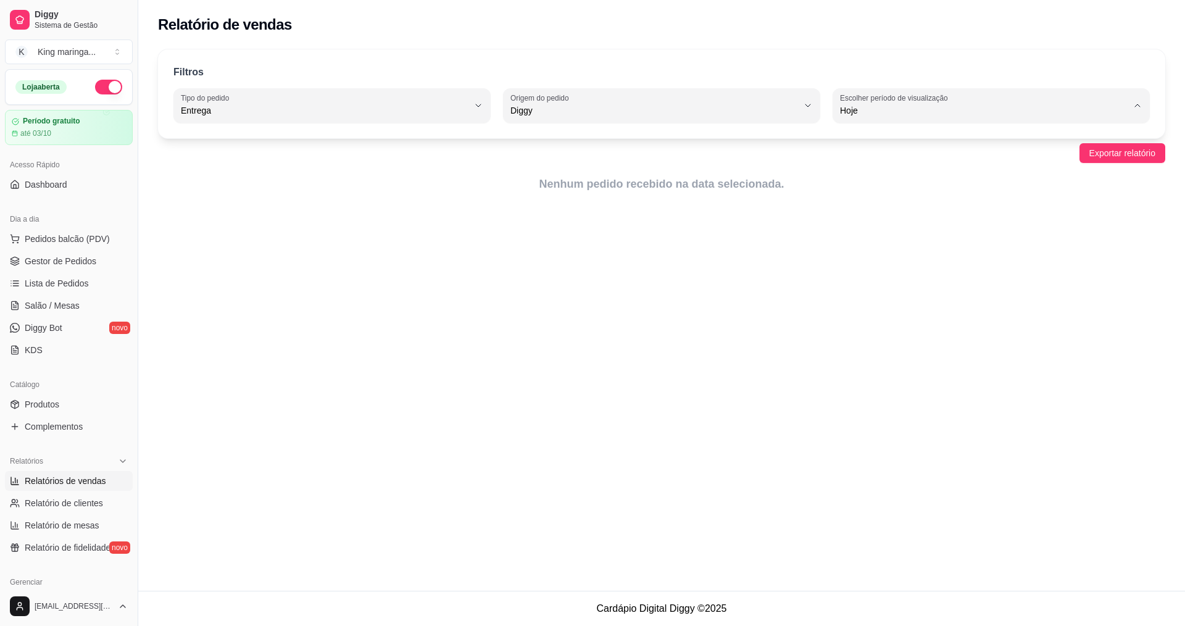
click at [853, 139] on span "Hoje" at bounding box center [986, 140] width 274 height 12
click at [1111, 147] on span "Exportar relatório" at bounding box center [1122, 153] width 66 height 14
click at [75, 247] on button "Pedidos balcão (PDV)" at bounding box center [69, 239] width 128 height 20
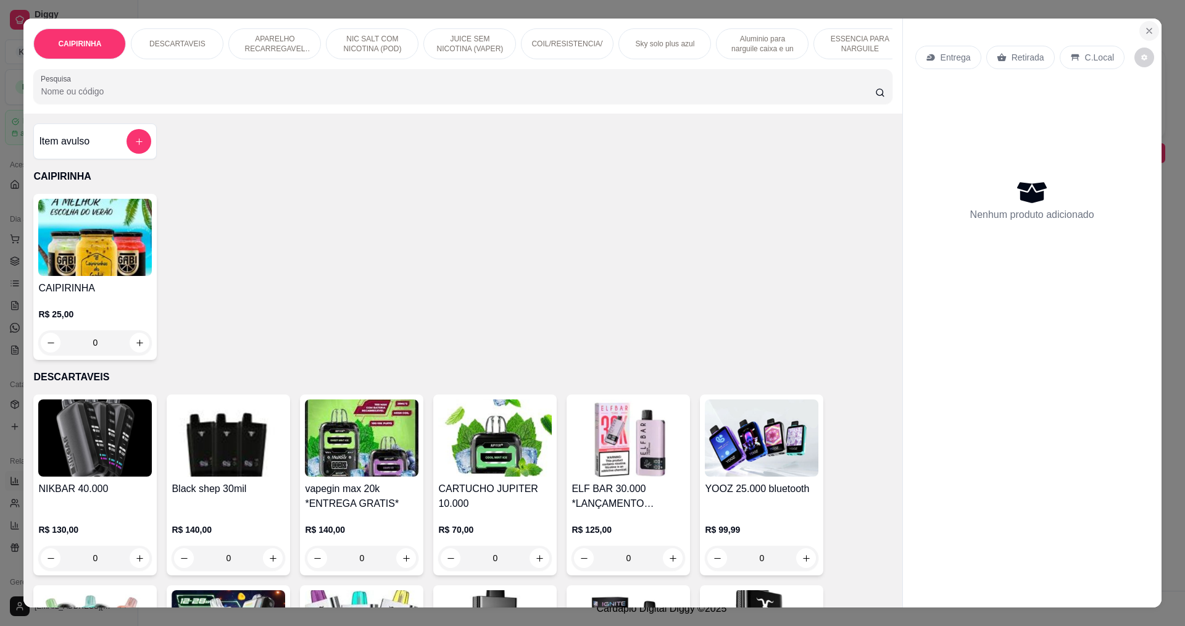
click at [1144, 30] on icon "Close" at bounding box center [1149, 31] width 10 height 10
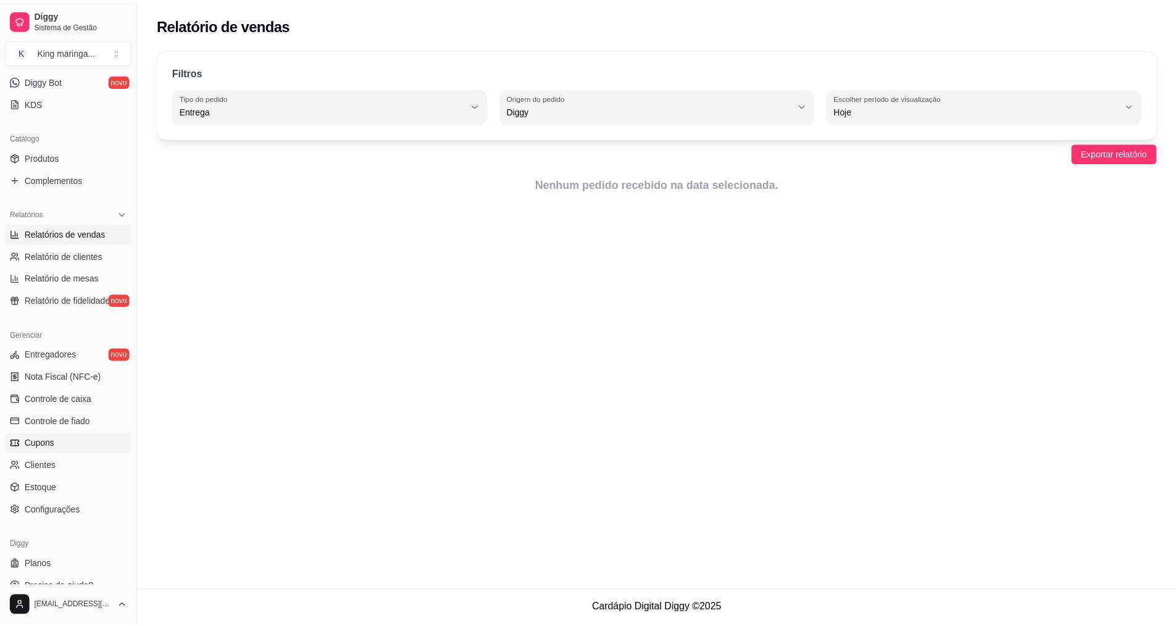
scroll to position [262, 0]
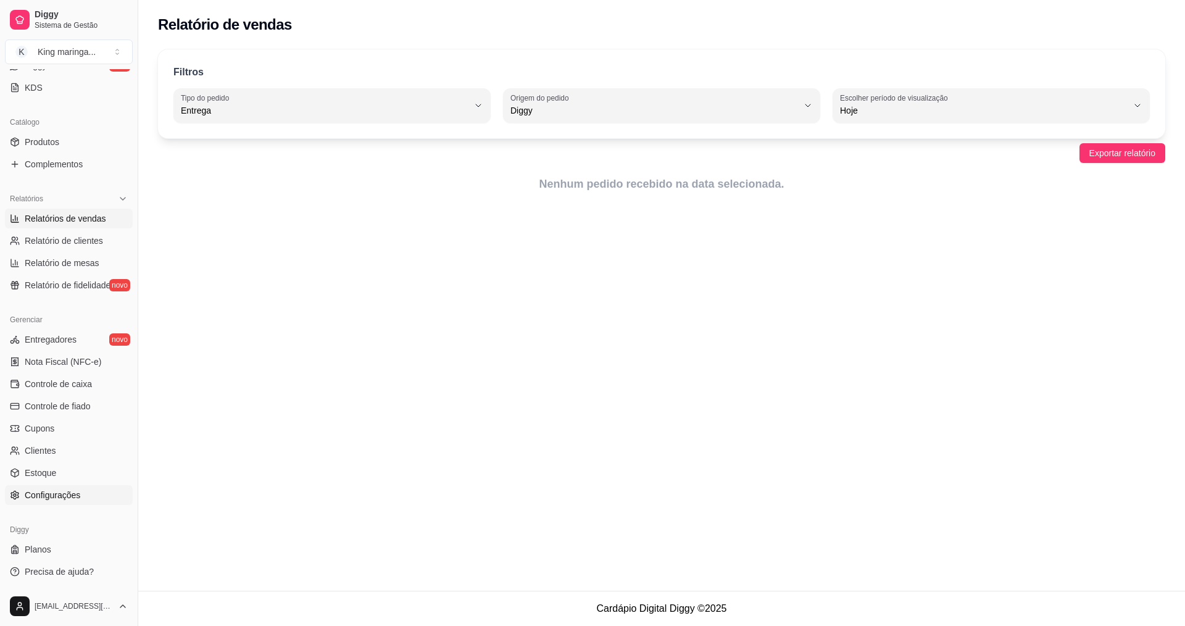
click at [54, 502] on link "Configurações" at bounding box center [69, 495] width 128 height 20
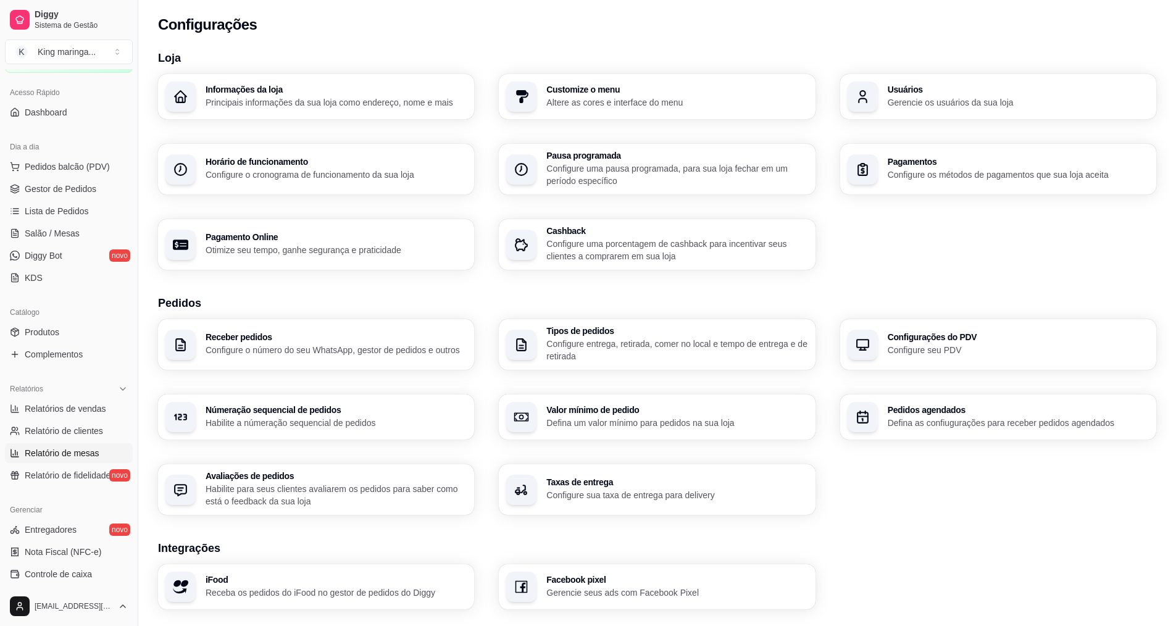
scroll to position [15, 0]
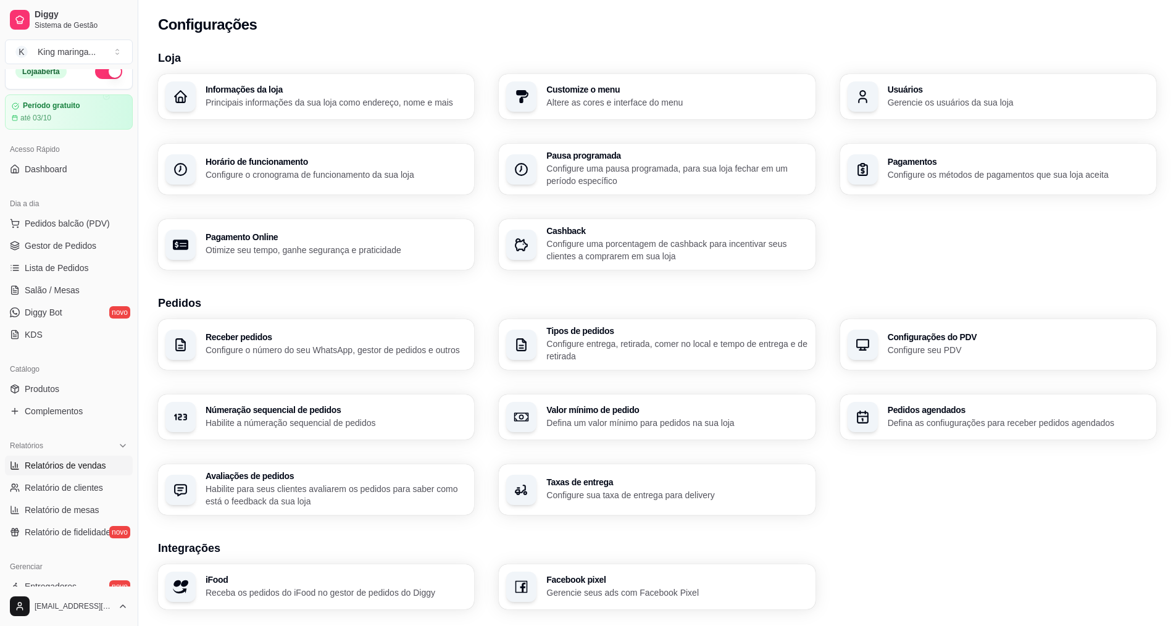
click at [54, 464] on span "Relatórios de vendas" at bounding box center [65, 465] width 81 height 12
select select "ALL"
select select "0"
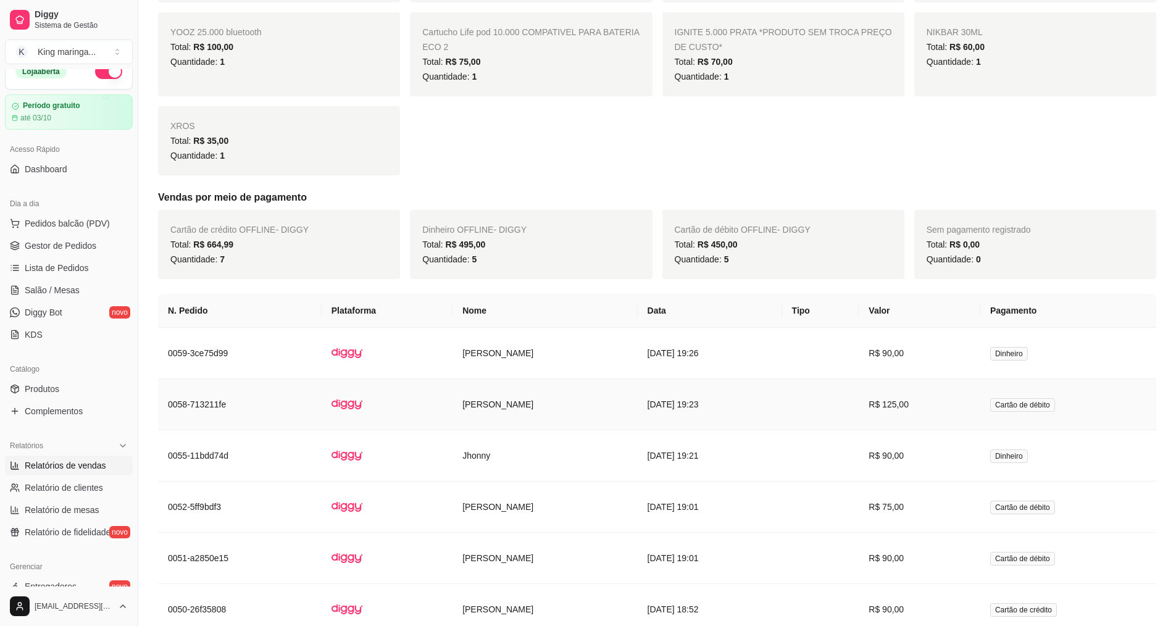
scroll to position [494, 0]
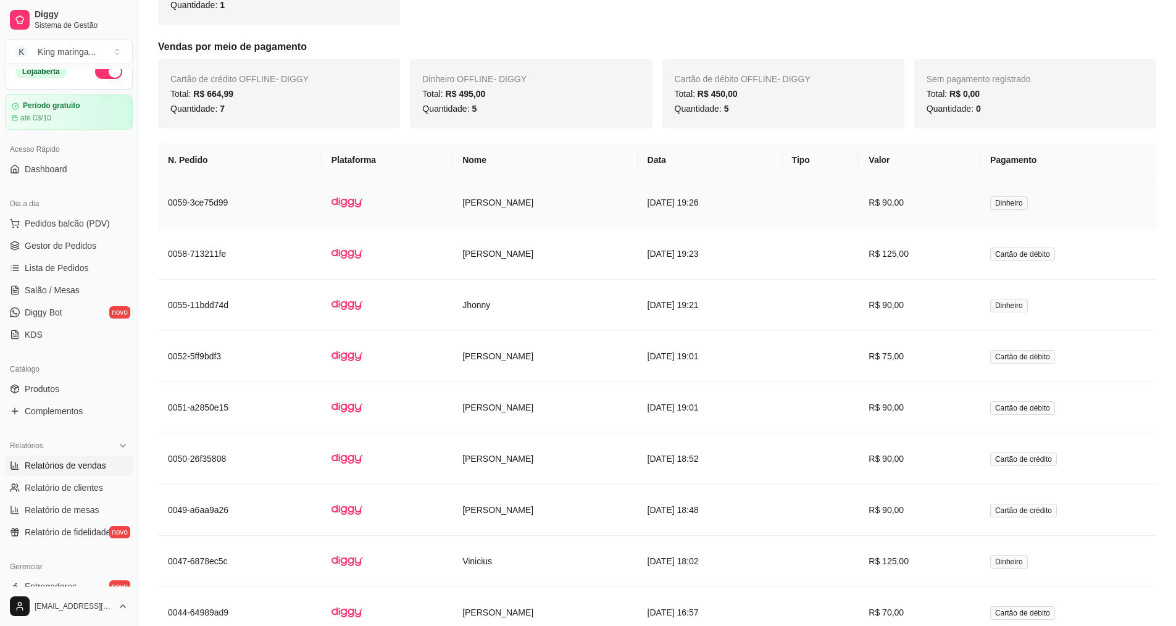
click at [194, 199] on td "0059-3ce75d99" at bounding box center [240, 202] width 164 height 51
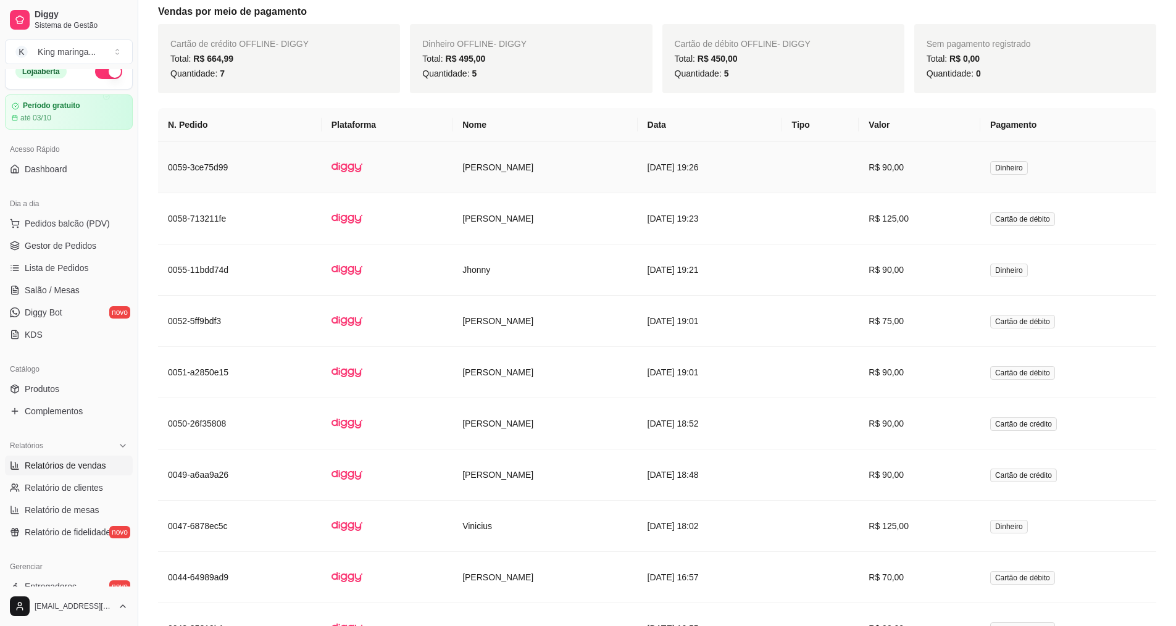
scroll to position [555, 0]
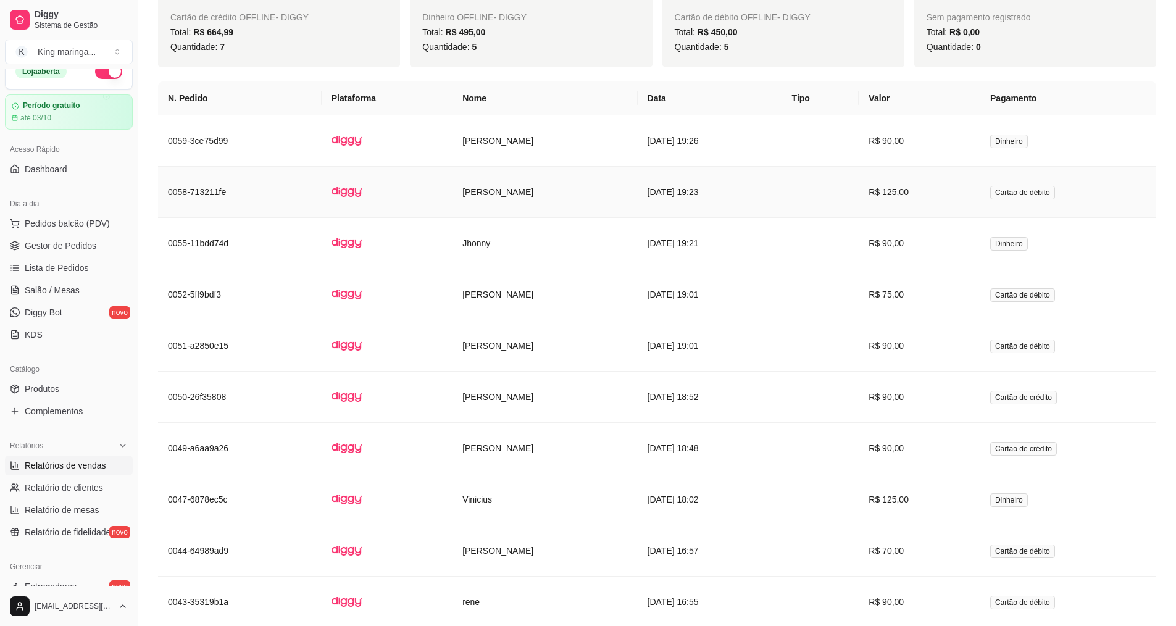
click at [217, 196] on td "0058-713211fe" at bounding box center [240, 192] width 164 height 51
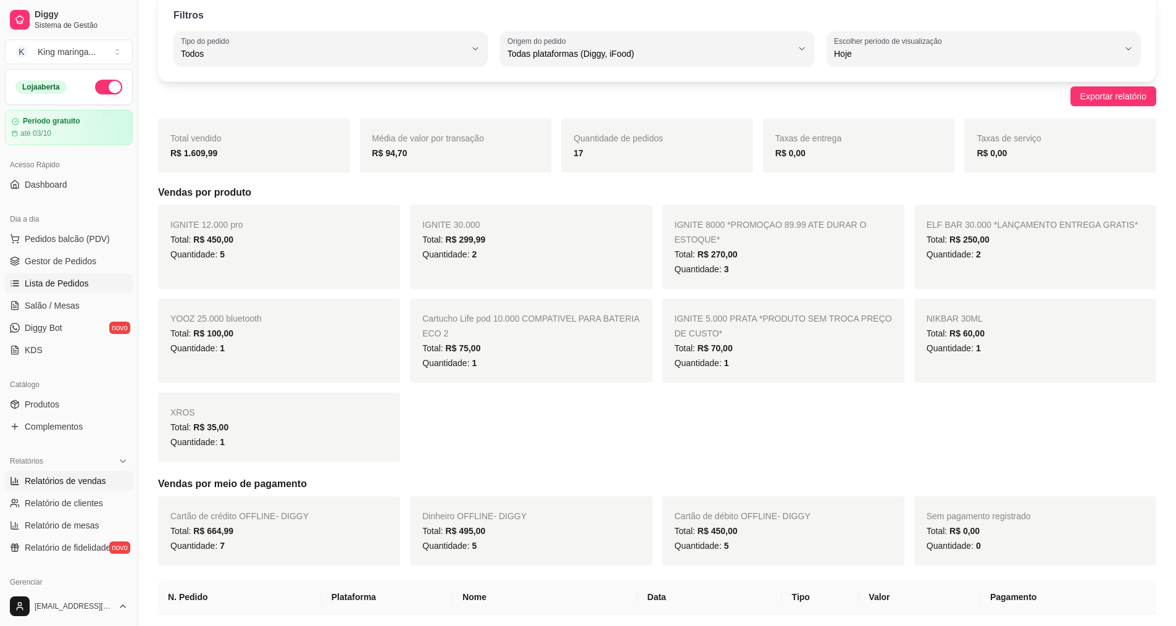
scroll to position [0, 0]
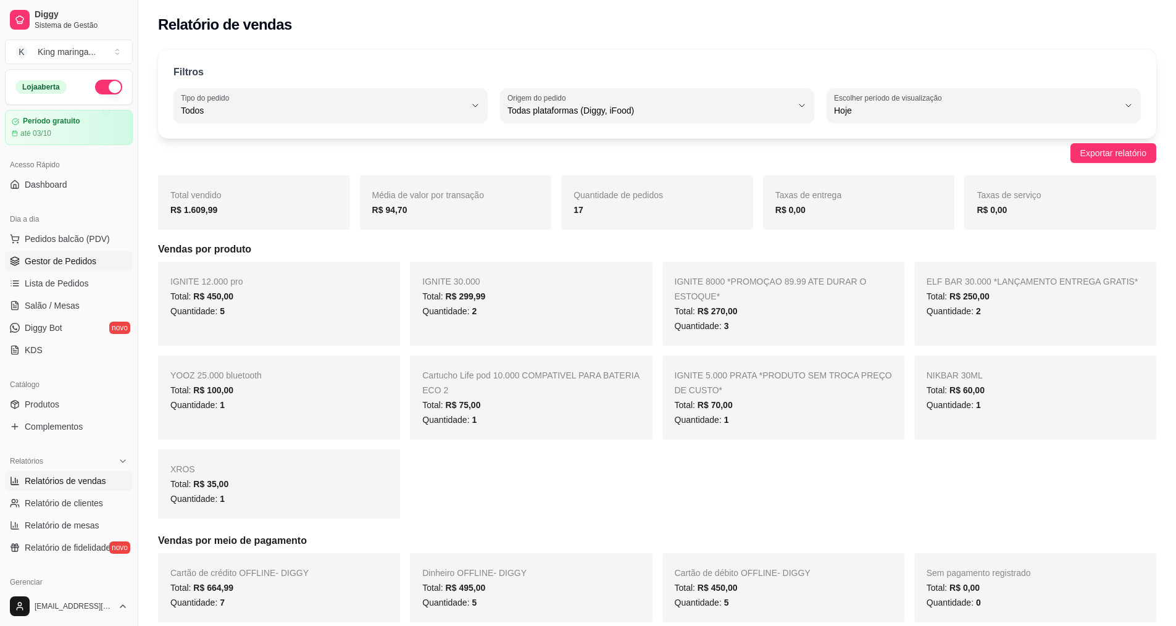
click at [51, 257] on span "Gestor de Pedidos" at bounding box center [61, 261] width 72 height 12
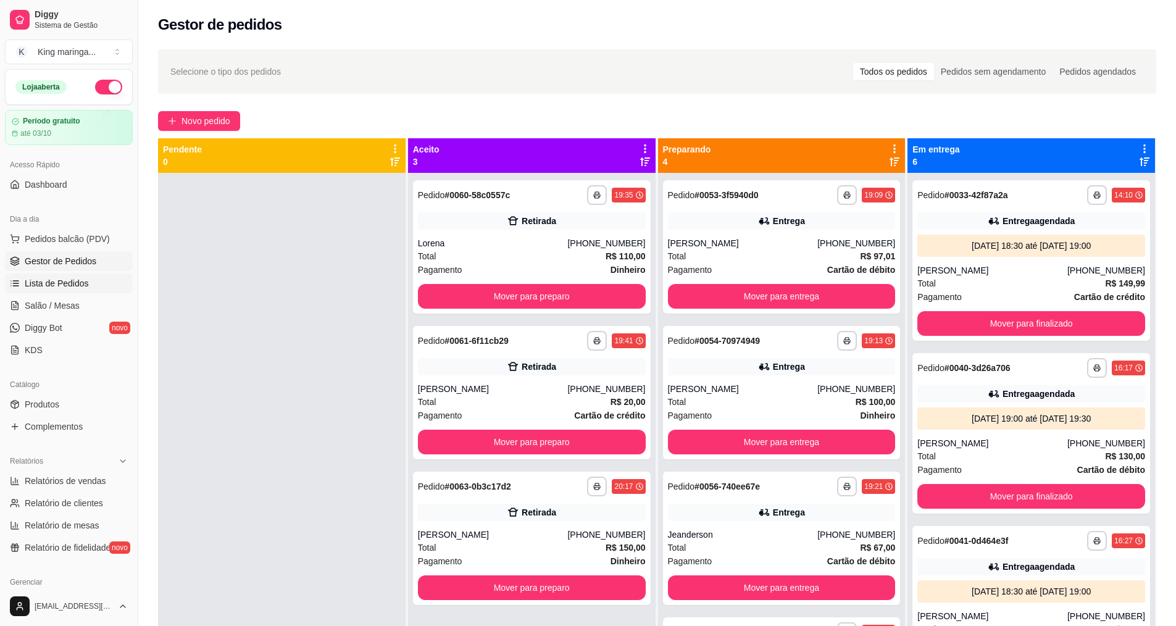
click at [77, 282] on span "Lista de Pedidos" at bounding box center [57, 283] width 64 height 12
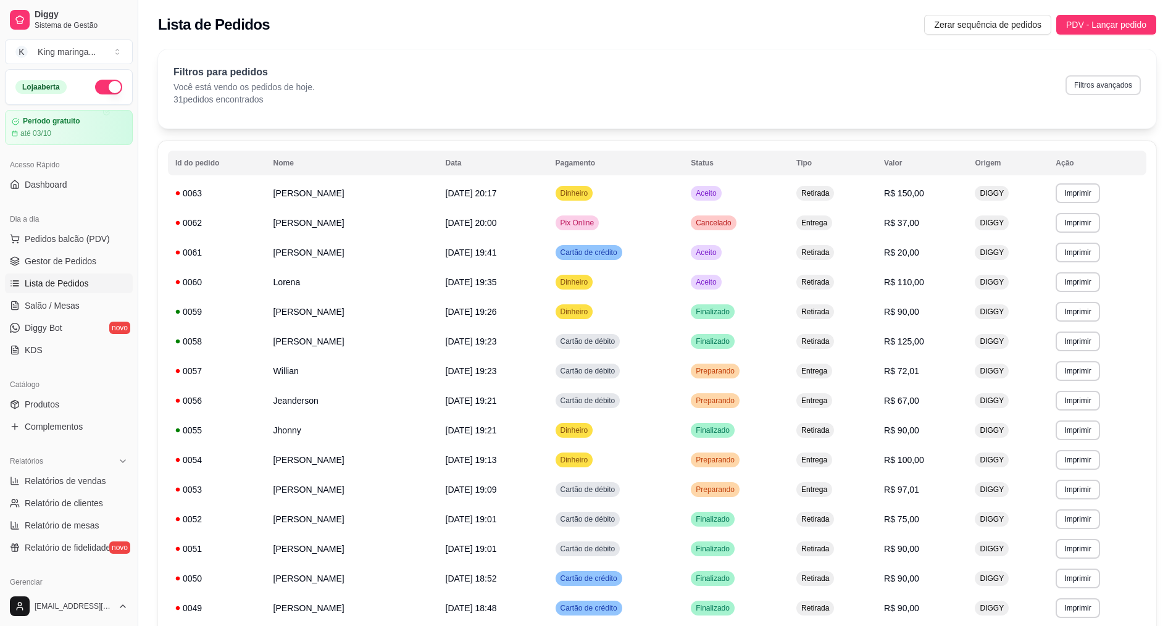
click at [1096, 85] on button "Filtros avançados" at bounding box center [1102, 85] width 75 height 20
select select "0"
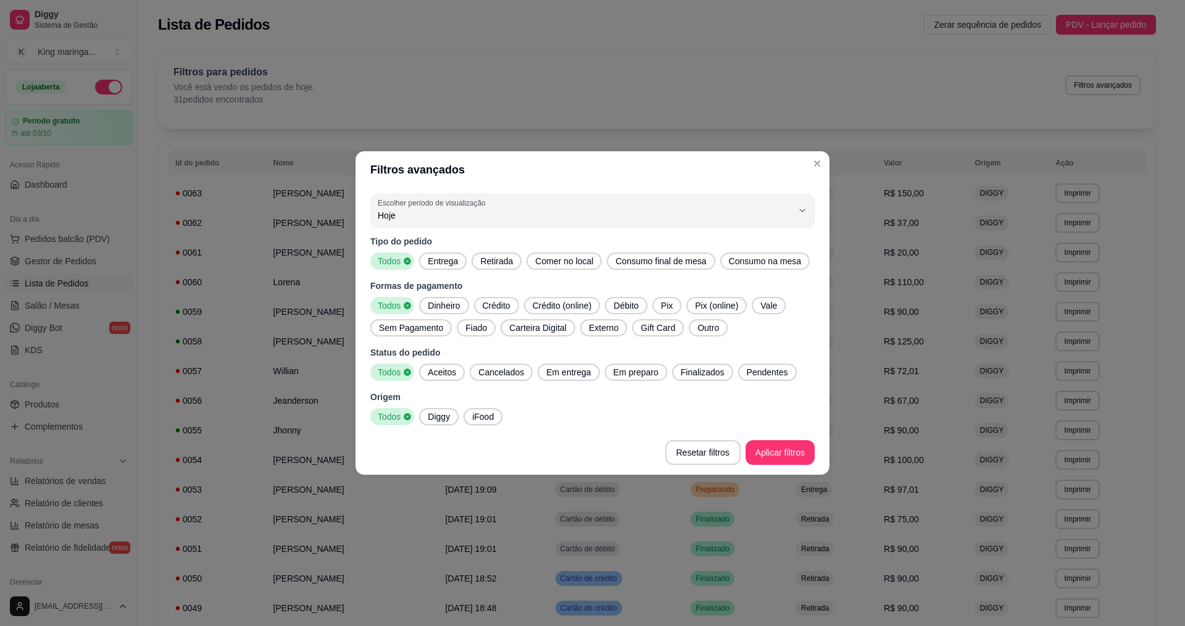
click at [455, 263] on span "Entrega" at bounding box center [443, 261] width 40 height 12
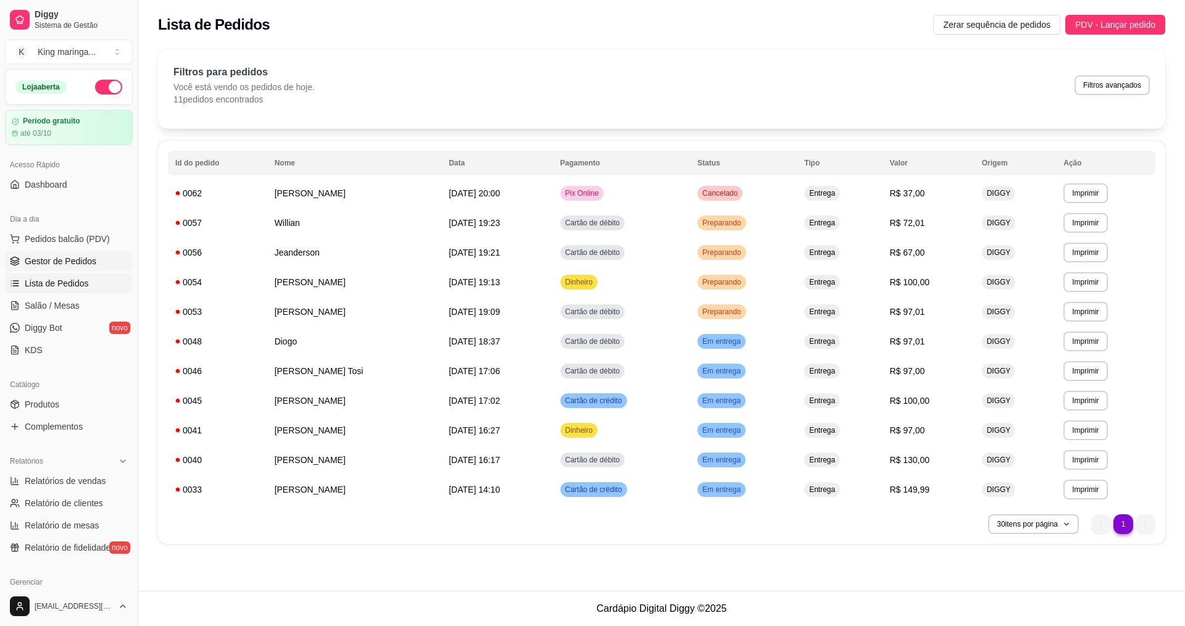
click at [48, 259] on span "Gestor de Pedidos" at bounding box center [61, 261] width 72 height 12
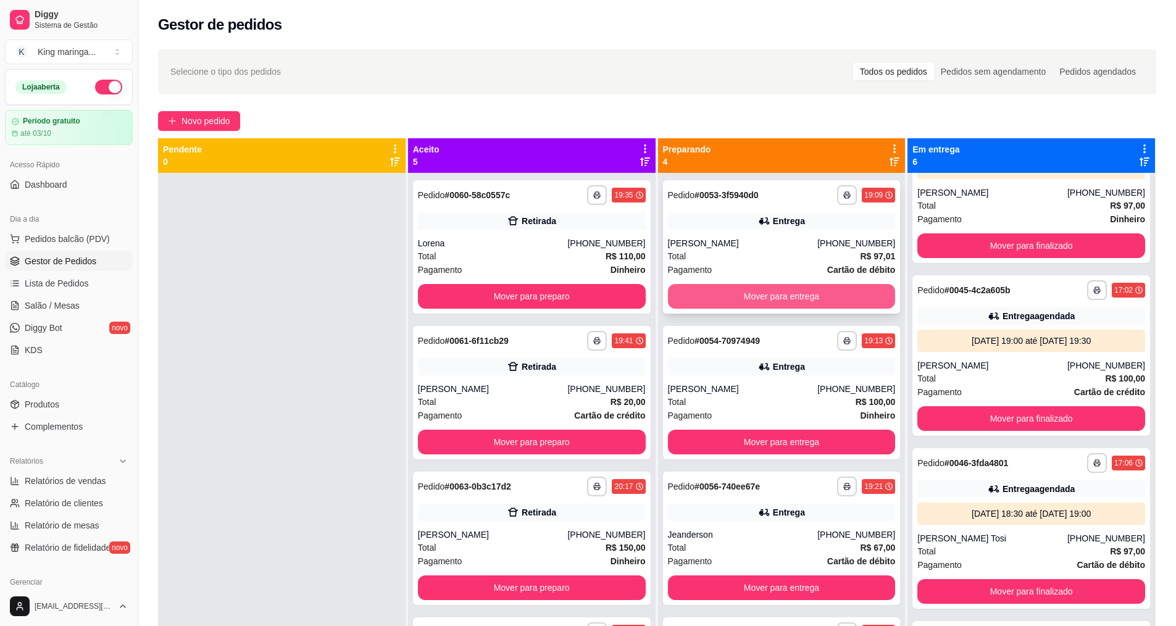
click at [746, 289] on button "Mover para entrega" at bounding box center [782, 296] width 228 height 25
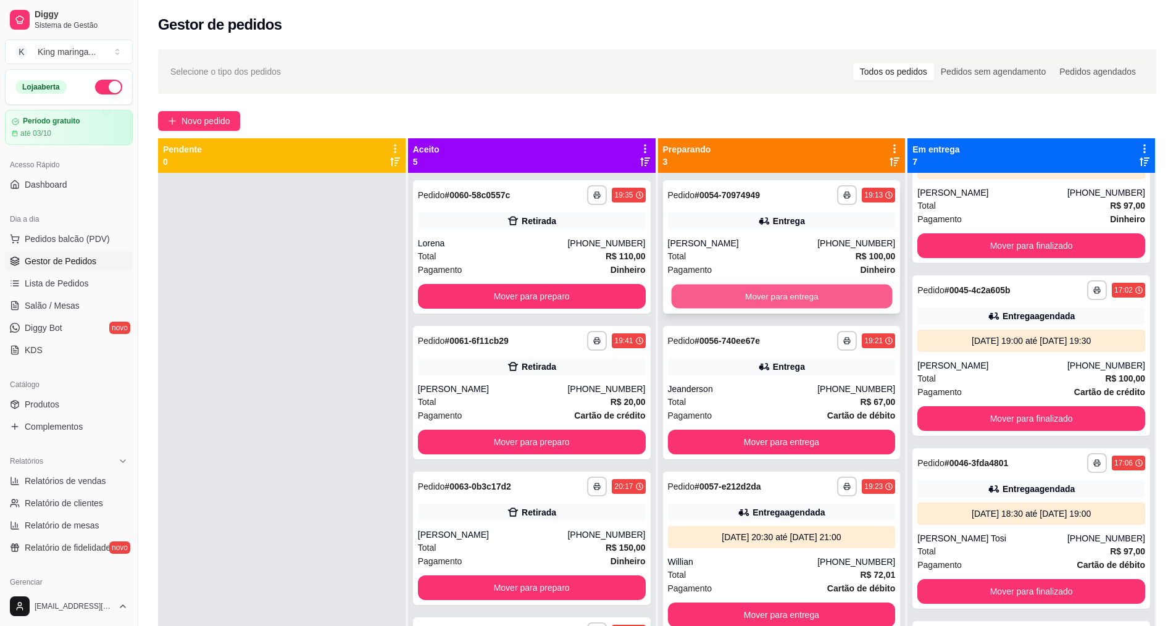
click at [815, 296] on button "Mover para entrega" at bounding box center [781, 296] width 221 height 24
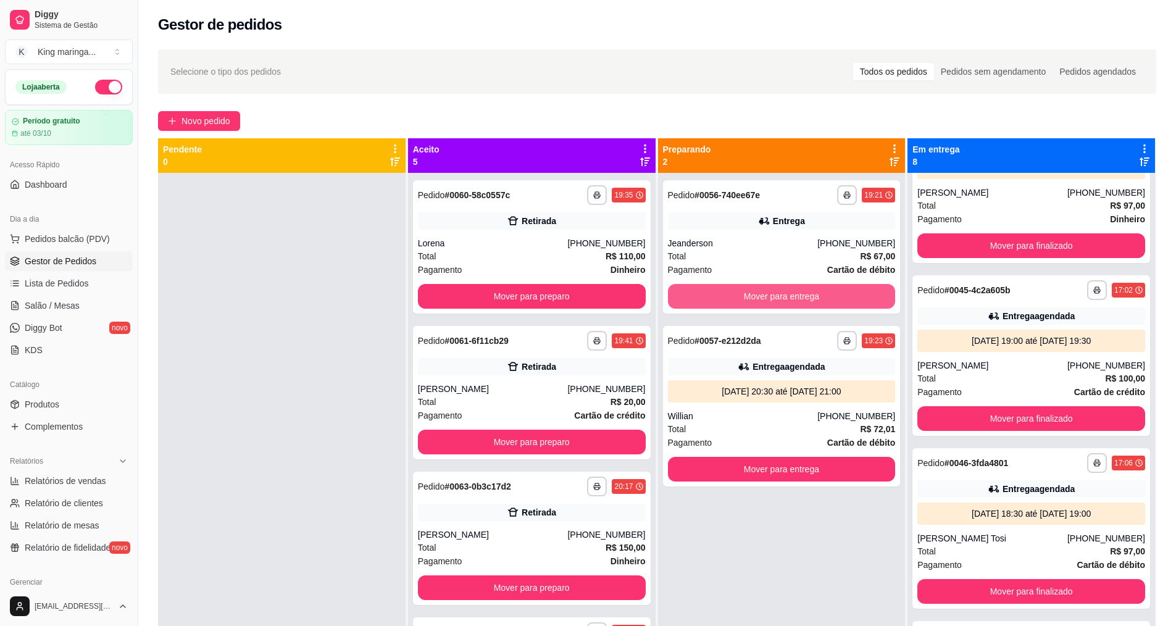
click at [815, 296] on button "Mover para entrega" at bounding box center [782, 296] width 228 height 25
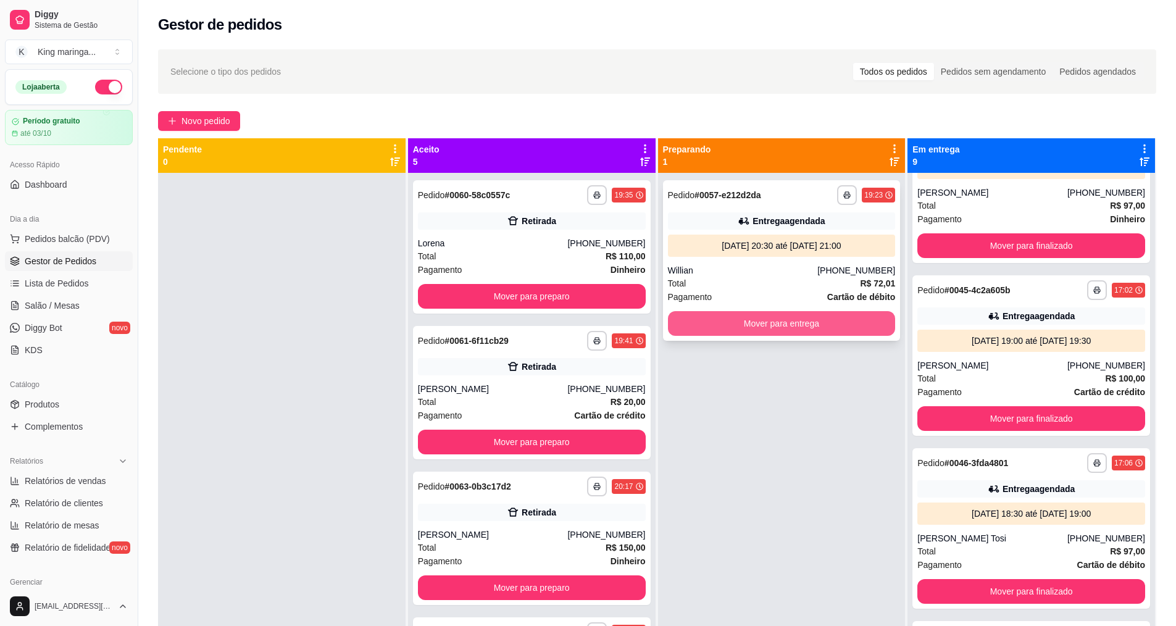
click at [799, 318] on button "Mover para entrega" at bounding box center [782, 323] width 228 height 25
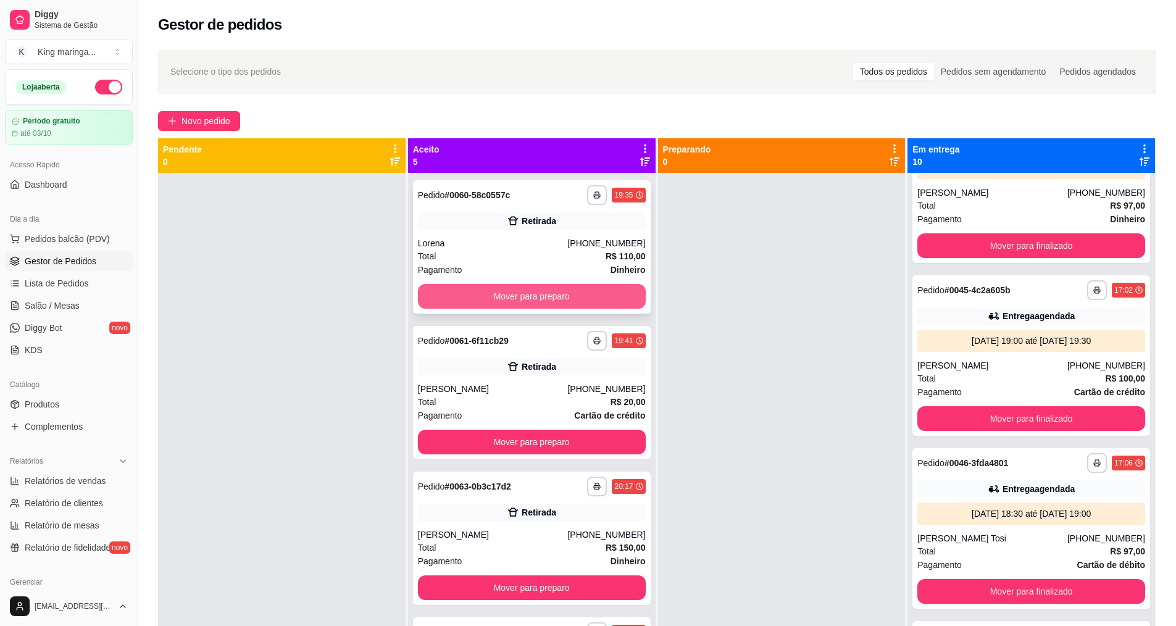
click at [498, 305] on button "Mover para preparo" at bounding box center [532, 296] width 228 height 25
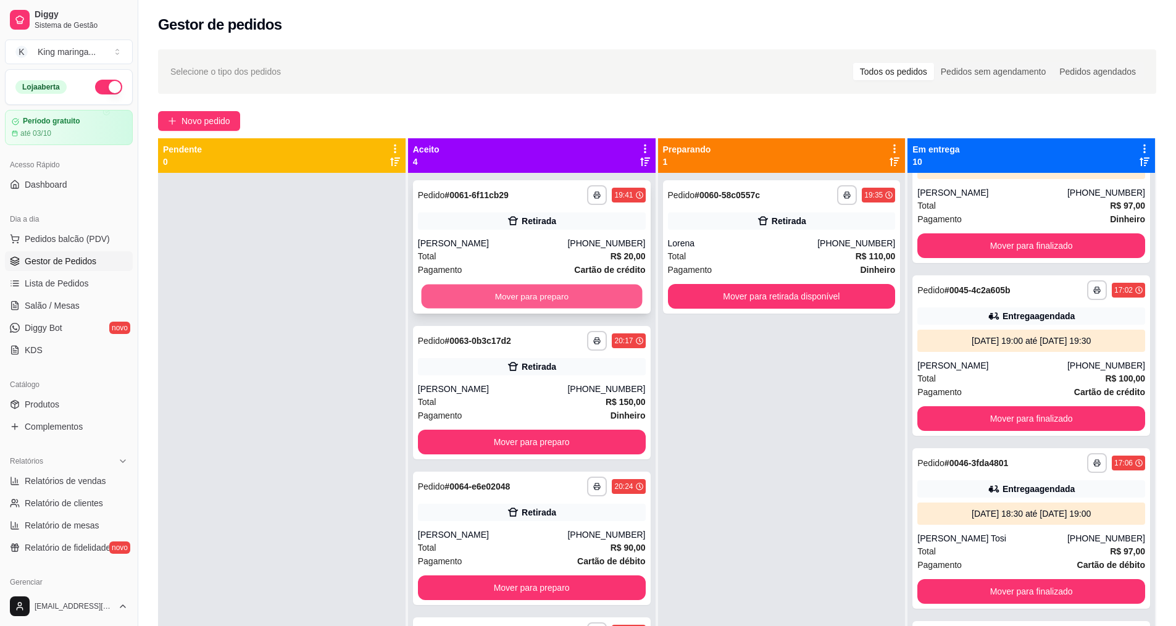
click at [528, 296] on button "Mover para preparo" at bounding box center [531, 296] width 221 height 24
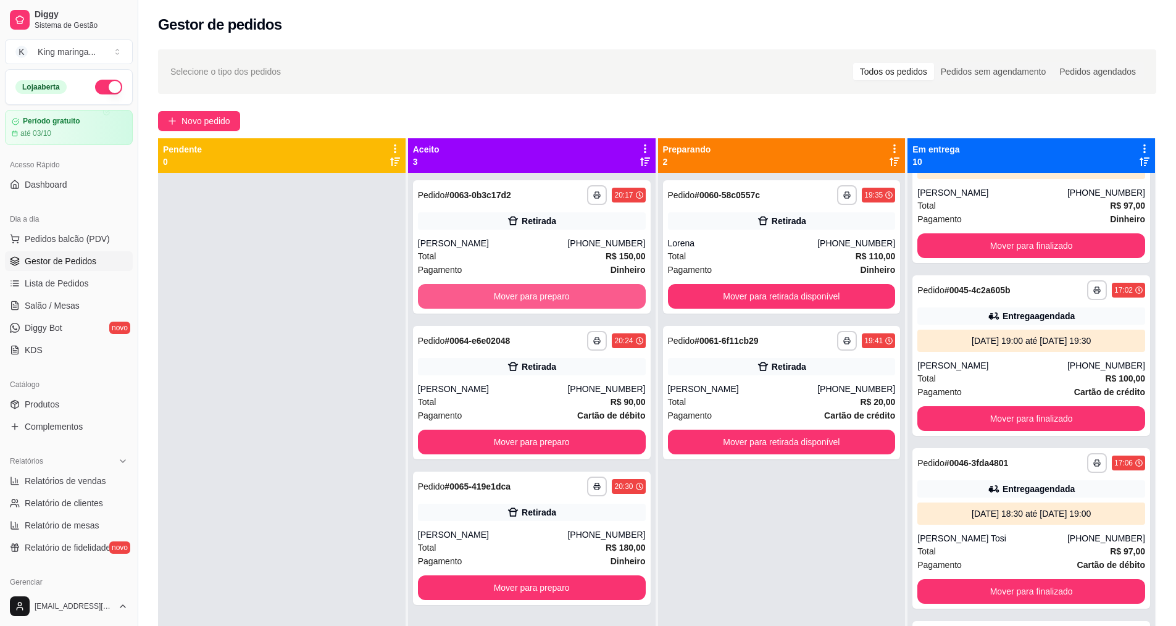
click at [528, 296] on button "Mover para preparo" at bounding box center [532, 296] width 228 height 25
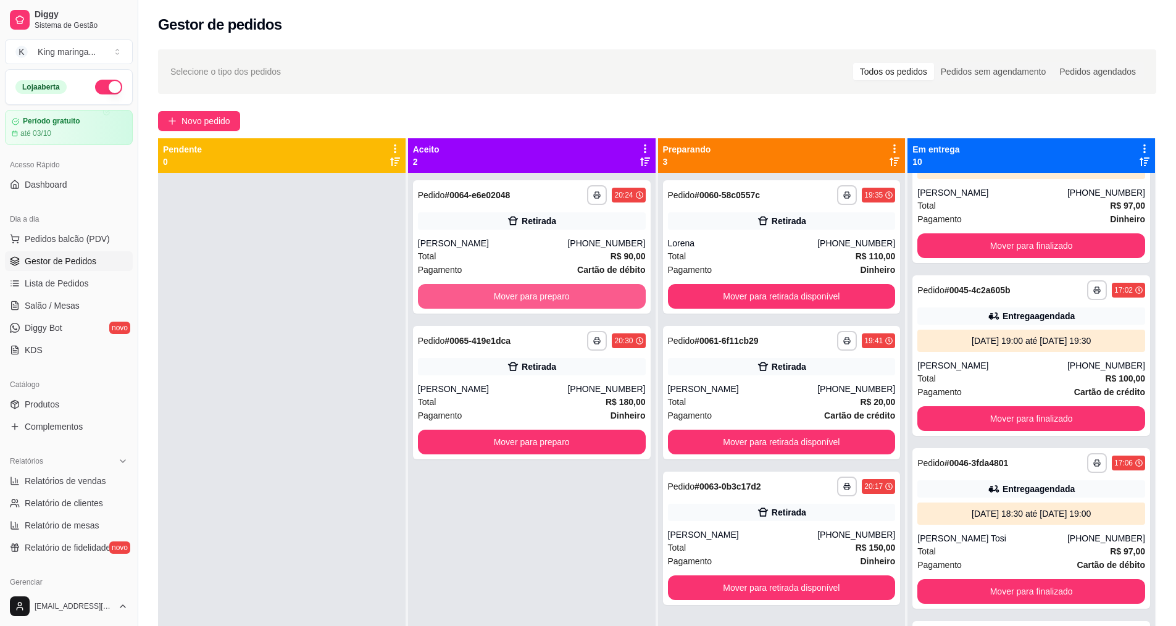
click at [528, 296] on button "Mover para preparo" at bounding box center [532, 296] width 228 height 25
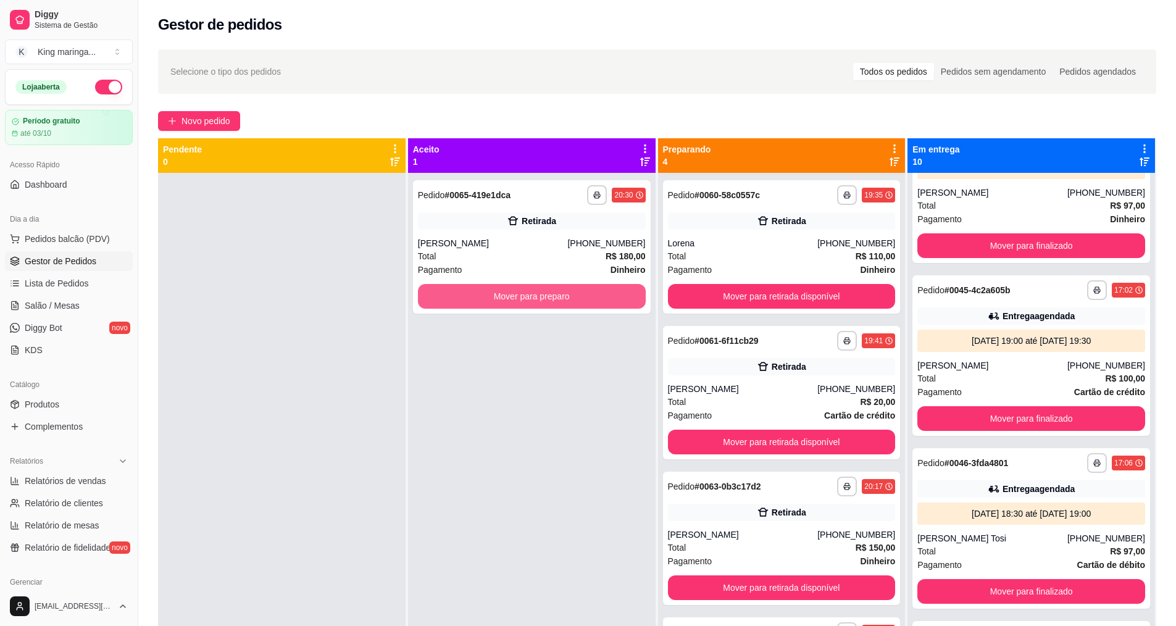
click at [528, 296] on button "Mover para preparo" at bounding box center [532, 296] width 228 height 25
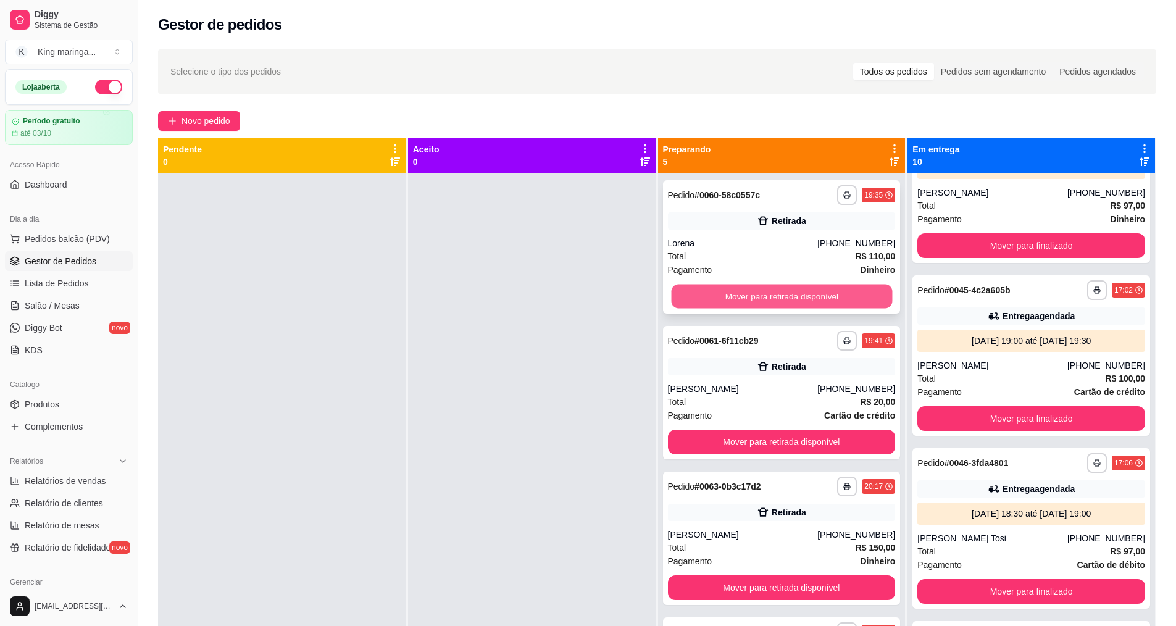
click at [795, 304] on button "Mover para retirada disponível" at bounding box center [781, 296] width 221 height 24
click at [795, 304] on button "Mover para retirada disponível" at bounding box center [782, 296] width 228 height 25
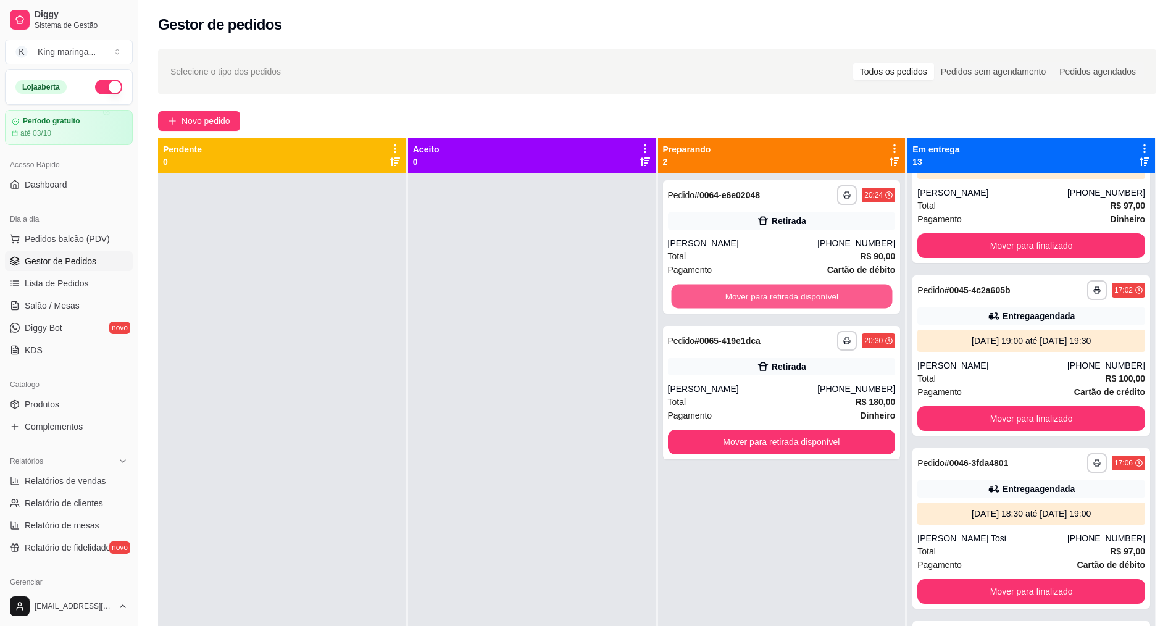
click at [795, 304] on button "Mover para retirada disponível" at bounding box center [781, 296] width 221 height 24
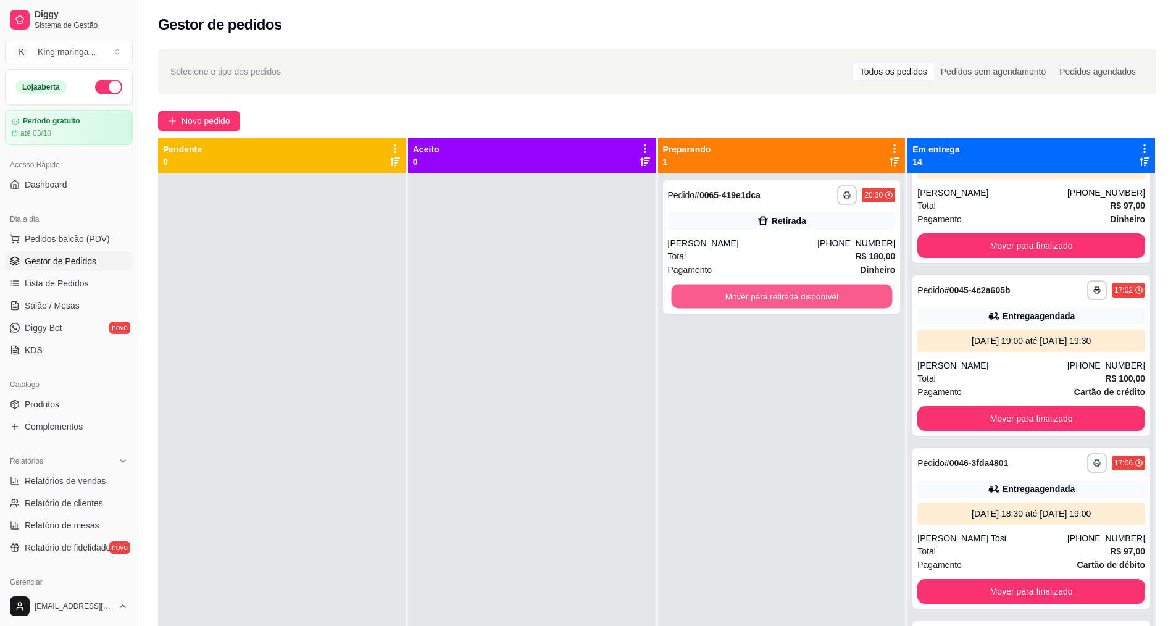
click at [795, 304] on button "Mover para retirada disponível" at bounding box center [781, 296] width 221 height 24
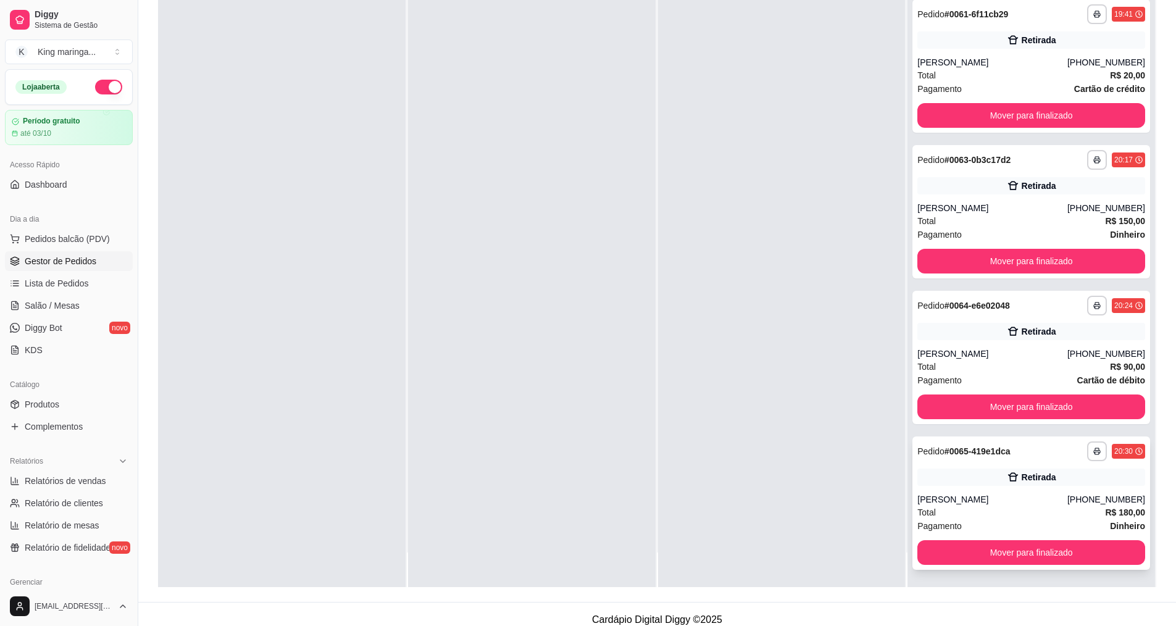
scroll to position [188, 0]
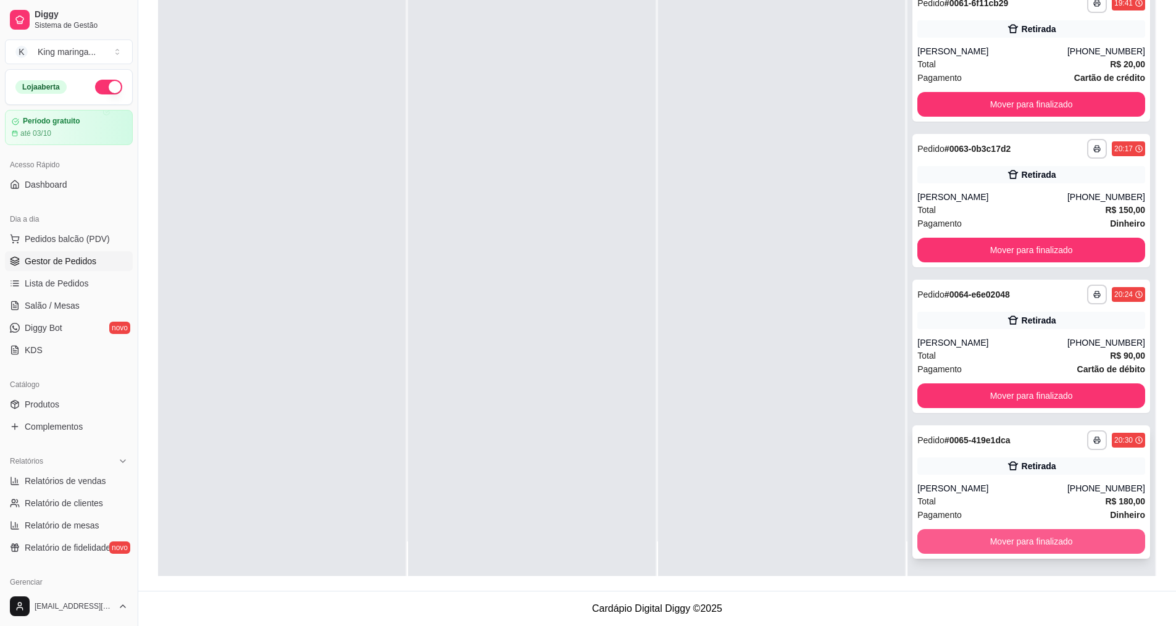
click at [921, 537] on button "Mover para finalizado" at bounding box center [1031, 541] width 228 height 25
click at [921, 537] on button "Mover para finalizado" at bounding box center [1031, 541] width 221 height 24
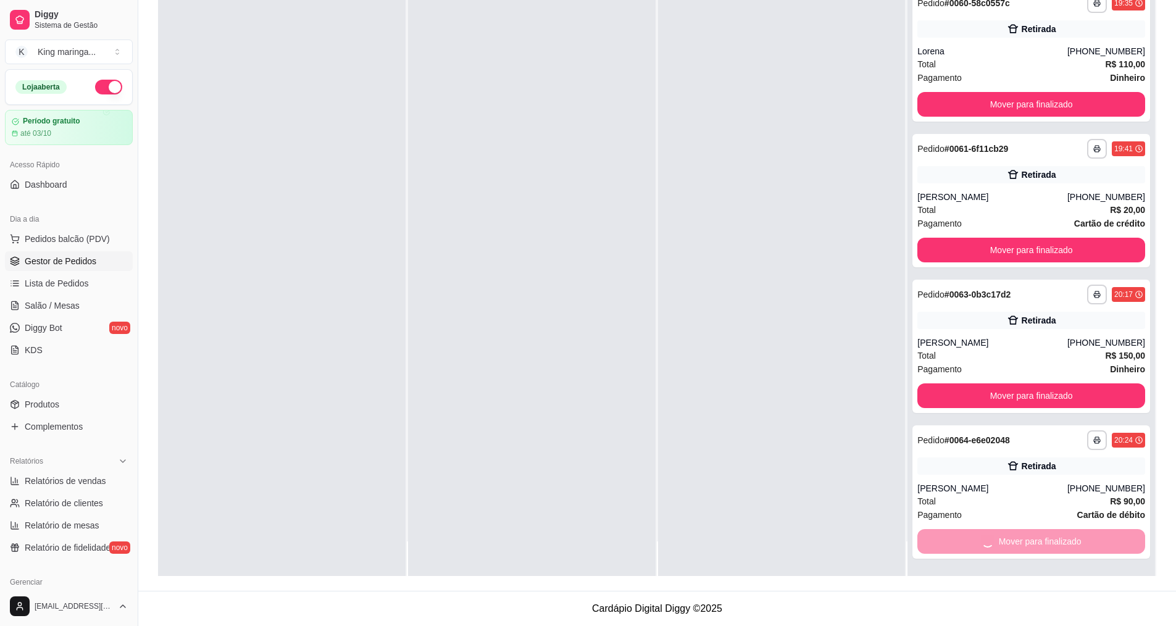
scroll to position [1470, 0]
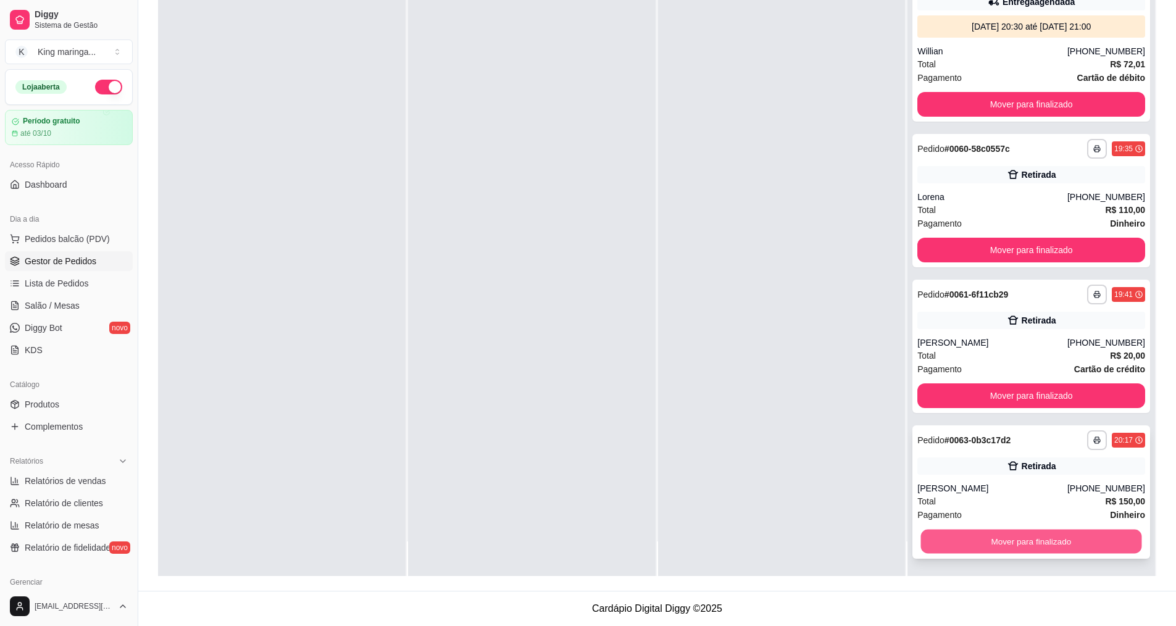
click at [921, 534] on button "Mover para finalizado" at bounding box center [1031, 541] width 221 height 24
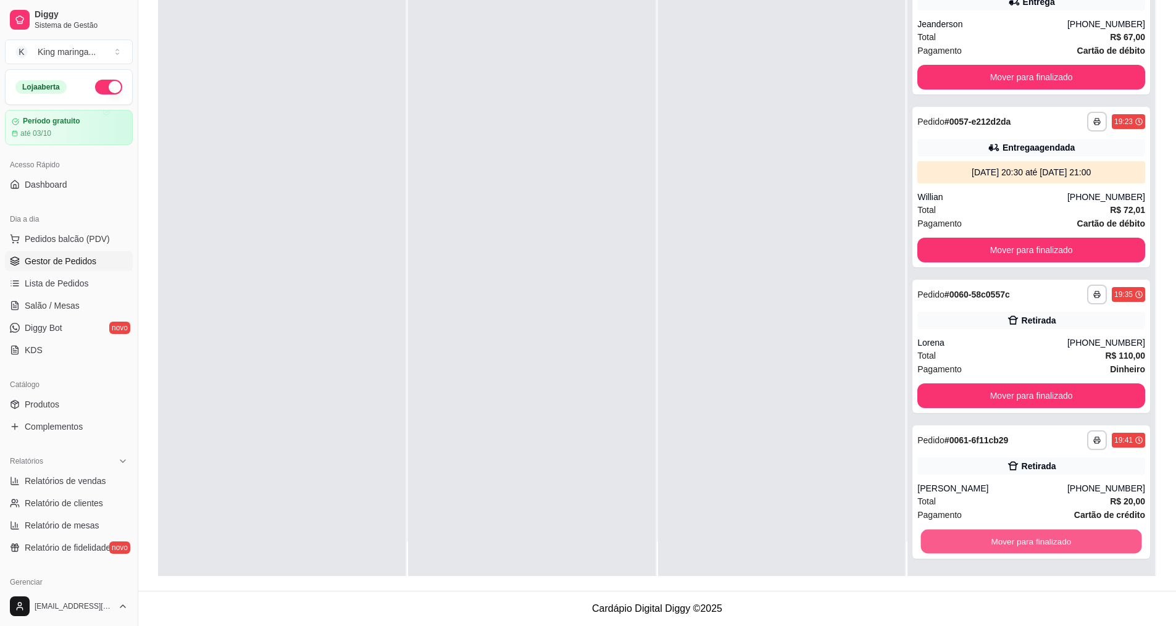
click at [921, 534] on button "Mover para finalizado" at bounding box center [1031, 541] width 221 height 24
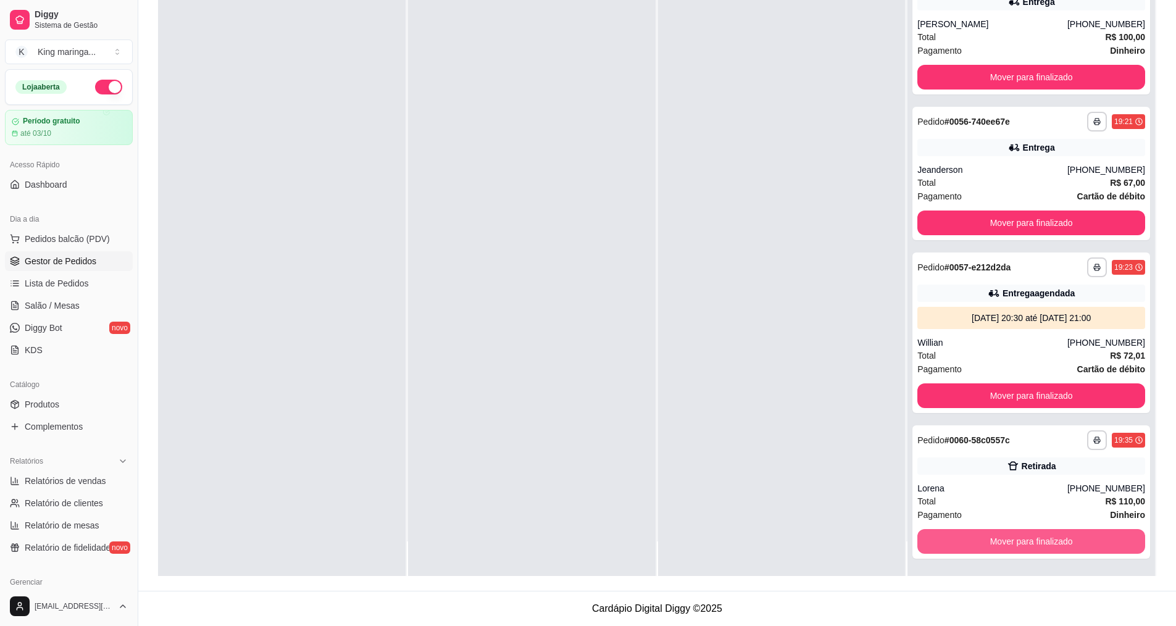
scroll to position [1179, 0]
click at [921, 534] on button "Mover para finalizado" at bounding box center [1031, 541] width 228 height 25
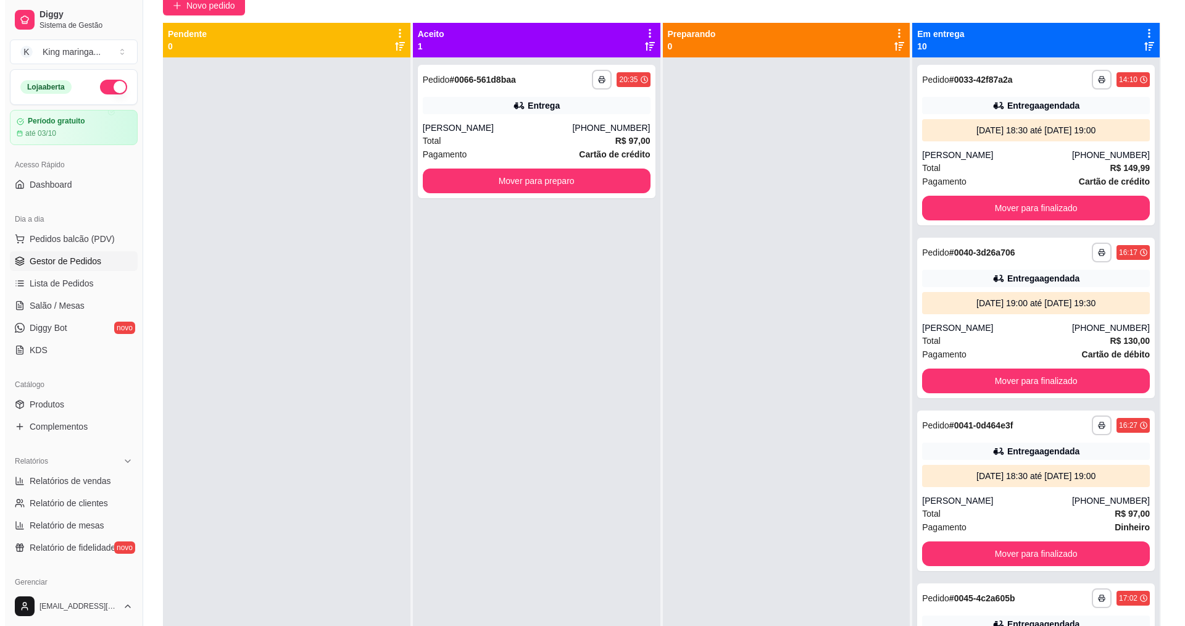
scroll to position [0, 0]
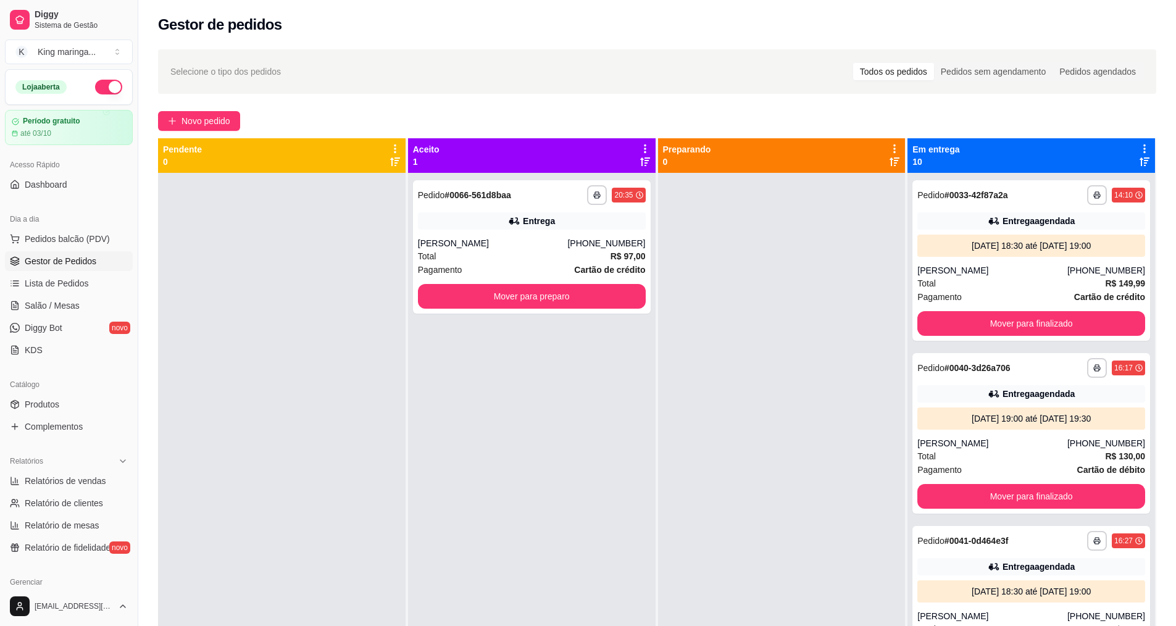
click at [726, 502] on div at bounding box center [781, 486] width 247 height 626
click at [376, 495] on div at bounding box center [281, 486] width 247 height 626
click at [828, 320] on div at bounding box center [781, 486] width 247 height 626
click at [1006, 270] on div "[PERSON_NAME]" at bounding box center [992, 270] width 150 height 12
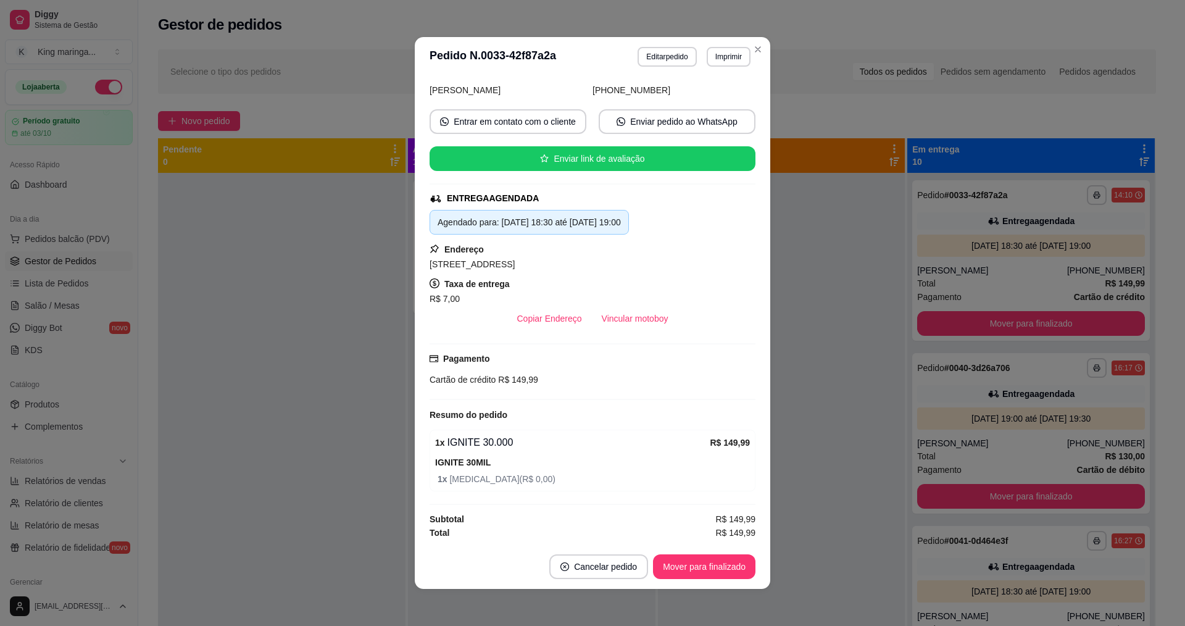
scroll to position [2, 0]
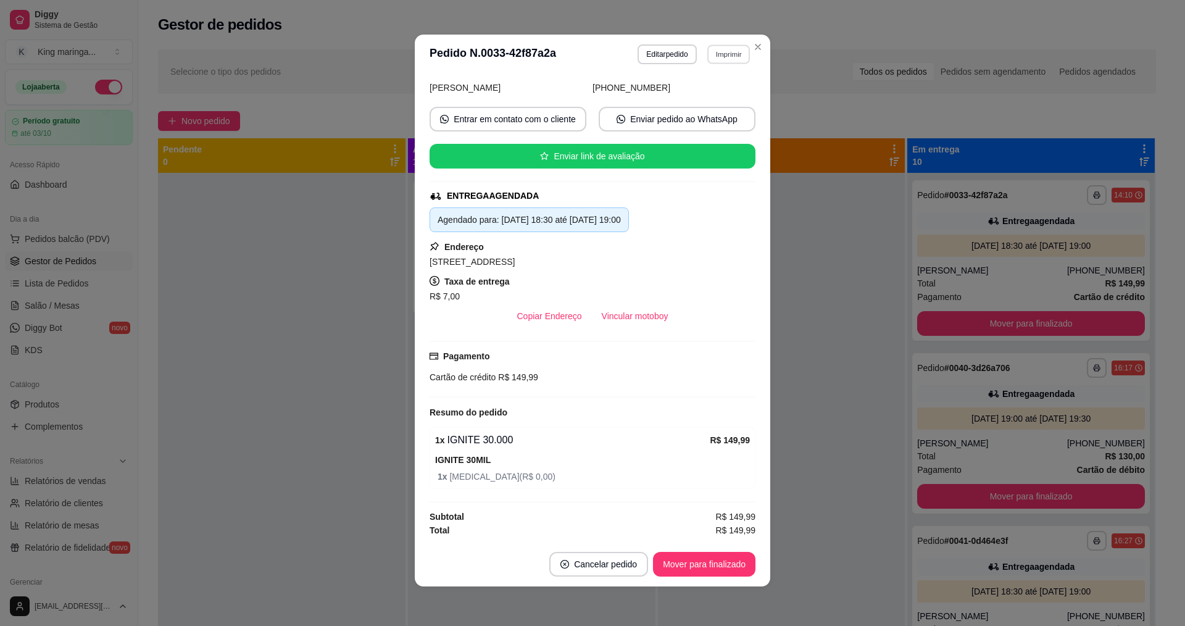
click at [707, 56] on button "Imprimir" at bounding box center [728, 53] width 43 height 19
click at [707, 95] on button "IMPRESSORA" at bounding box center [701, 97] width 86 height 19
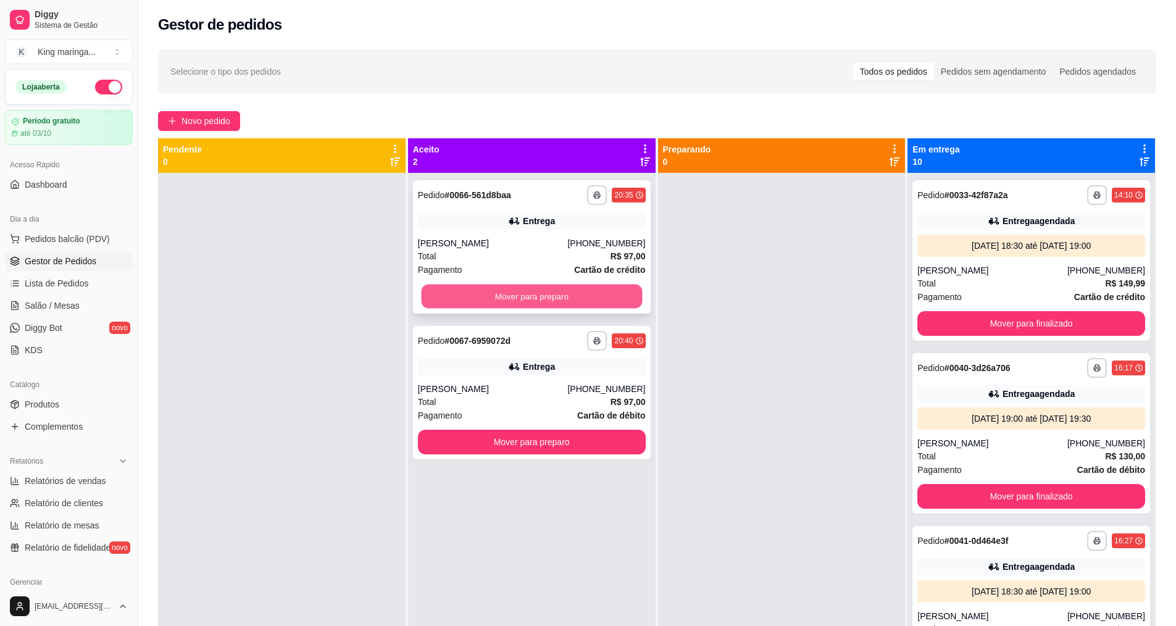
click at [499, 290] on button "Mover para preparo" at bounding box center [531, 296] width 221 height 24
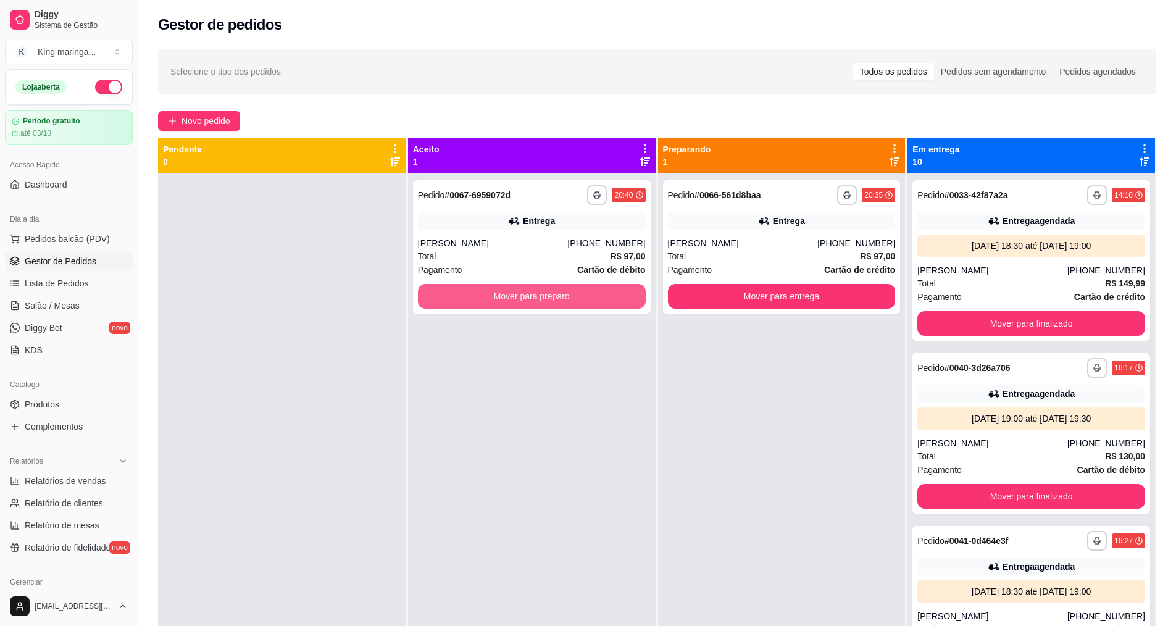
click at [499, 290] on button "Mover para preparo" at bounding box center [532, 296] width 228 height 25
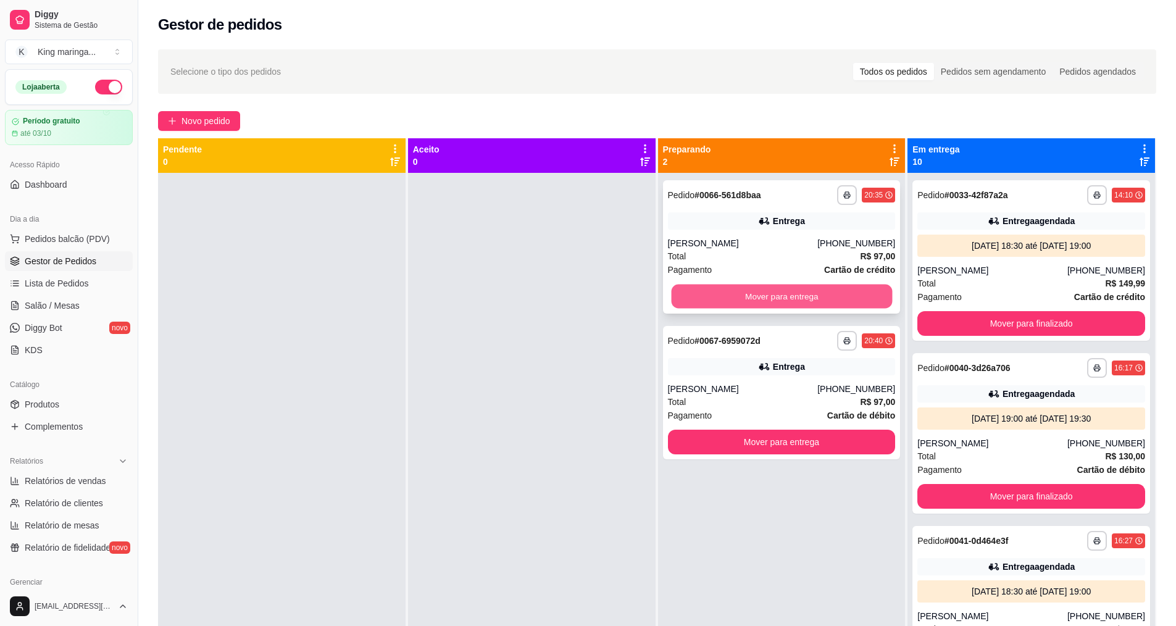
click at [758, 294] on button "Mover para entrega" at bounding box center [781, 296] width 221 height 24
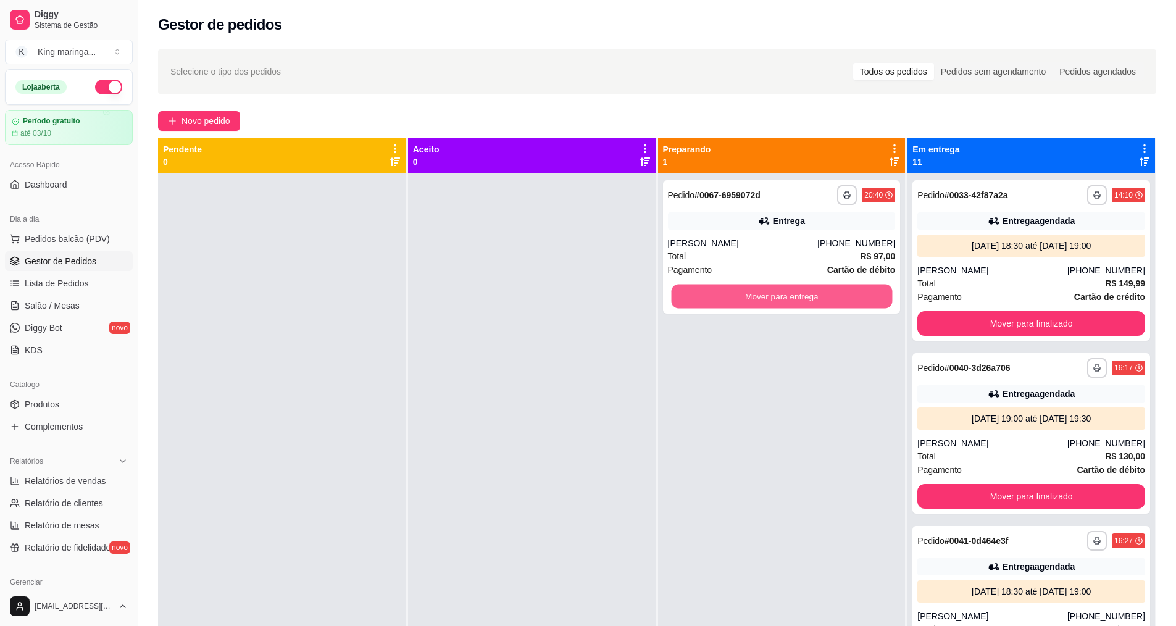
click at [758, 294] on button "Mover para entrega" at bounding box center [781, 296] width 221 height 24
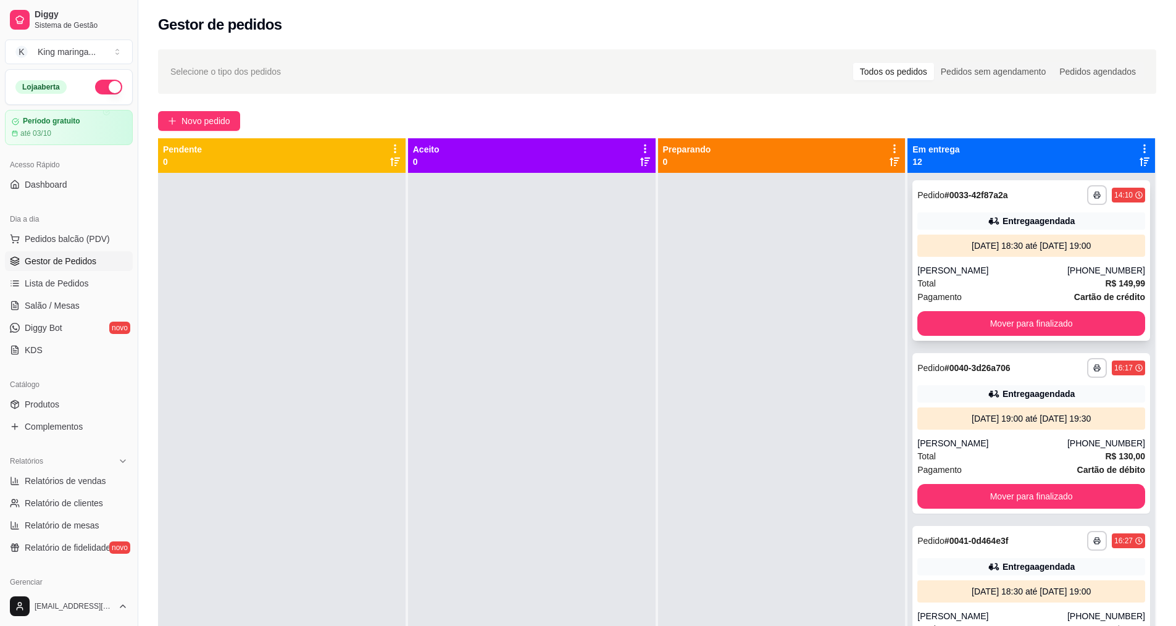
click at [1013, 270] on div "[PERSON_NAME]" at bounding box center [992, 270] width 150 height 12
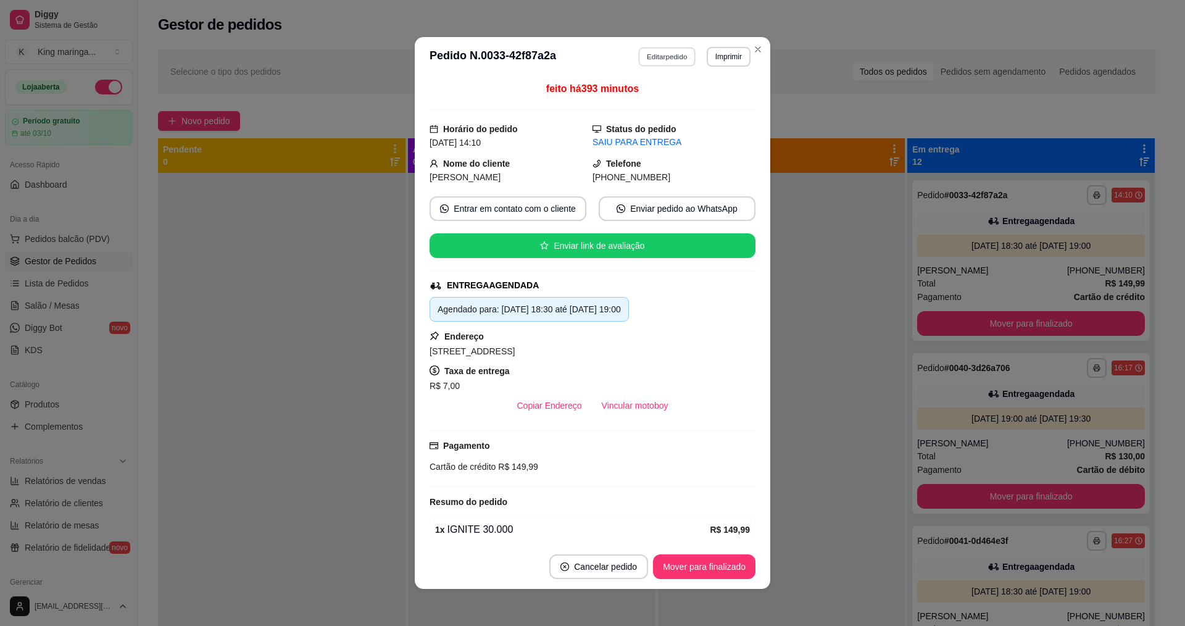
click at [662, 58] on button "Editar pedido" at bounding box center [667, 56] width 57 height 19
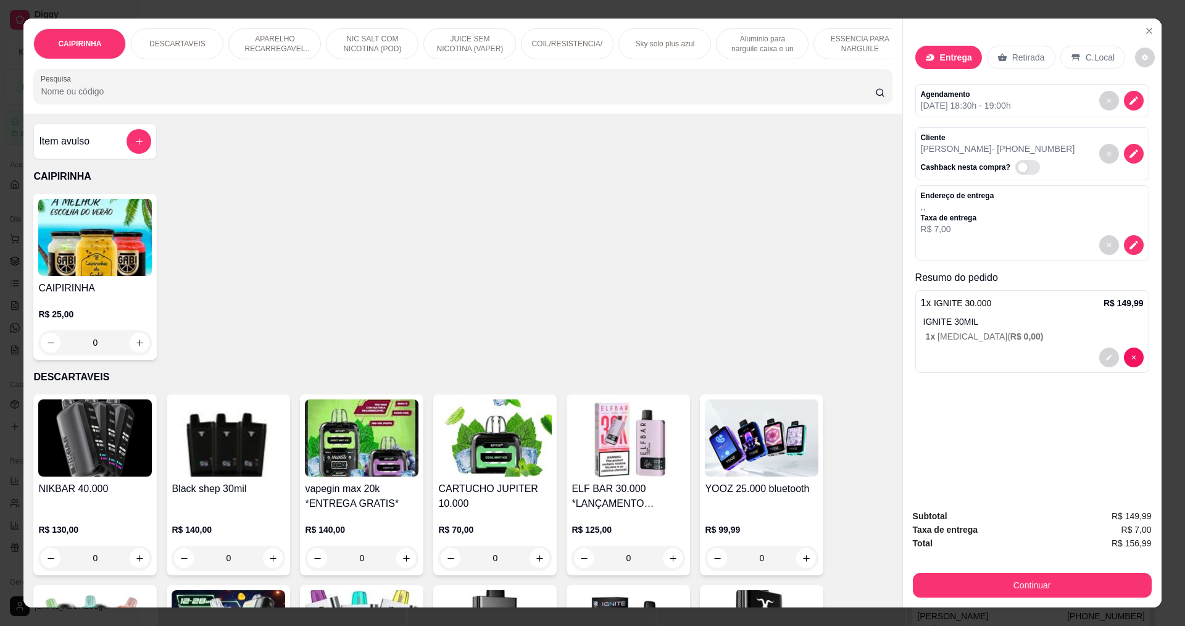
click at [928, 64] on div "Entrega" at bounding box center [948, 57] width 67 height 23
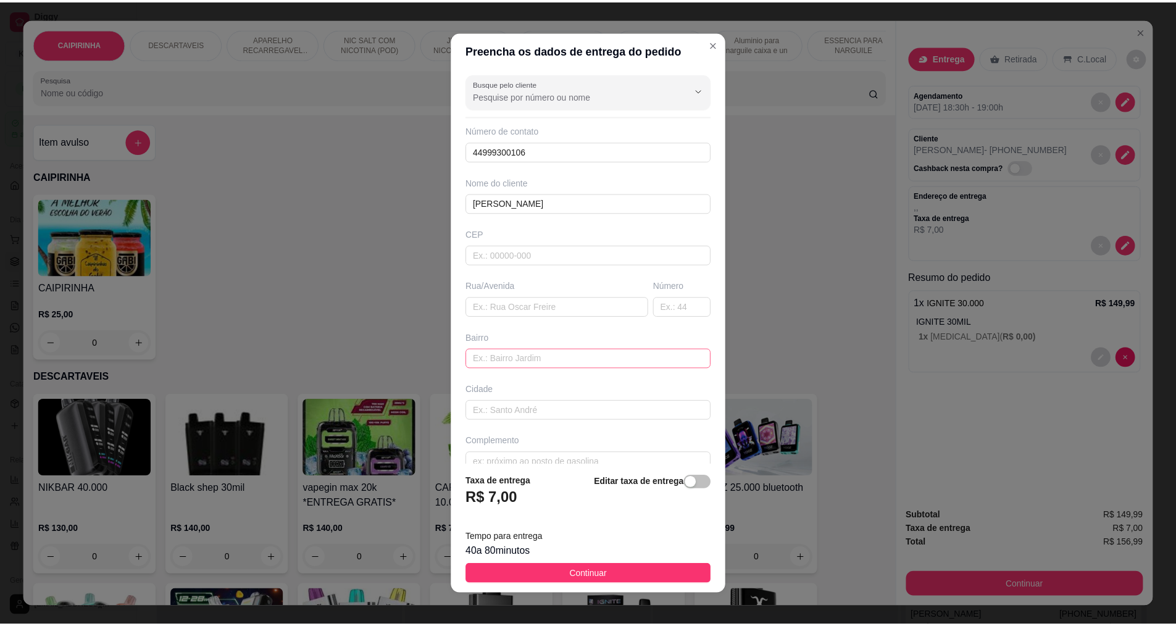
scroll to position [19, 0]
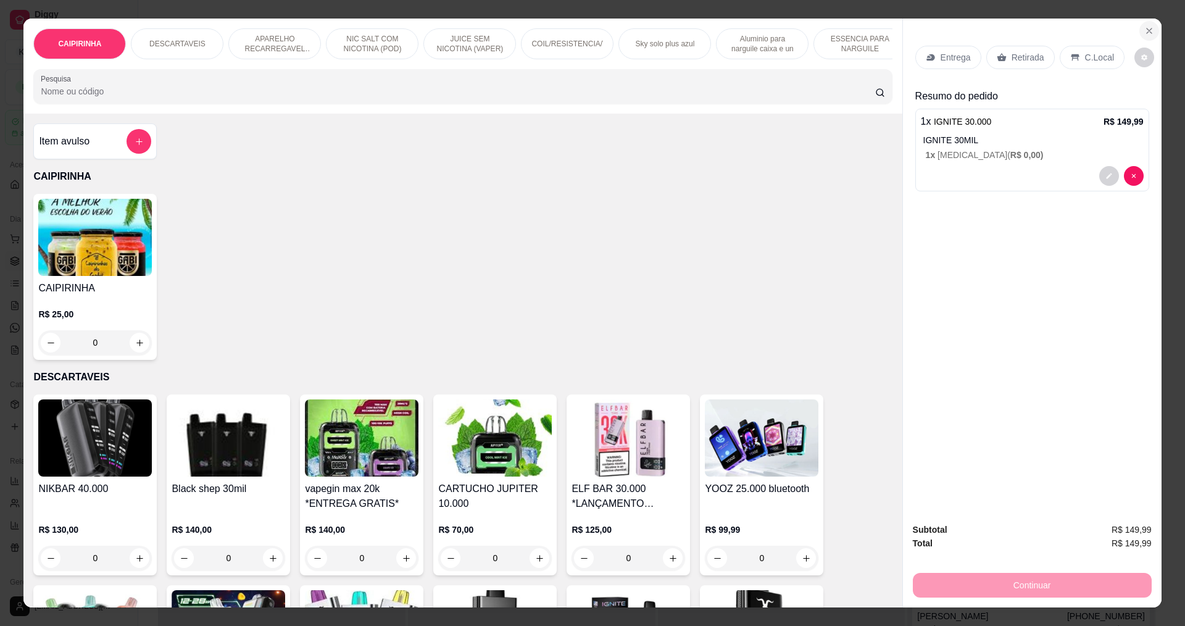
click at [1148, 27] on icon "Close" at bounding box center [1149, 31] width 10 height 10
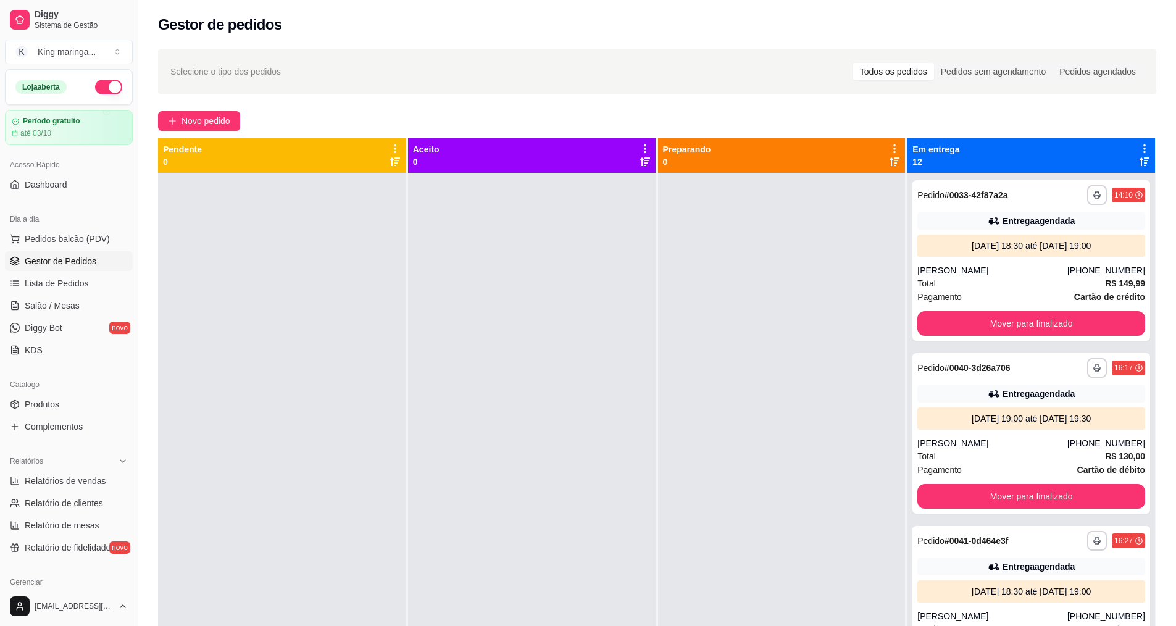
drag, startPoint x: 462, startPoint y: 615, endPoint x: 455, endPoint y: 630, distance: 16.9
click at [455, 625] on html "Diggy Sistema de Gestão K King maringa ... Loja aberta Período gratuito até 03/…" at bounding box center [588, 313] width 1176 height 626
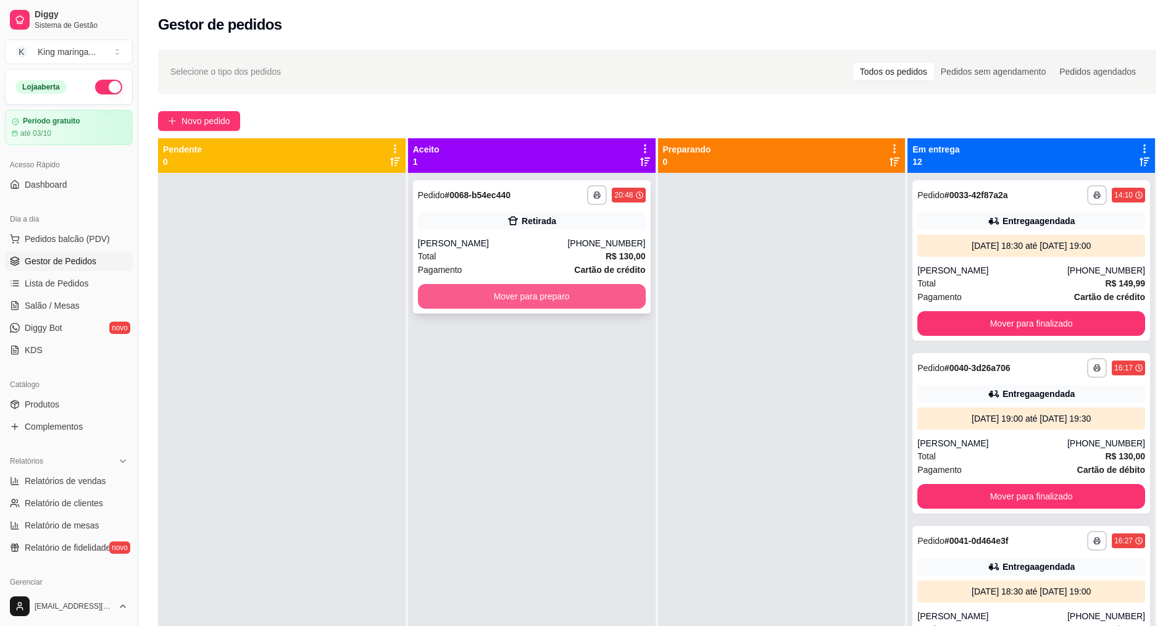
click at [529, 299] on button "Mover para preparo" at bounding box center [532, 296] width 228 height 25
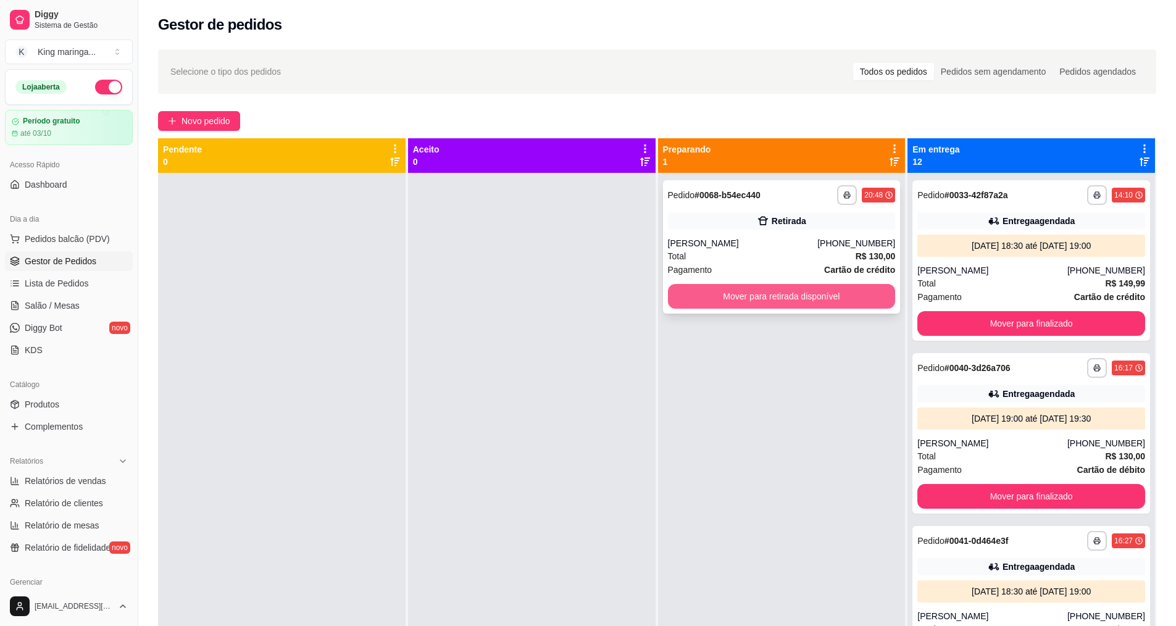
click at [715, 297] on button "Mover para retirada disponível" at bounding box center [782, 296] width 228 height 25
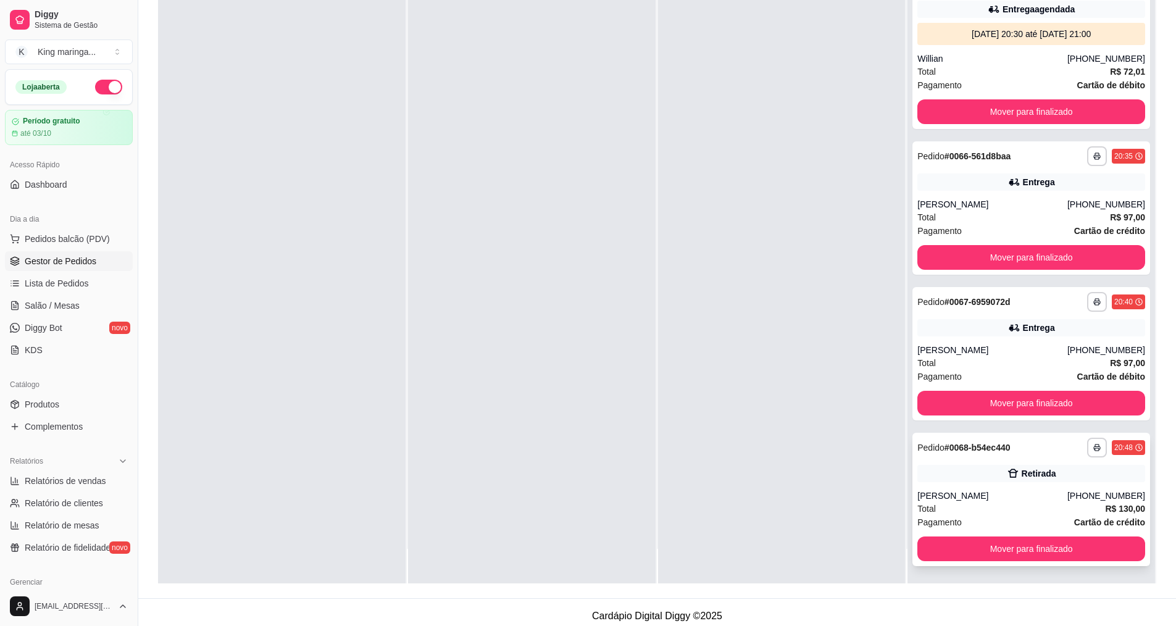
scroll to position [188, 0]
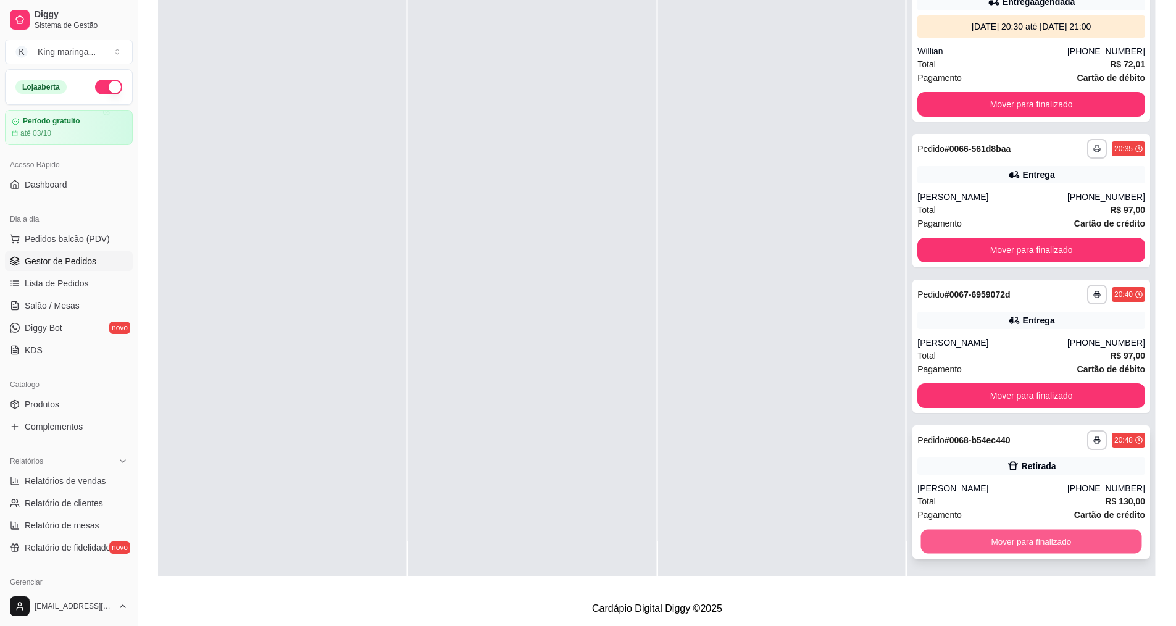
click at [1037, 536] on button "Mover para finalizado" at bounding box center [1031, 541] width 221 height 24
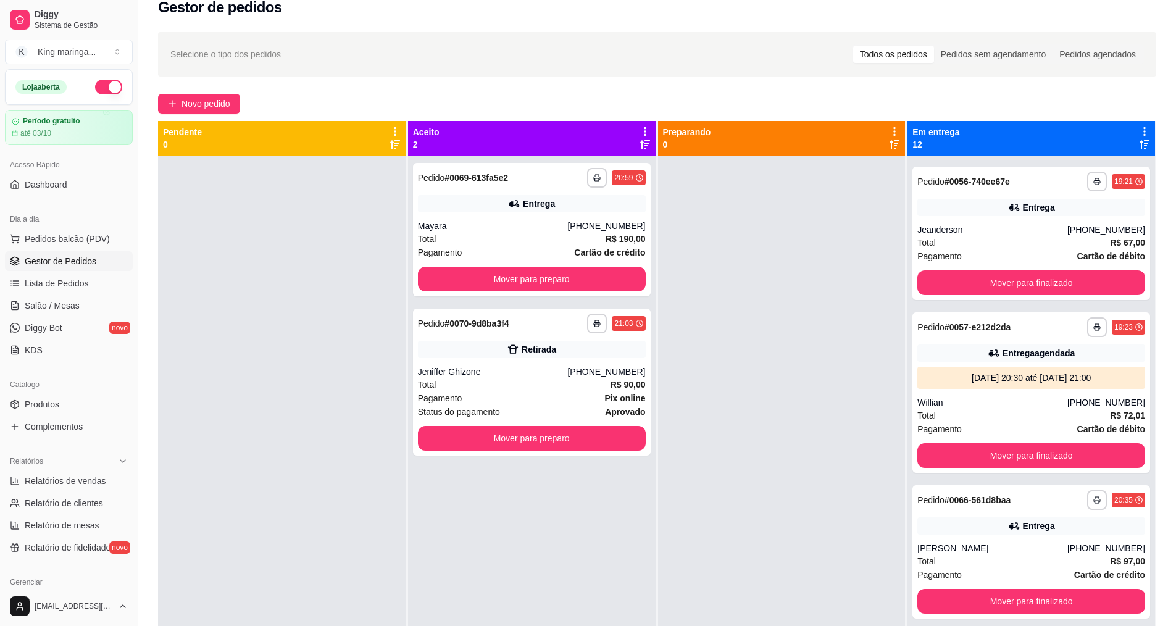
scroll to position [3, 0]
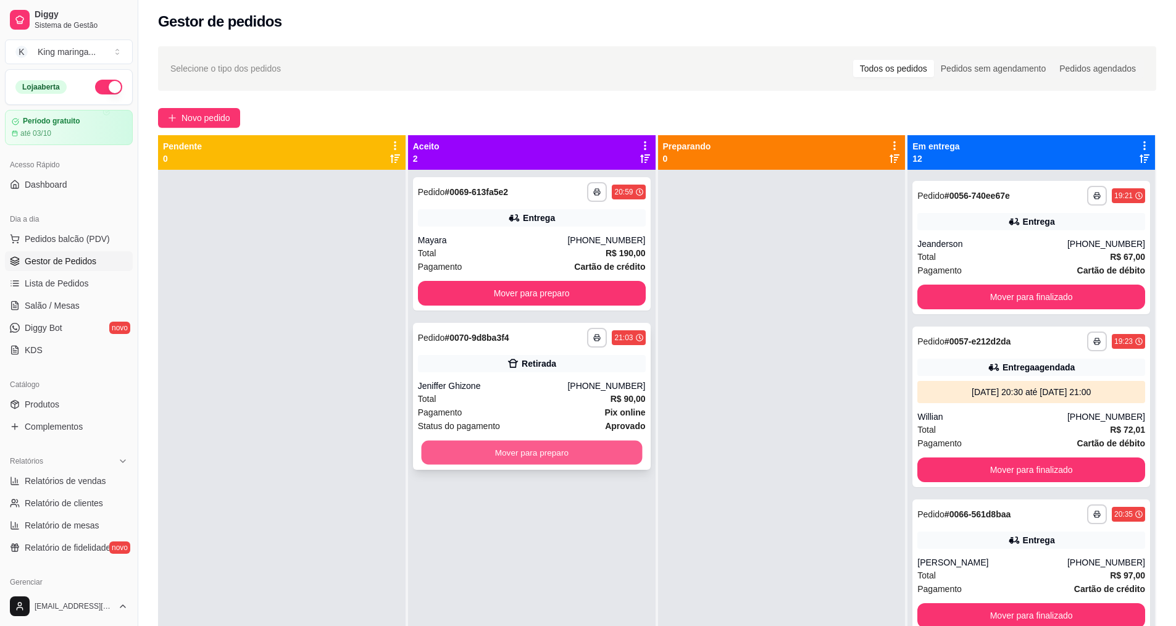
click at [533, 451] on button "Mover para preparo" at bounding box center [531, 453] width 221 height 24
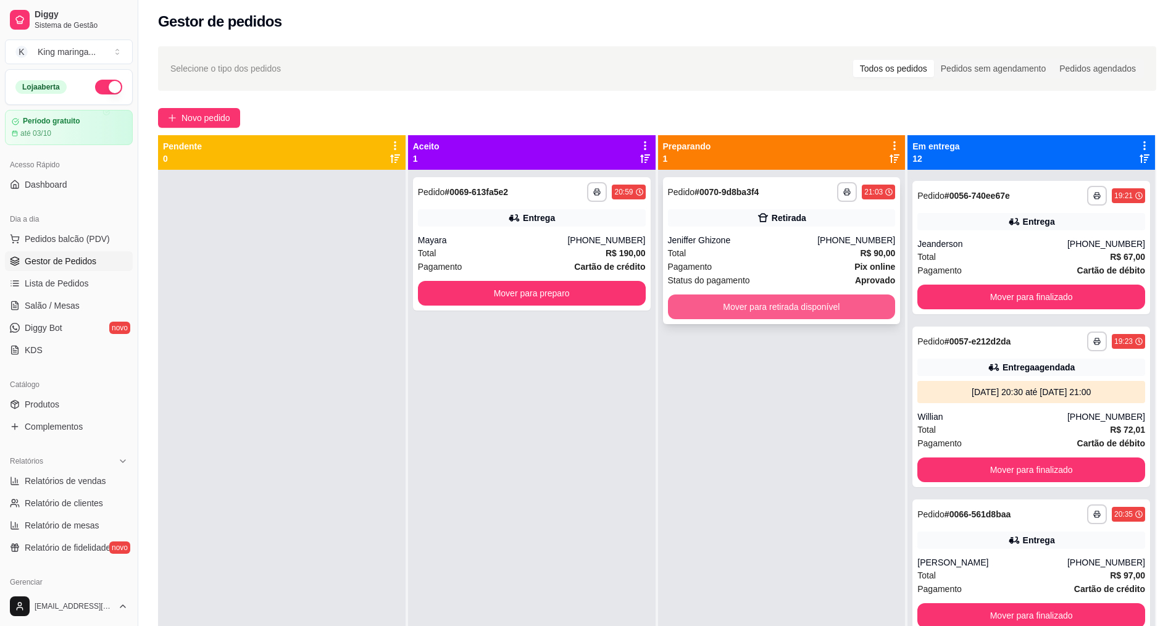
click at [785, 310] on button "Mover para retirada disponível" at bounding box center [782, 306] width 228 height 25
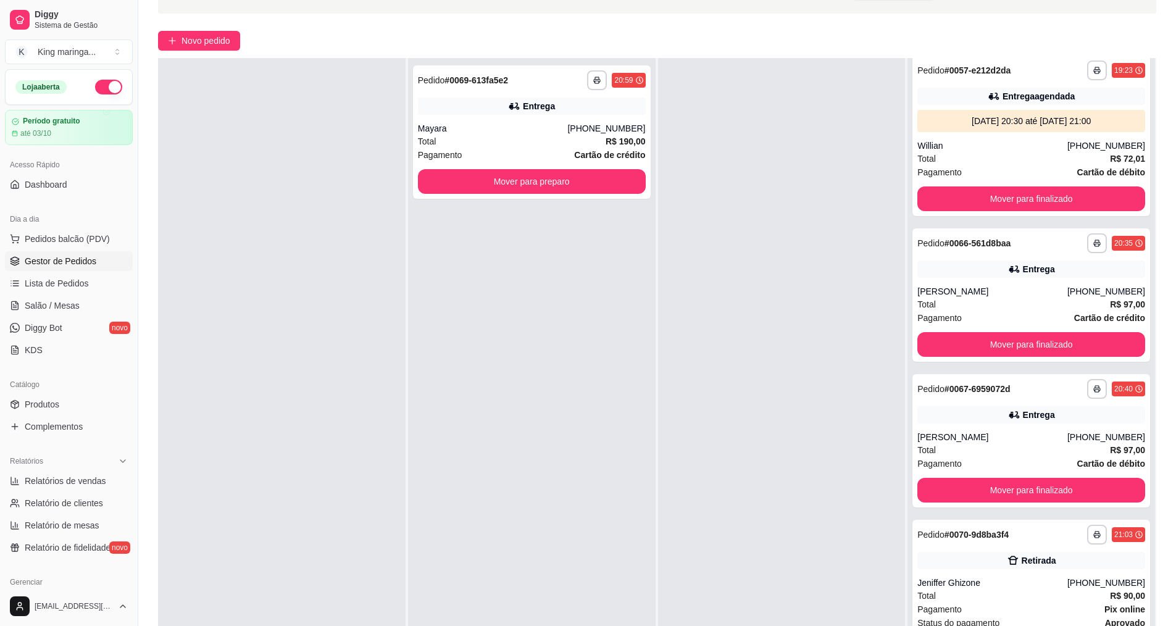
scroll to position [188, 0]
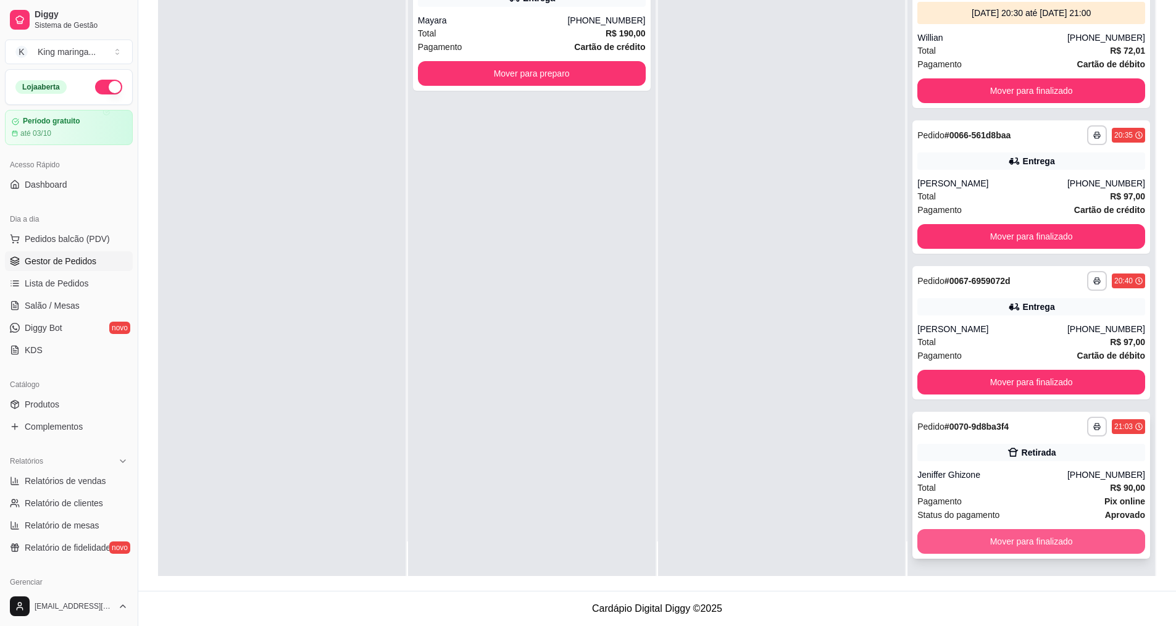
click at [1022, 544] on button "Mover para finalizado" at bounding box center [1031, 541] width 228 height 25
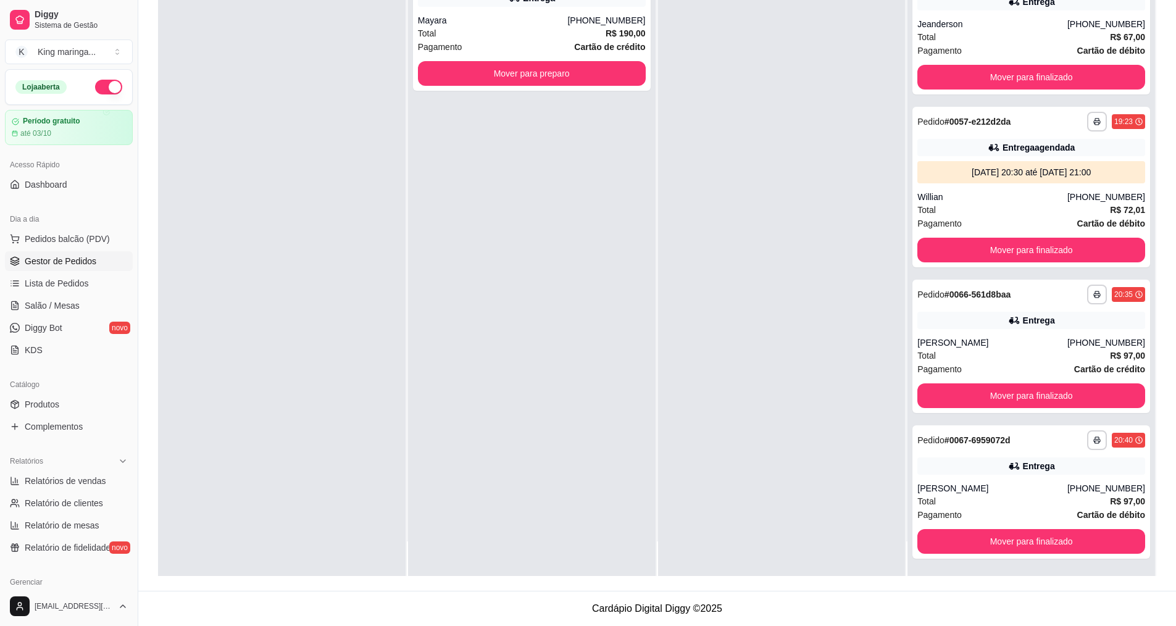
scroll to position [1324, 0]
